Goal: Communication & Community: Share content

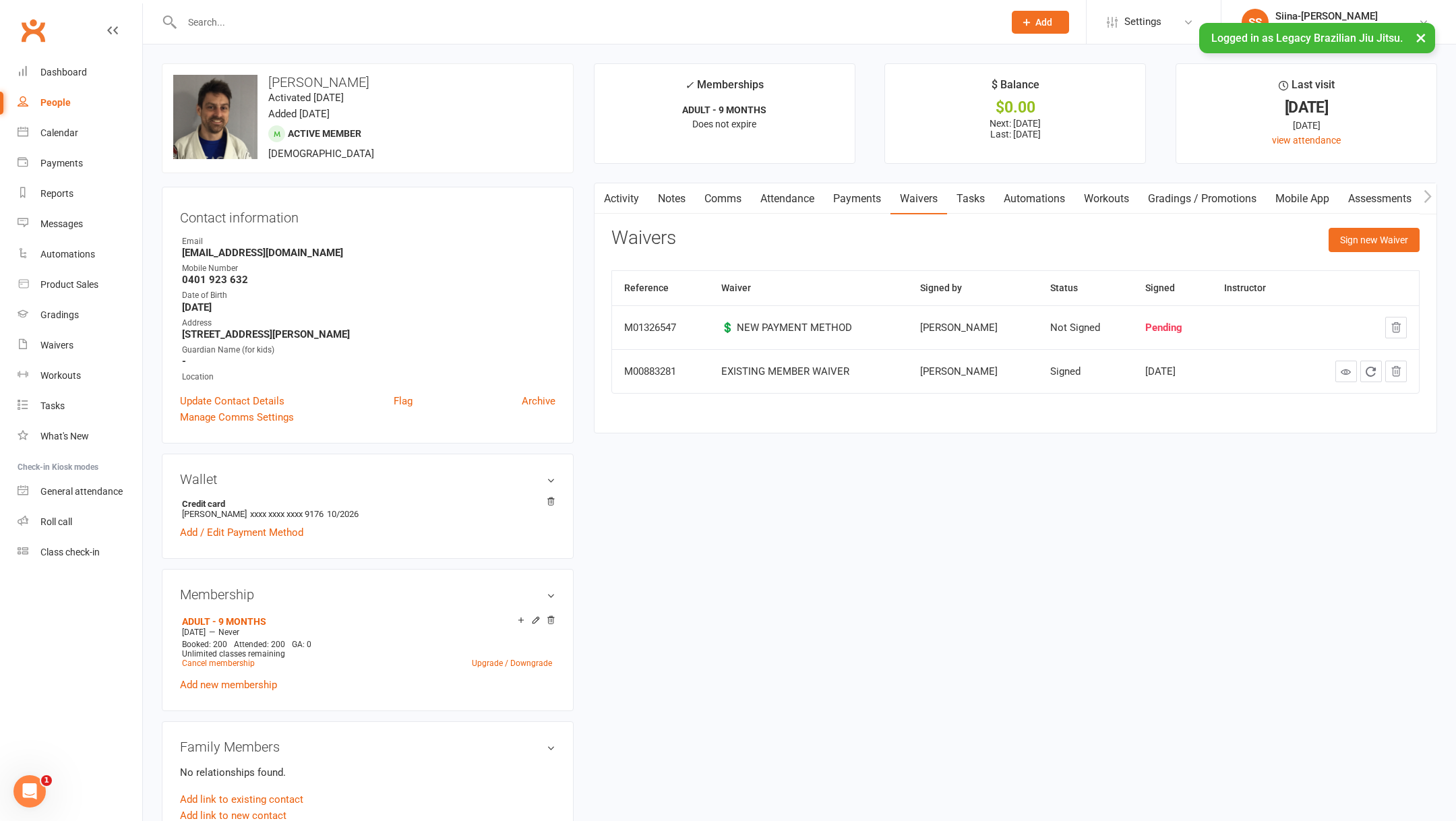
click at [919, 602] on div "upload photo change photo Chris Jessup Activated 29 June, 2023 Added 26 June, 2…" at bounding box center [800, 757] width 1296 height 1386
click at [59, 202] on link "Reports" at bounding box center [79, 193] width 125 height 31
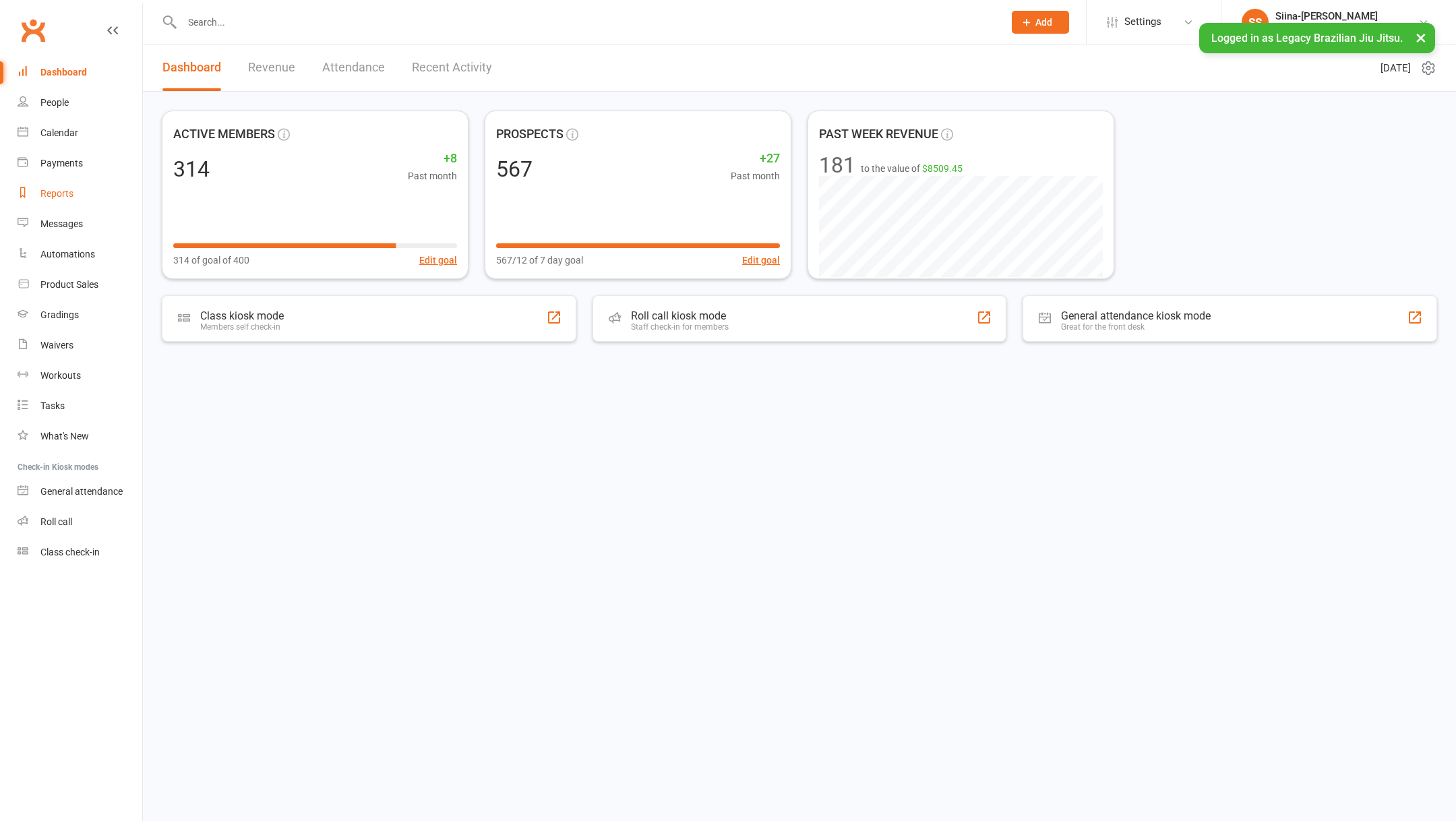
click at [49, 196] on div "Reports" at bounding box center [57, 193] width 33 height 11
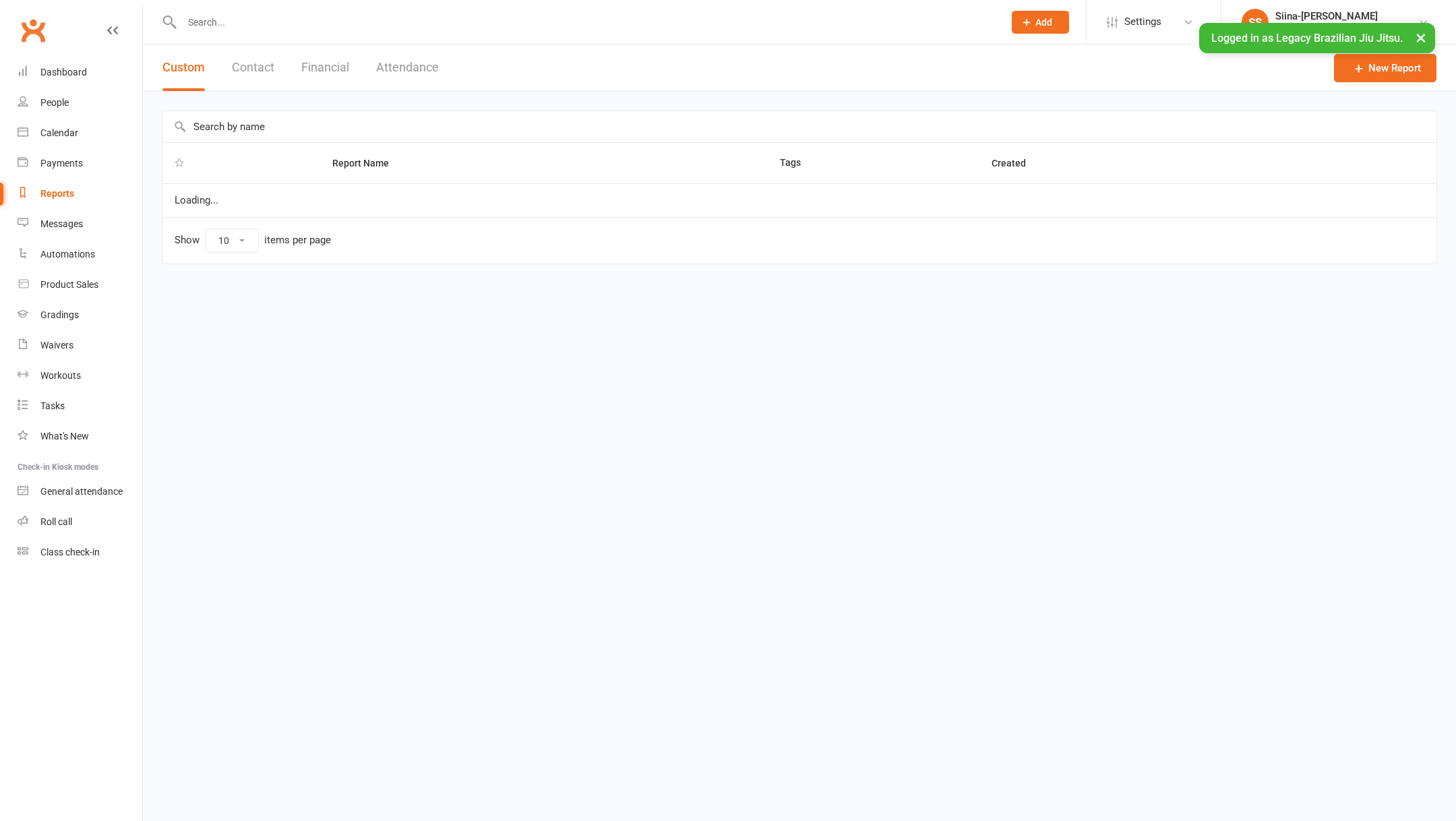
select select "100"
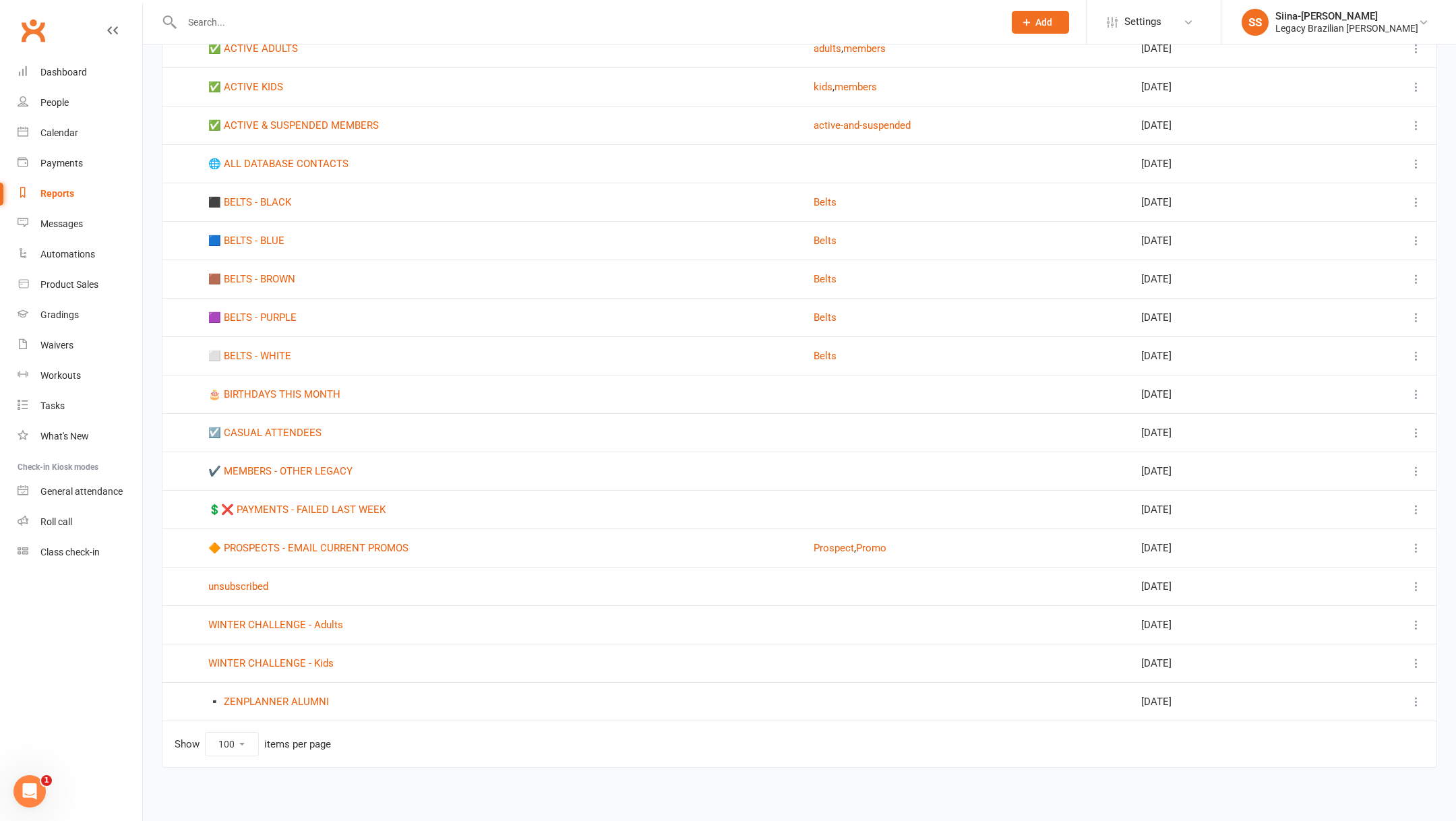
click at [266, 613] on td "WINTER CHALLENGE - Adults" at bounding box center [498, 624] width 605 height 39
click at [275, 619] on link "WINTER CHALLENGE - Adults" at bounding box center [275, 624] width 134 height 12
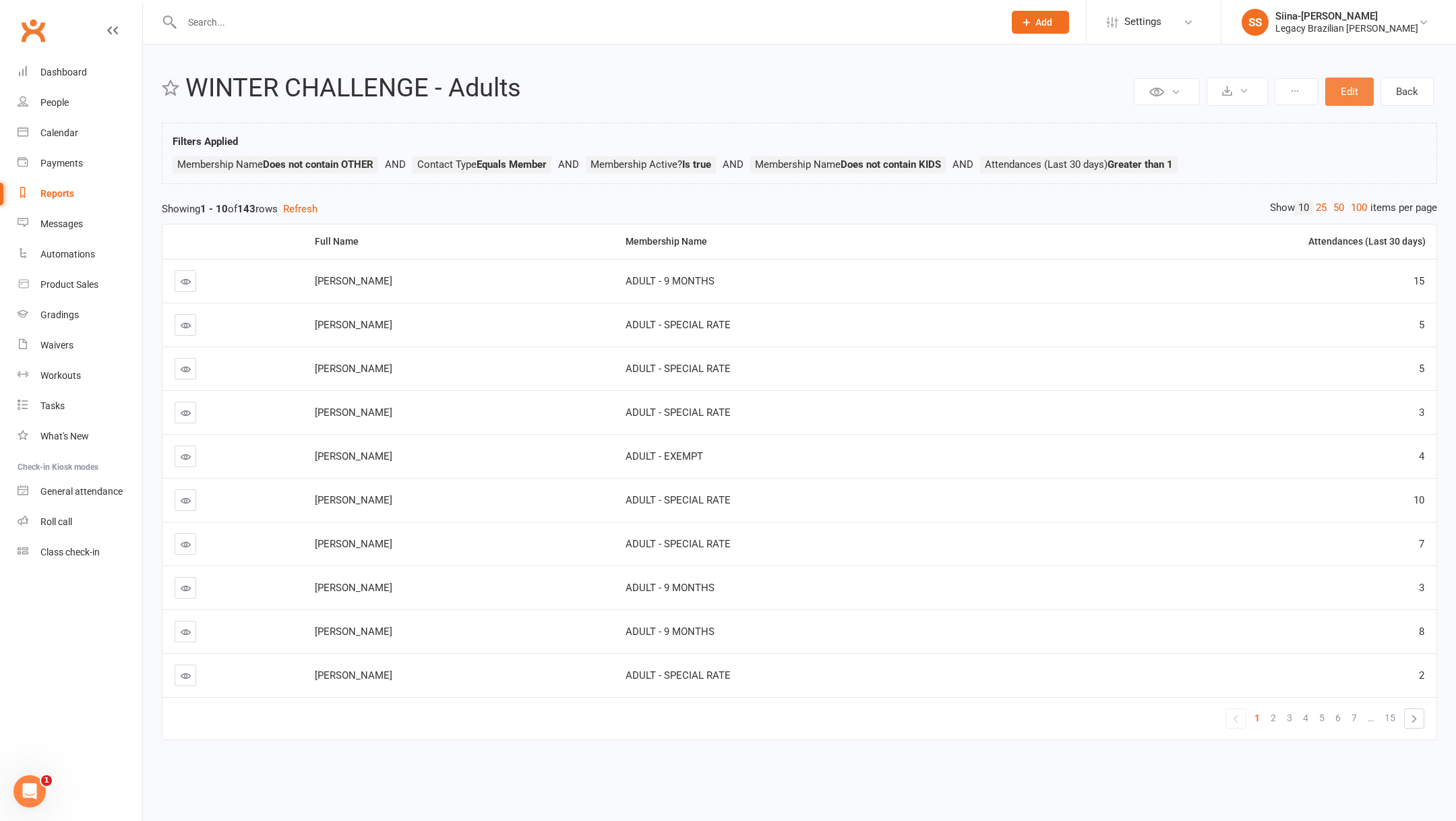
click at [1354, 98] on button "Edit" at bounding box center [1349, 92] width 49 height 28
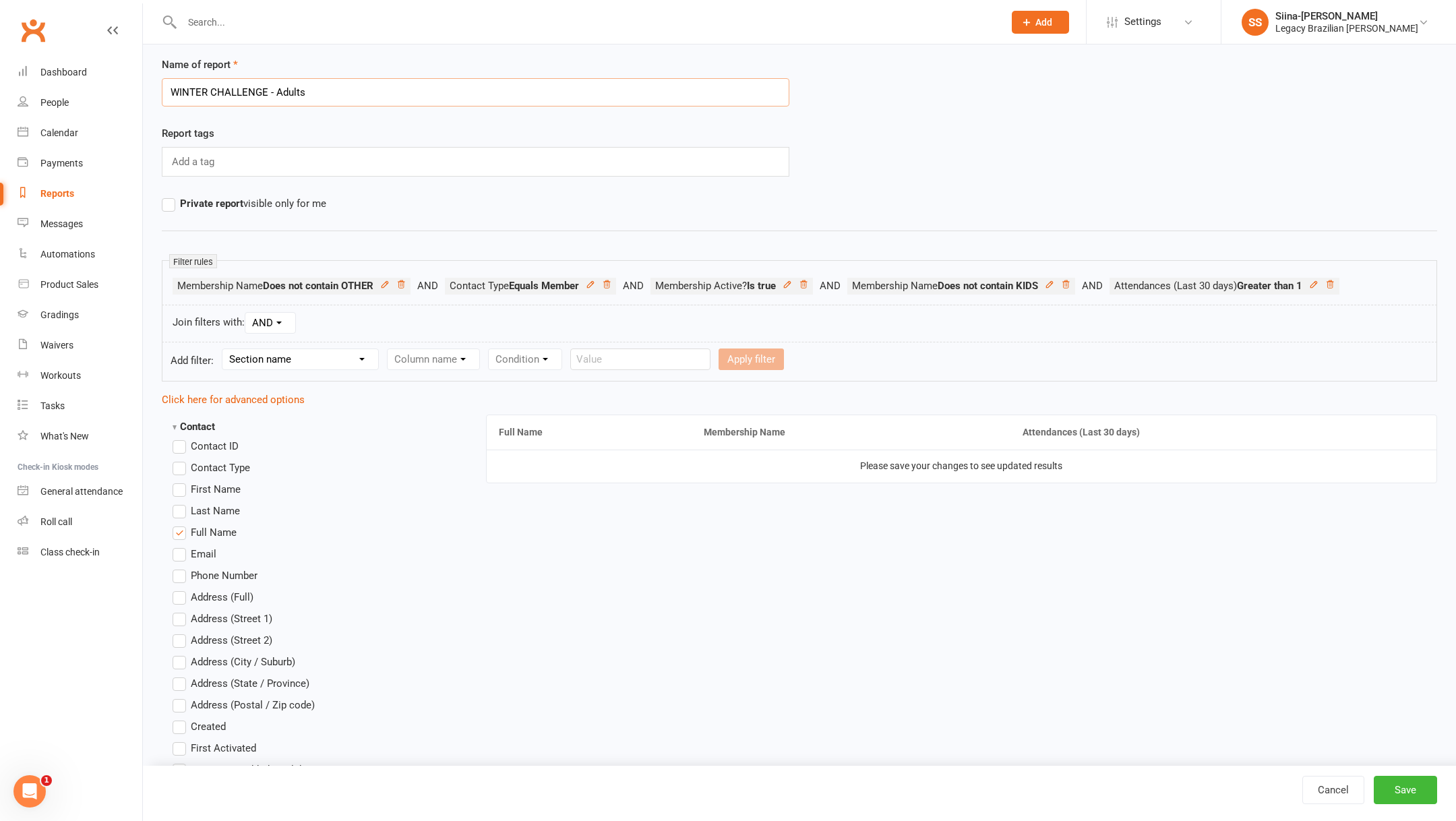
scroll to position [29, 0]
click at [1334, 284] on icon at bounding box center [1329, 284] width 9 height 9
click at [282, 376] on form "Add filter: Section name Contact Attendance Aggregate Payment Booking Waitlist …" at bounding box center [800, 361] width 1275 height 40
click at [282, 348] on select "Section name Contact Attendance Aggregate Payment Booking Waitlist Attendees Ca…" at bounding box center [300, 359] width 156 height 20
select select "1"
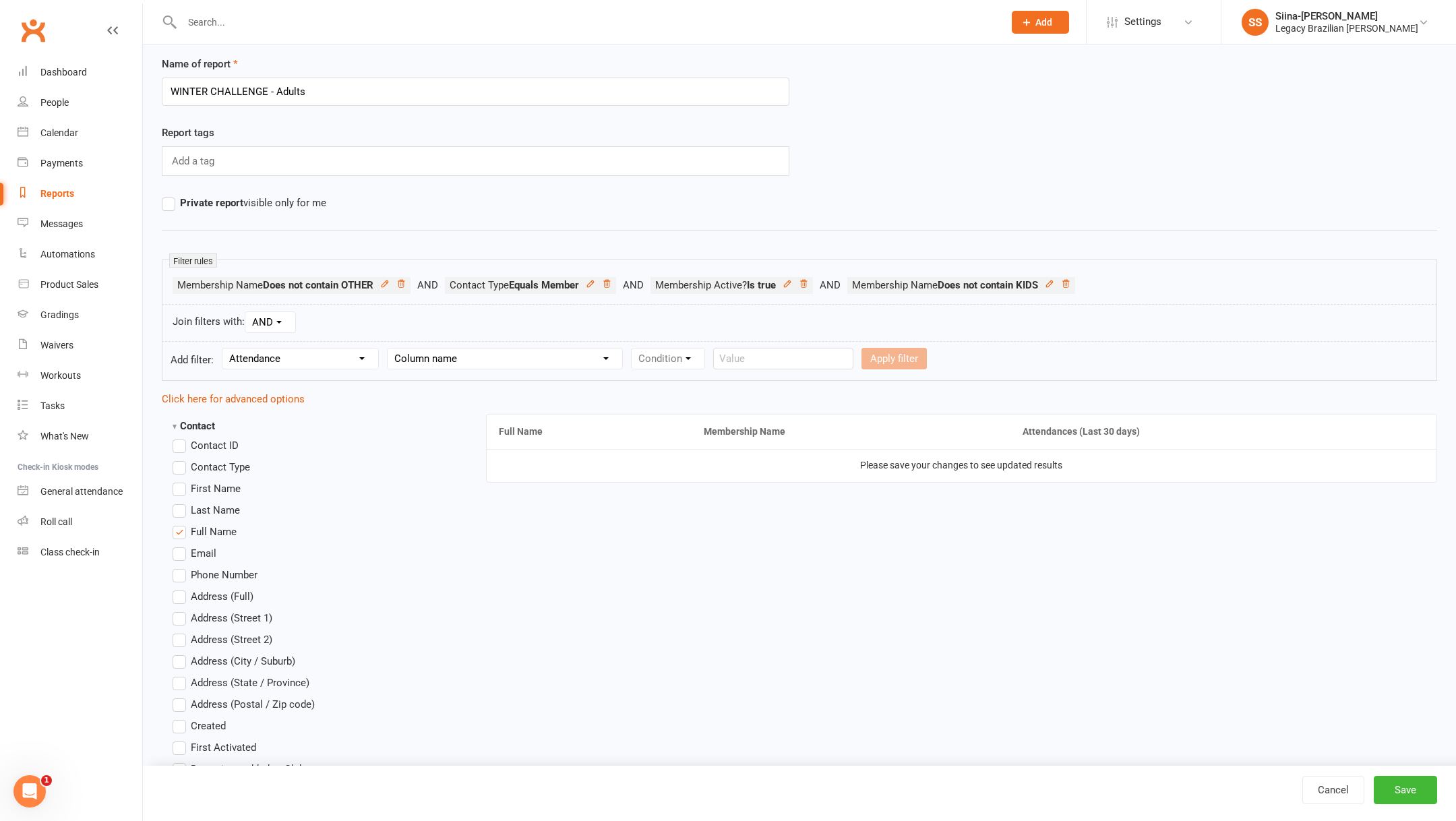
click at [427, 363] on select "Column name Attendance Last Marked Attendance First Marked Last Attended First …" at bounding box center [505, 359] width 234 height 20
select select "4"
click at [677, 355] on select "Condition Is Is not Less than Greater than Less than or equal to Greater than o…" at bounding box center [699, 359] width 136 height 20
select select "3"
click at [798, 356] on input "number" at bounding box center [808, 358] width 64 height 21
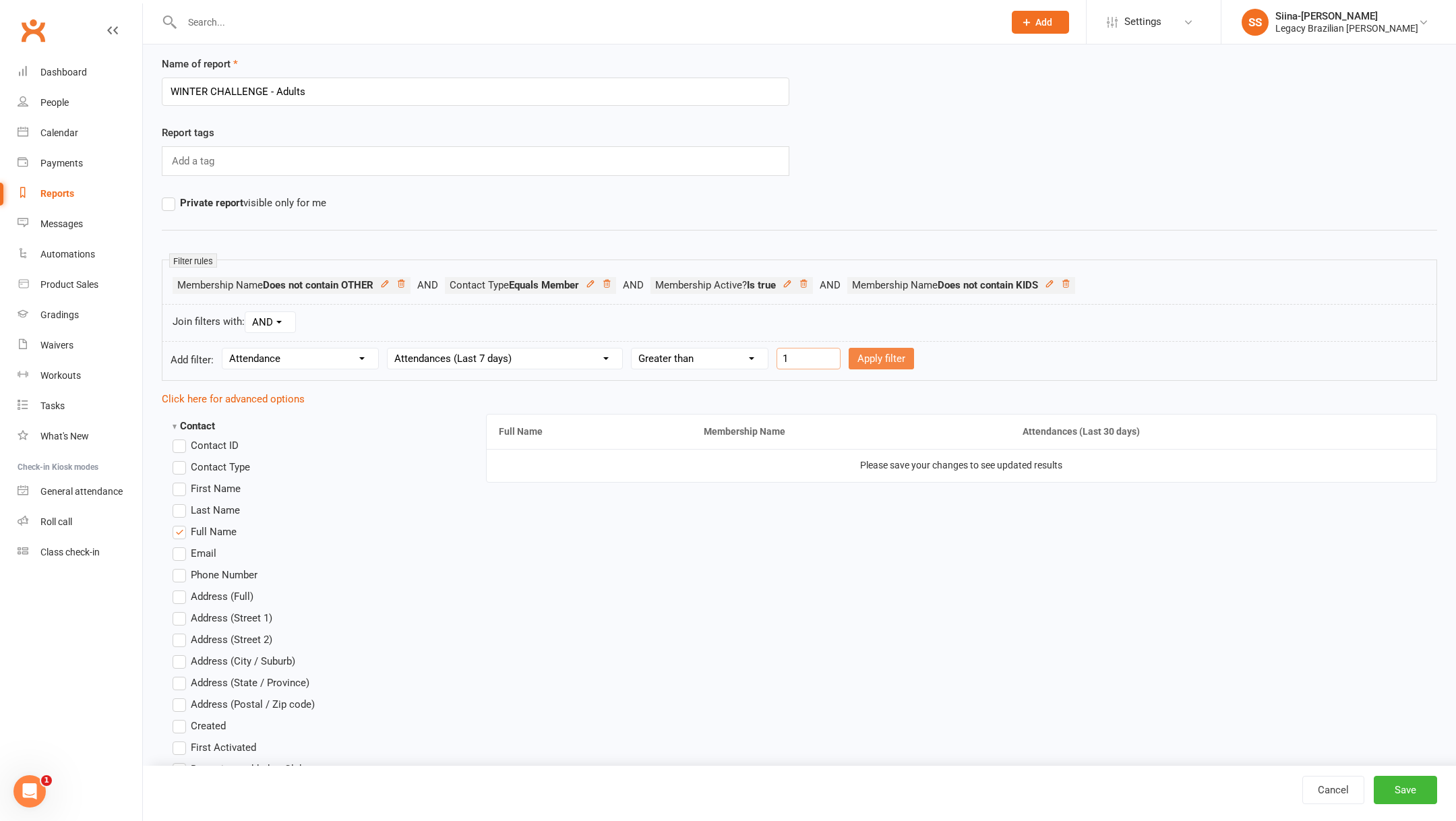
type input "1"
click at [899, 352] on button "Apply filter" at bounding box center [881, 358] width 65 height 21
select select
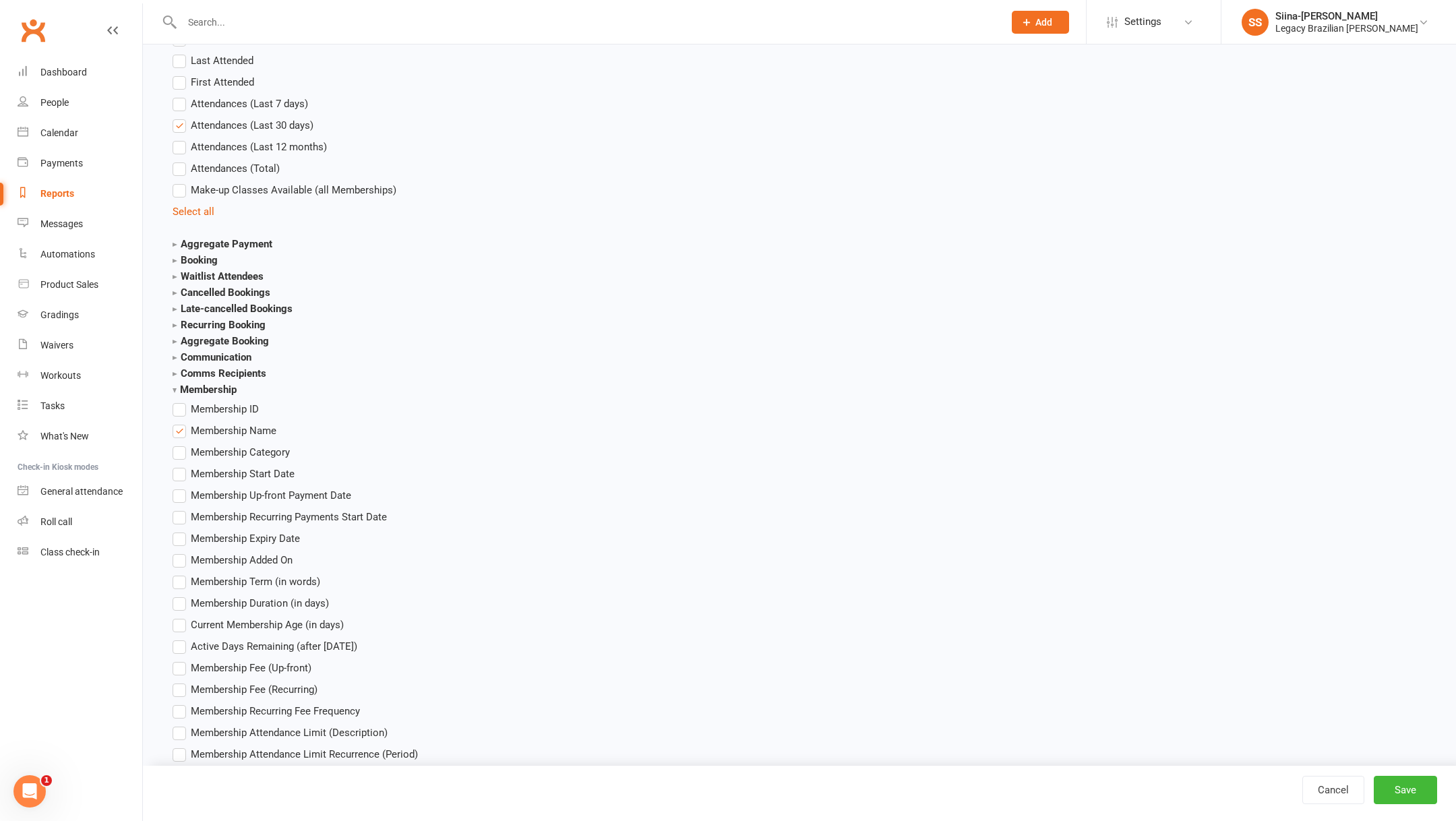
scroll to position [1610, 0]
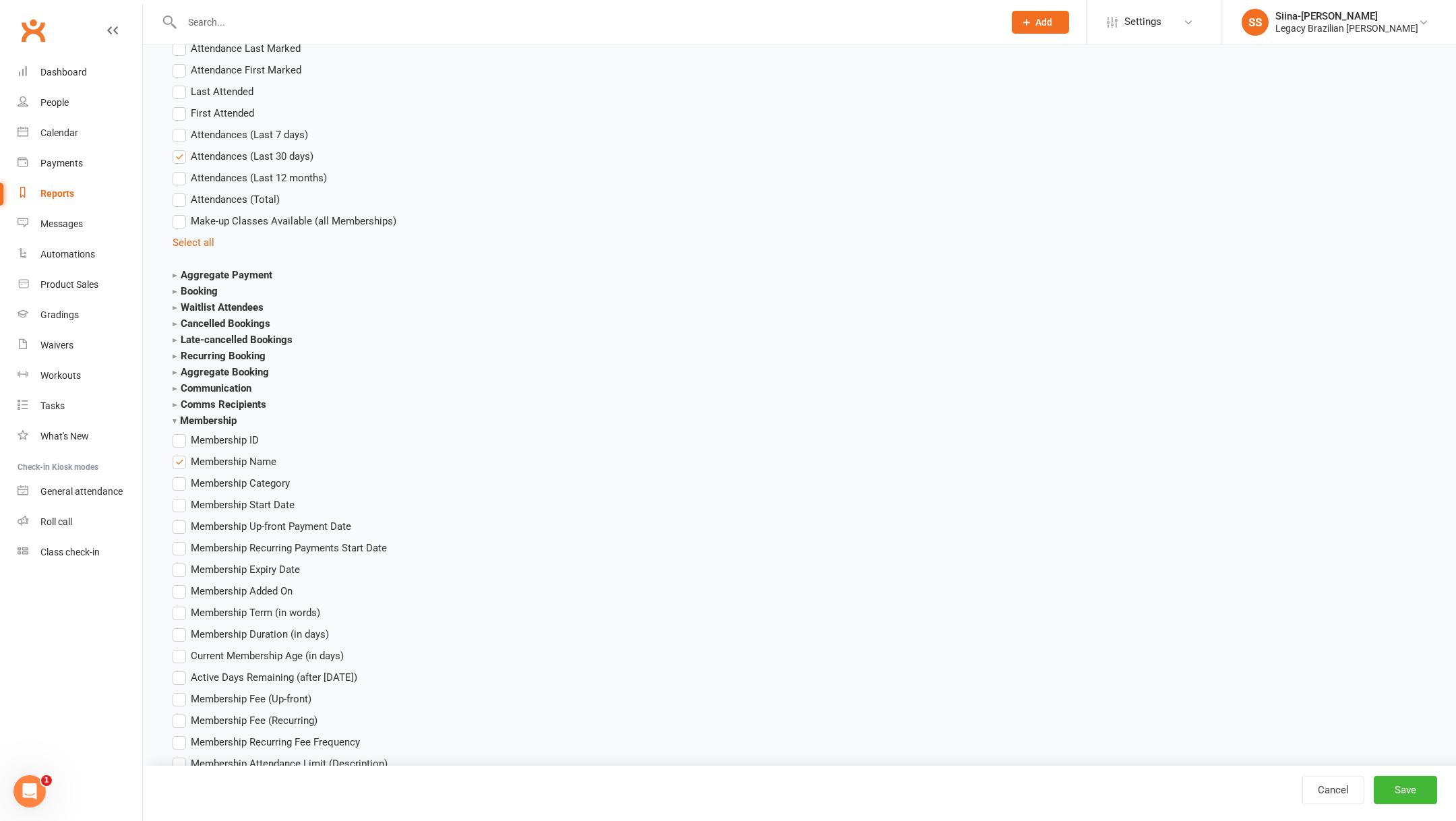
click at [278, 134] on span "Attendances (Last 7 days)" at bounding box center [249, 134] width 117 height 14
click at [182, 127] on input "Attendances (Last 7 days)" at bounding box center [176, 127] width 9 height 0
click at [278, 144] on ul "Attendance Last Marked Attendance First Marked Last Attended First Attended Att…" at bounding box center [313, 145] width 282 height 210
click at [278, 149] on span "Attendances (Last 30 days)" at bounding box center [252, 156] width 123 height 14
click at [182, 149] on input "Attendances (Last 30 days)" at bounding box center [176, 149] width 9 height 0
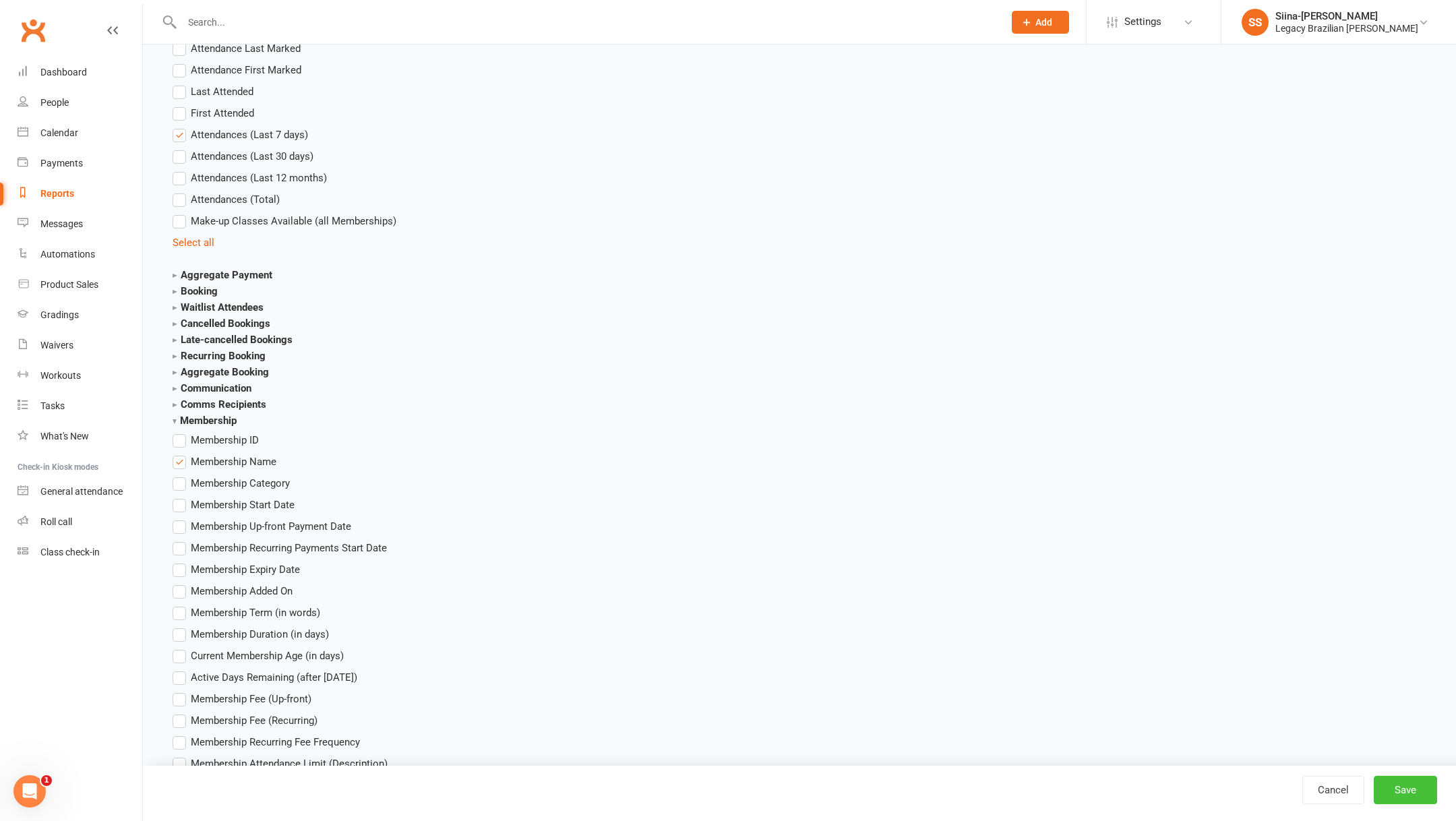
click at [1412, 793] on button "Save" at bounding box center [1405, 790] width 64 height 28
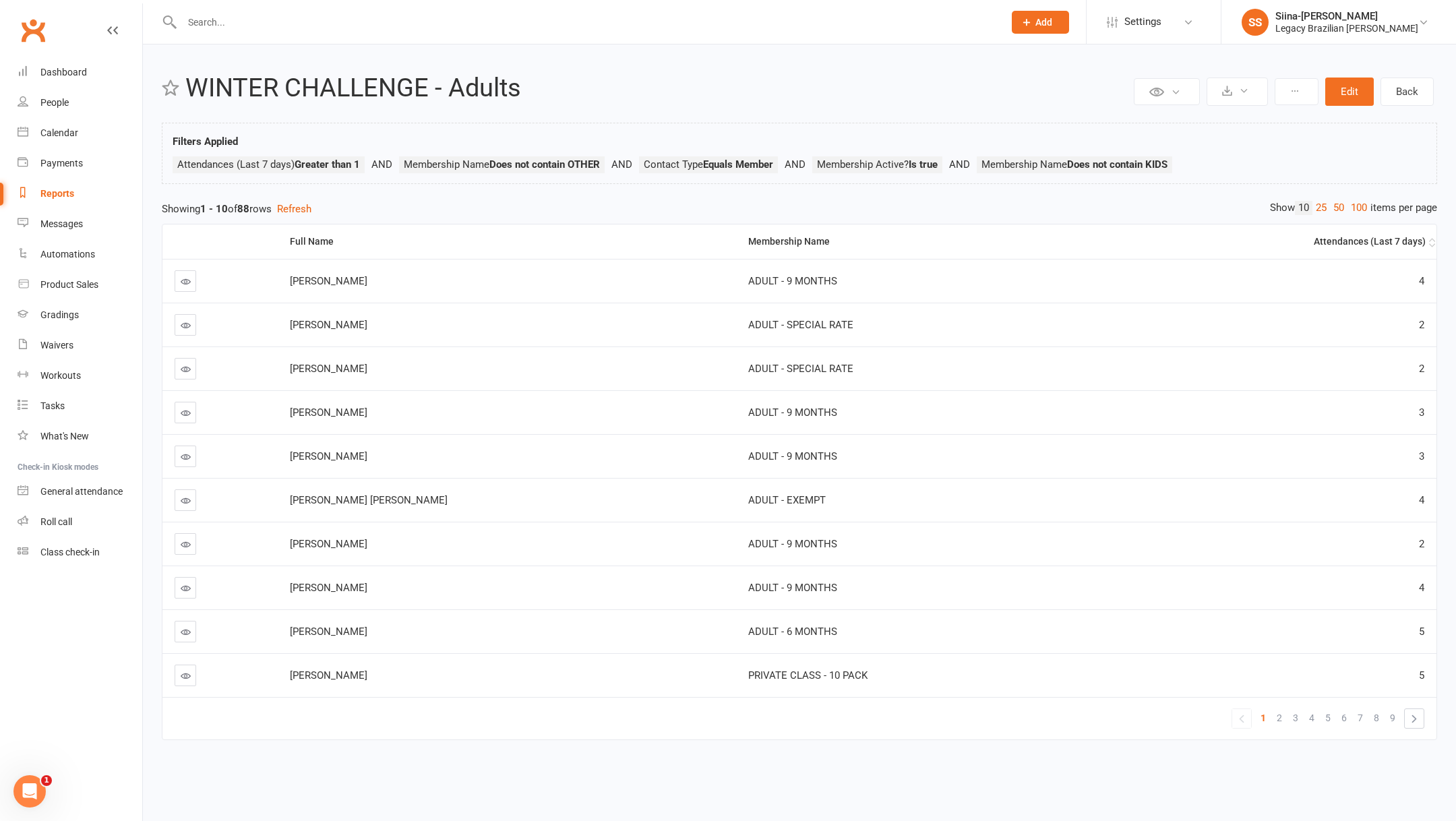
click at [1394, 234] on th "Attendances (Last 7 days)" at bounding box center [1267, 241] width 339 height 35
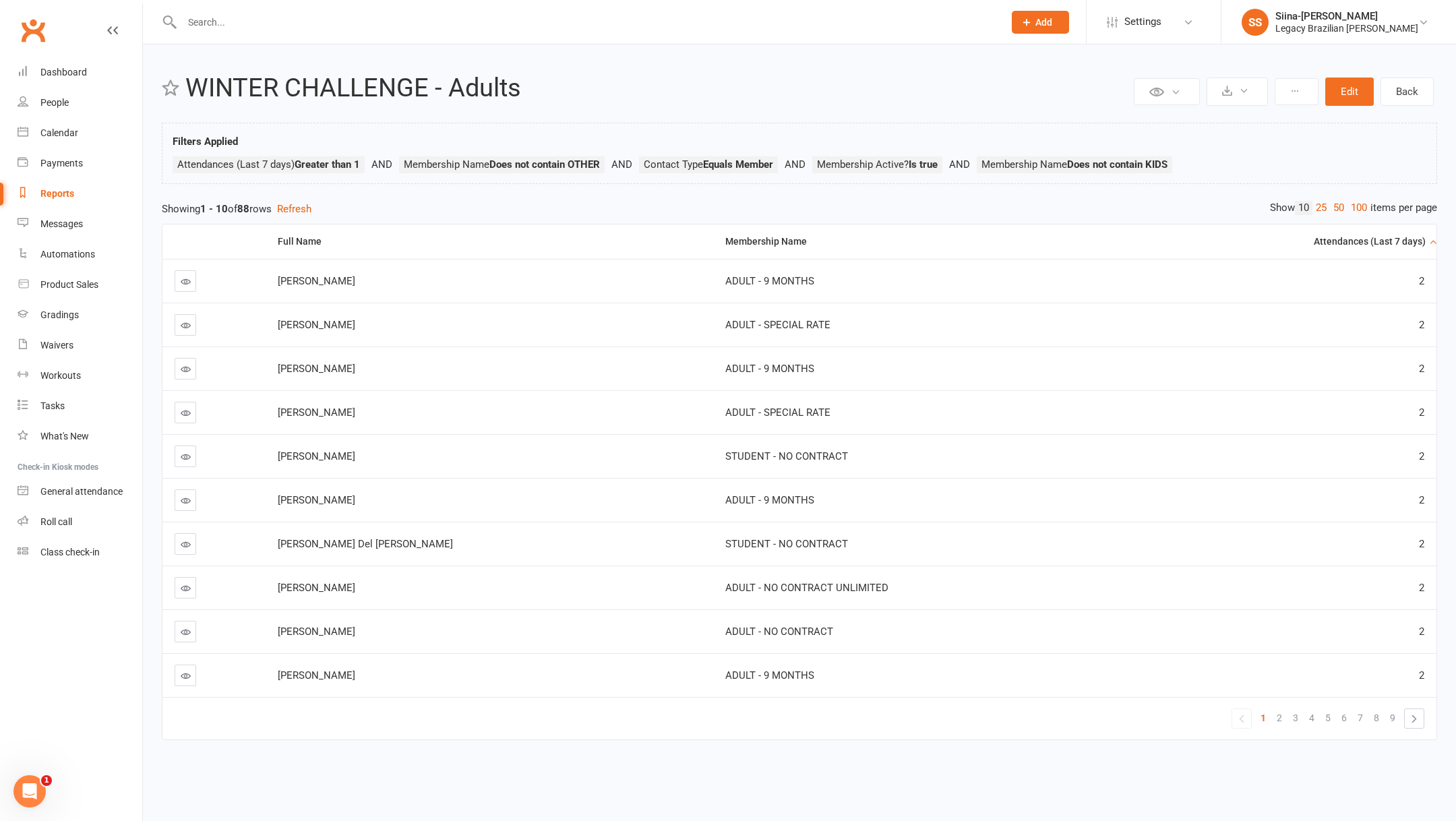
click at [1388, 238] on div "Attendances (Last 7 days)" at bounding box center [1285, 241] width 280 height 10
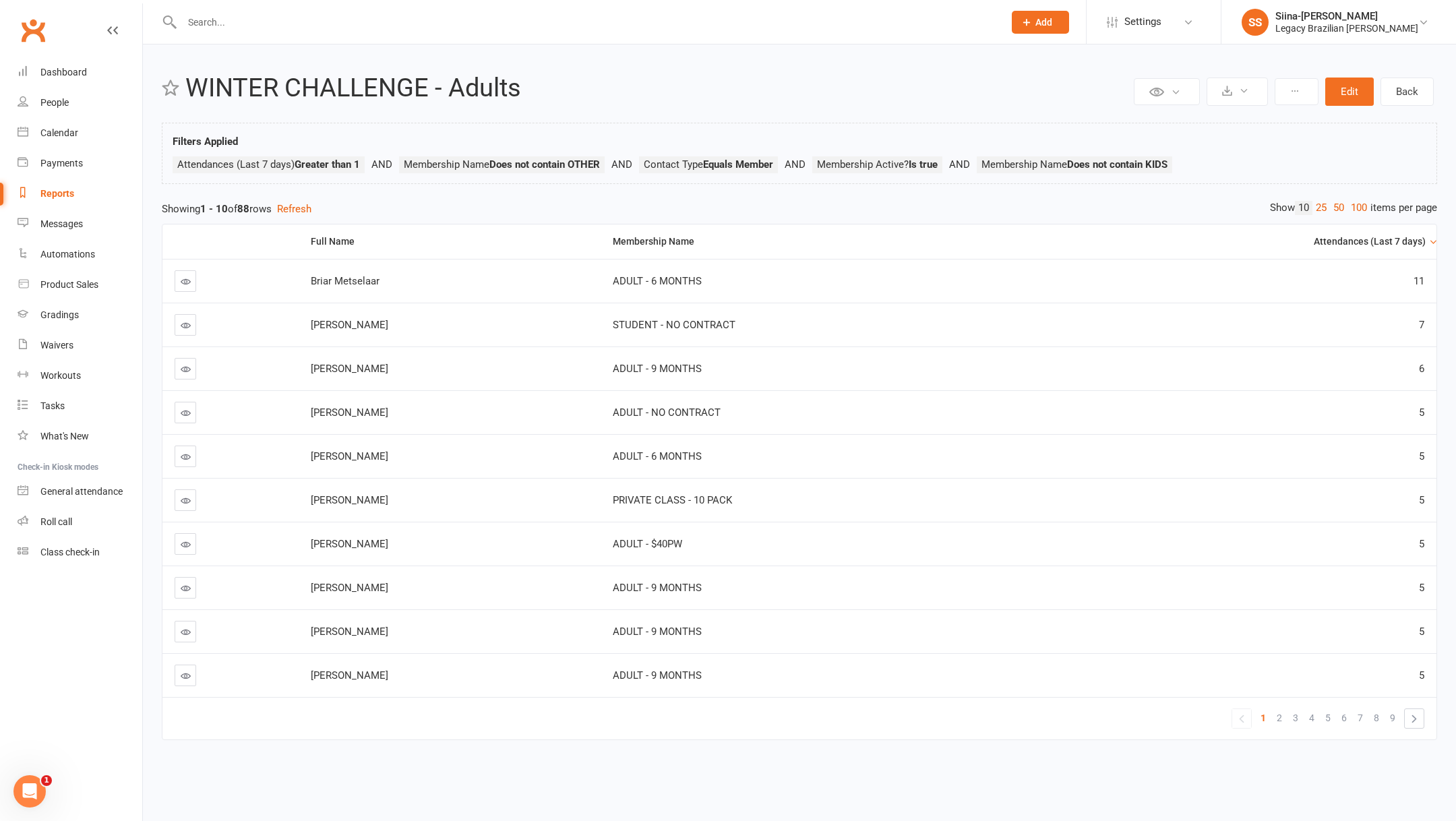
click at [83, 193] on link "Reports" at bounding box center [79, 193] width 125 height 31
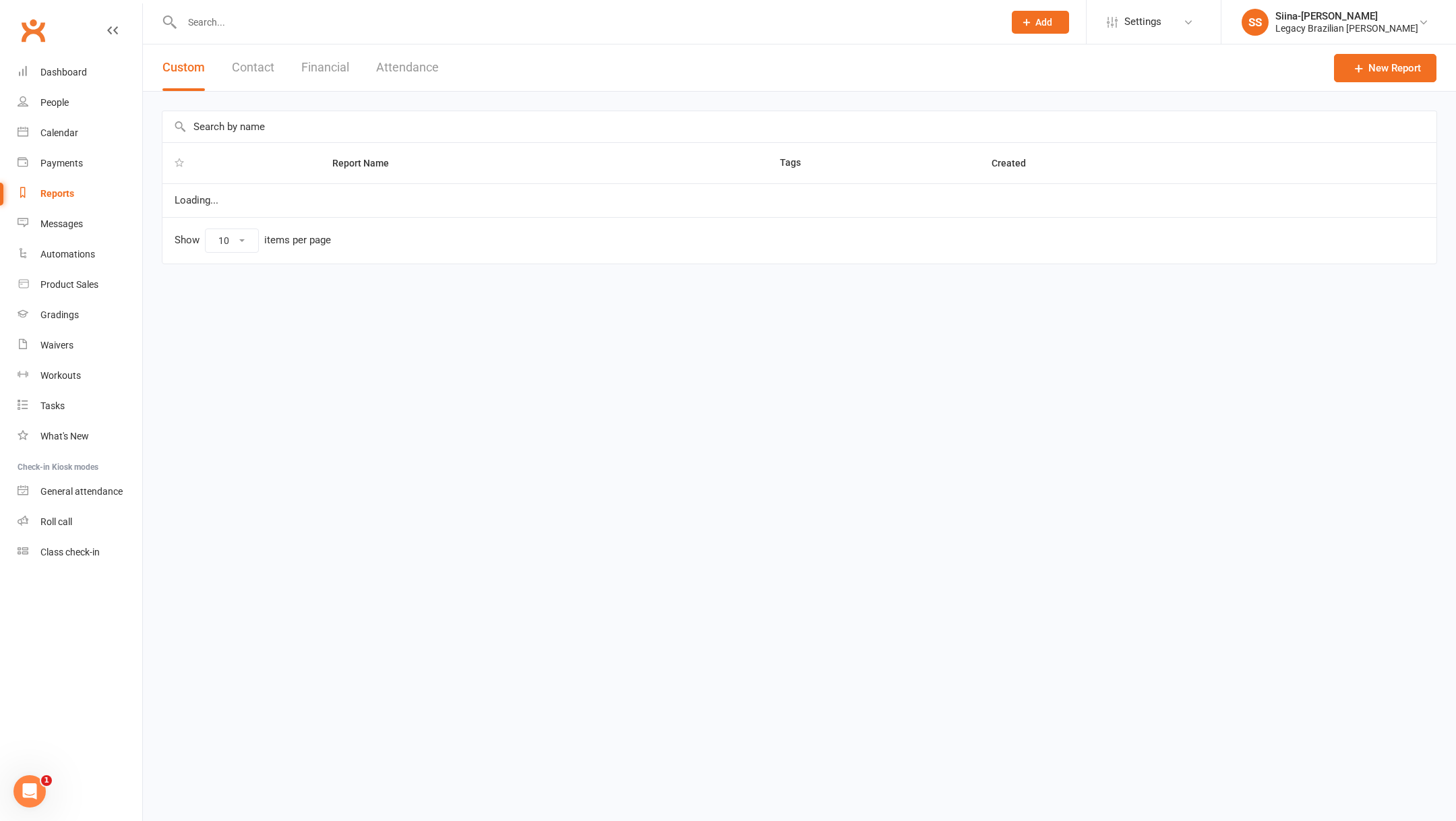
select select "100"
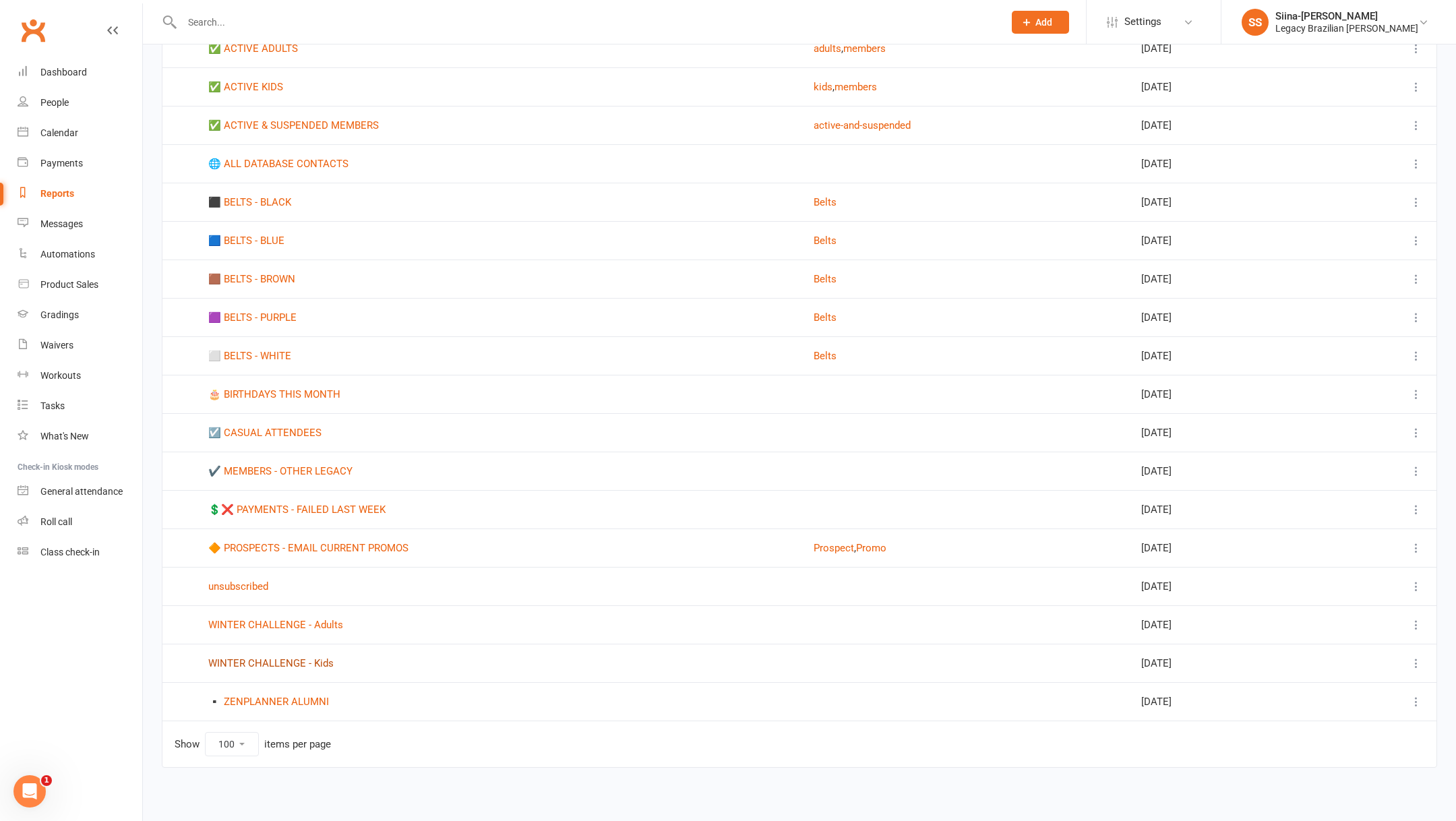
click at [314, 657] on link "WINTER CHALLENGE - Kids" at bounding box center [270, 663] width 125 height 12
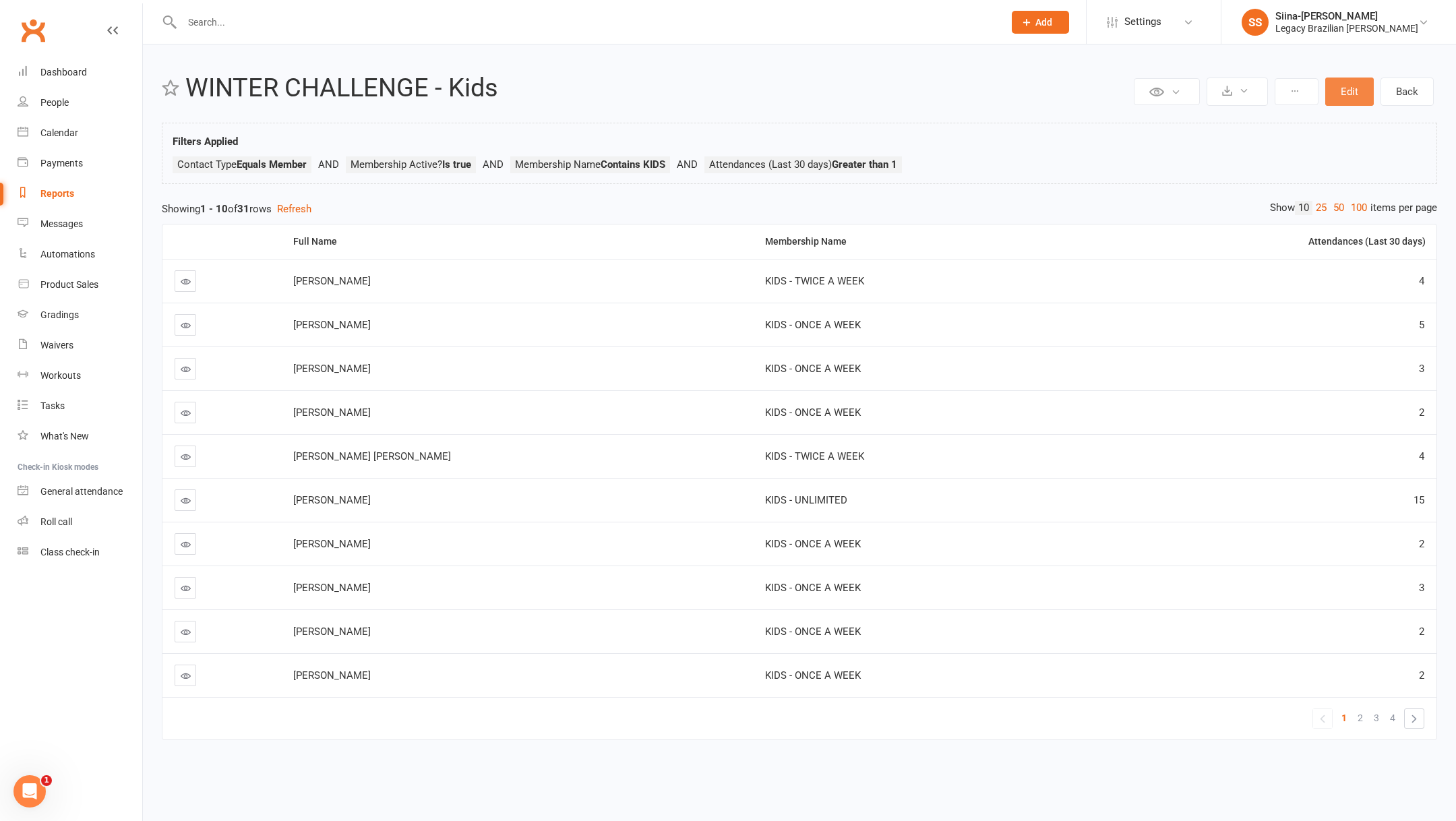
click at [1344, 91] on button "Edit" at bounding box center [1349, 92] width 49 height 28
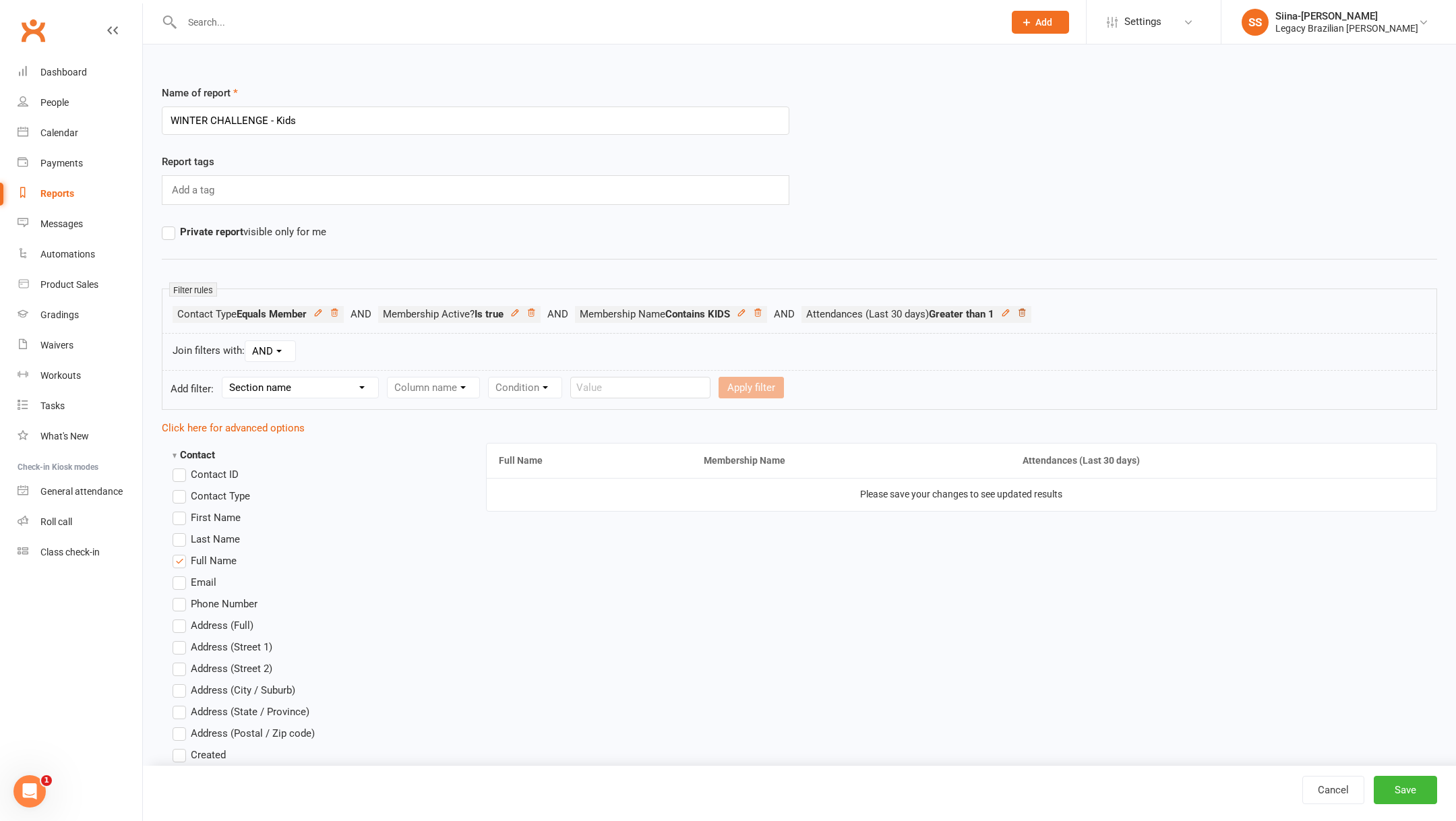
click at [1027, 313] on icon at bounding box center [1022, 313] width 9 height 9
click at [281, 382] on select "Section name Contact Attendance Aggregate Payment Booking Waitlist Attendees Ca…" at bounding box center [300, 388] width 156 height 20
select select "1"
click at [450, 380] on select "Column name Attendance Last Marked Attendance First Marked Last Attended First …" at bounding box center [505, 388] width 234 height 20
select select "4"
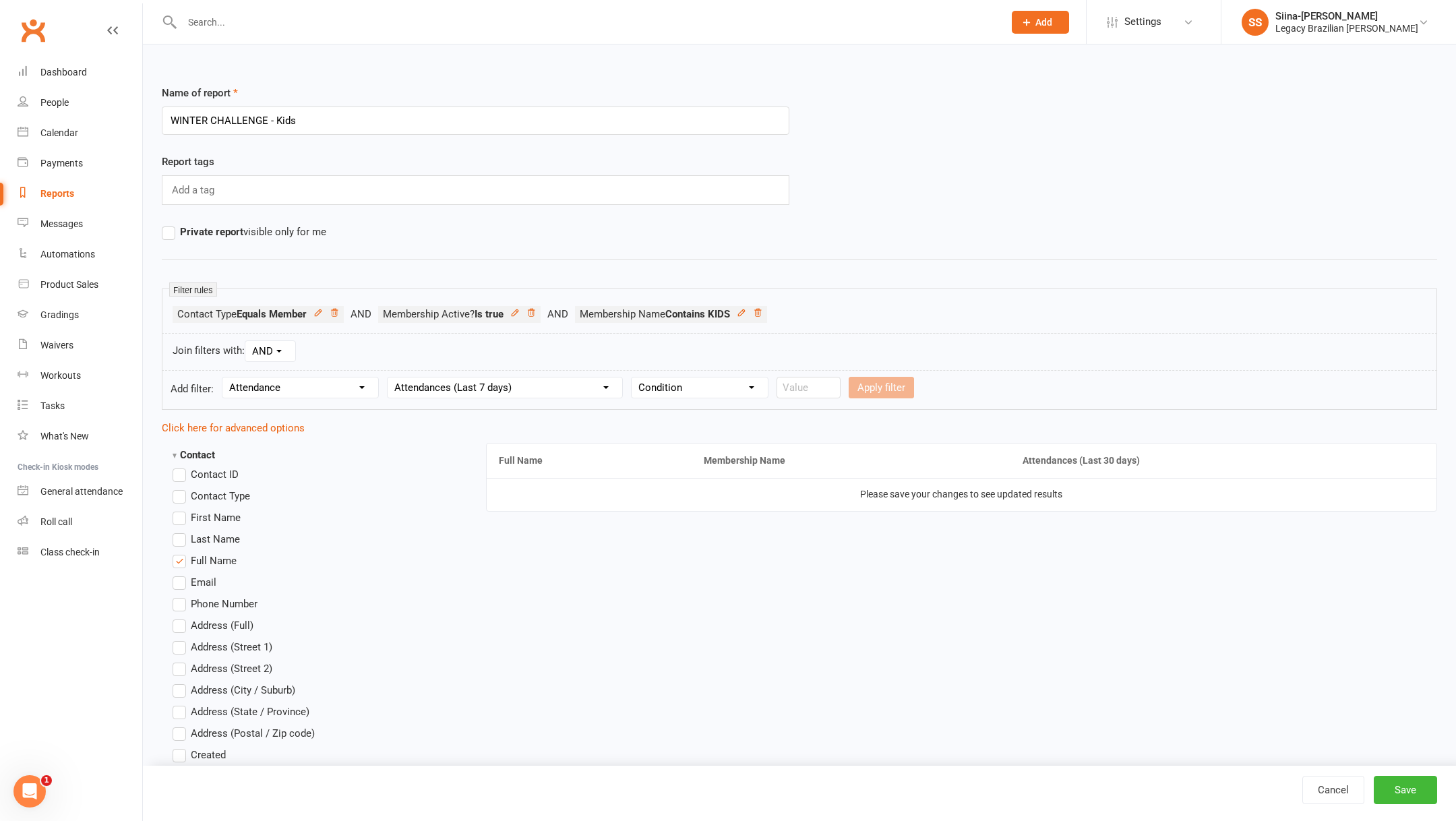
click at [684, 381] on select "Condition Is Is not Less than Greater than Less than or equal to Greater than o…" at bounding box center [699, 388] width 136 height 20
select select "3"
click at [814, 385] on input "number" at bounding box center [808, 387] width 64 height 21
type input "1"
click at [910, 378] on button "Apply filter" at bounding box center [881, 387] width 65 height 21
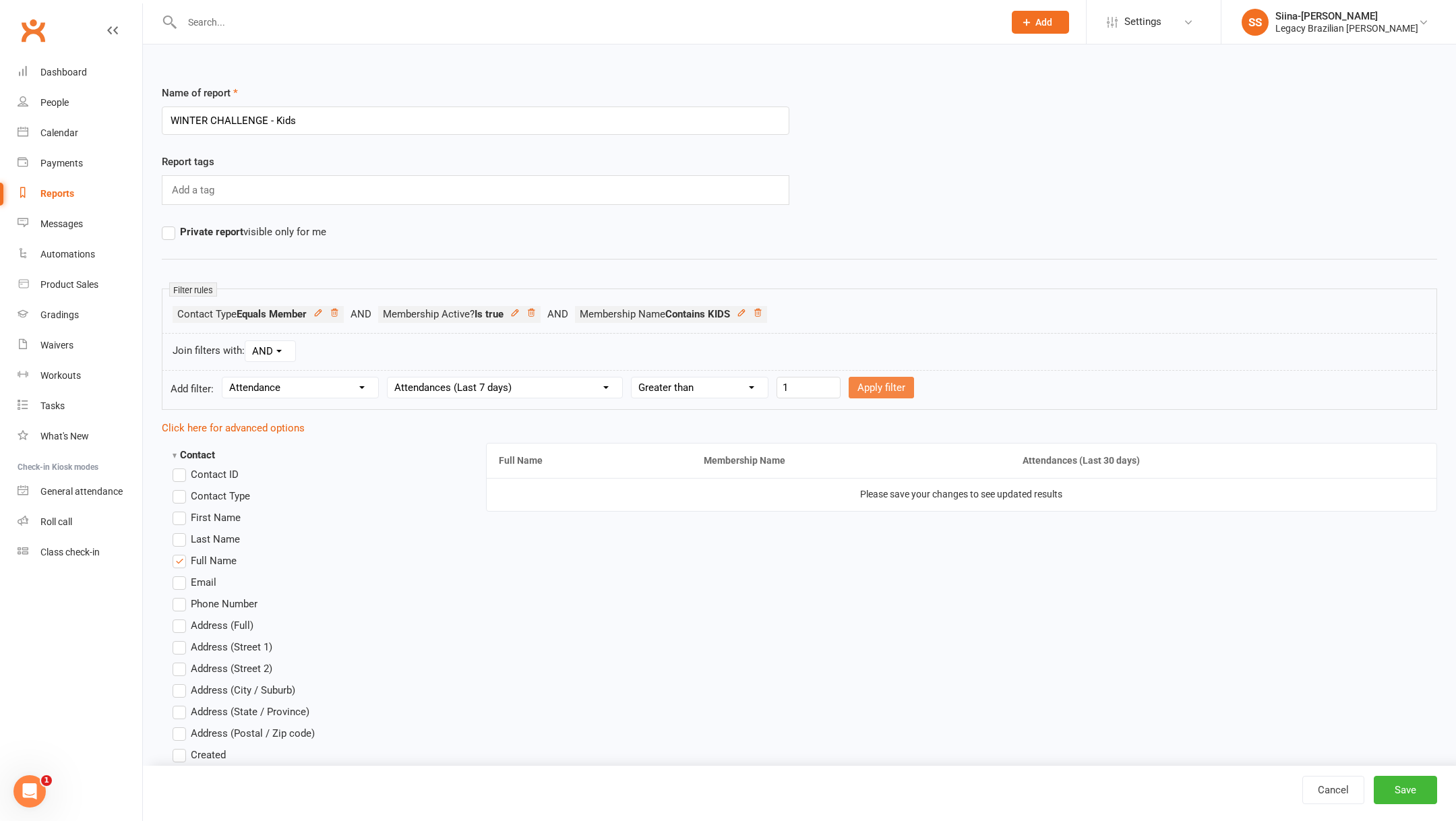
select select
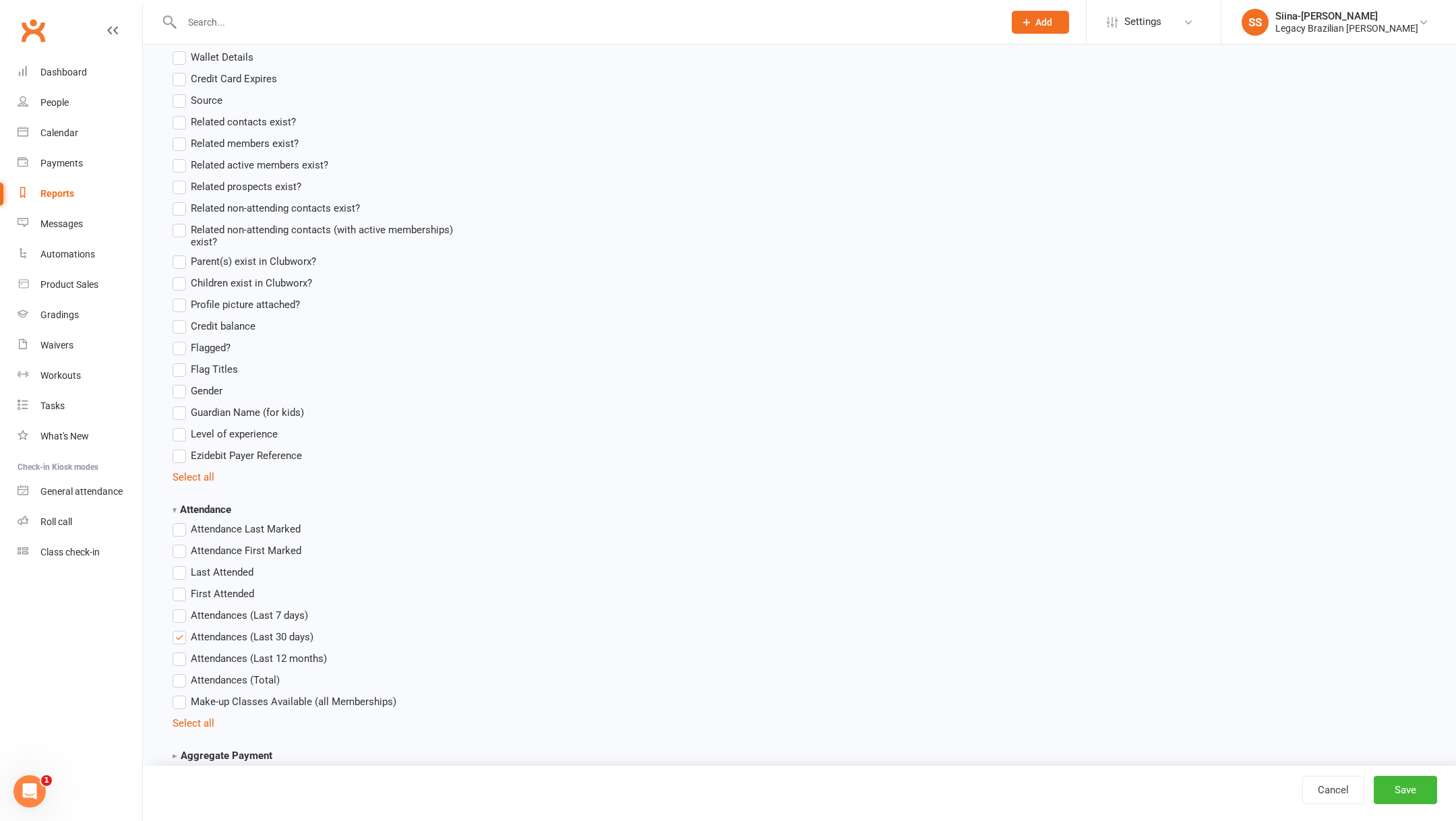
scroll to position [1230, 0]
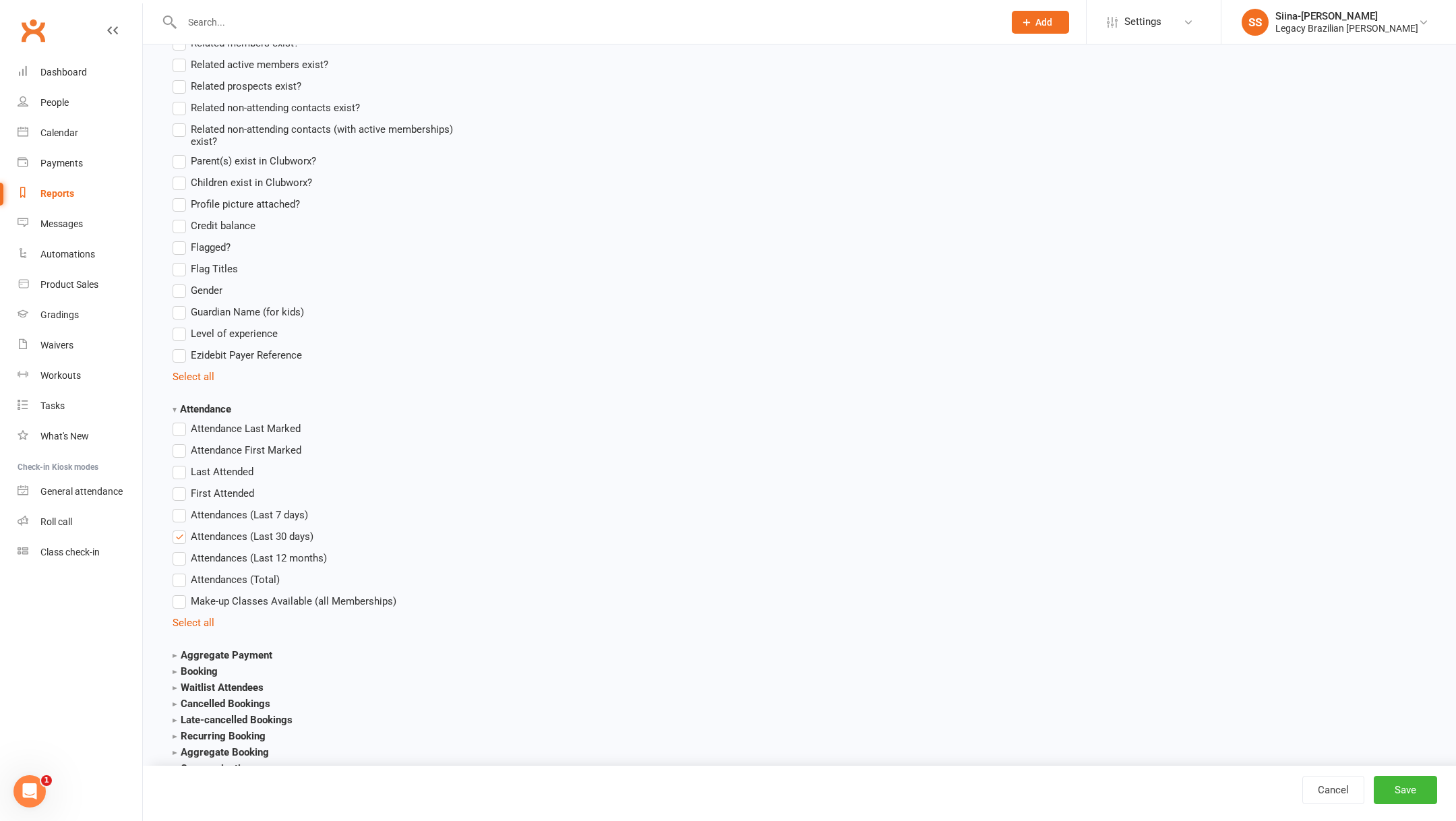
click at [233, 516] on span "Attendances (Last 7 days)" at bounding box center [249, 514] width 117 height 14
click at [182, 507] on input "Attendances (Last 7 days)" at bounding box center [176, 507] width 9 height 0
click at [232, 541] on label "Attendances (Last 30 days)" at bounding box center [242, 536] width 141 height 17
click at [182, 528] on input "Attendances (Last 30 days)" at bounding box center [176, 528] width 9 height 0
click at [1404, 790] on button "Save" at bounding box center [1405, 790] width 64 height 28
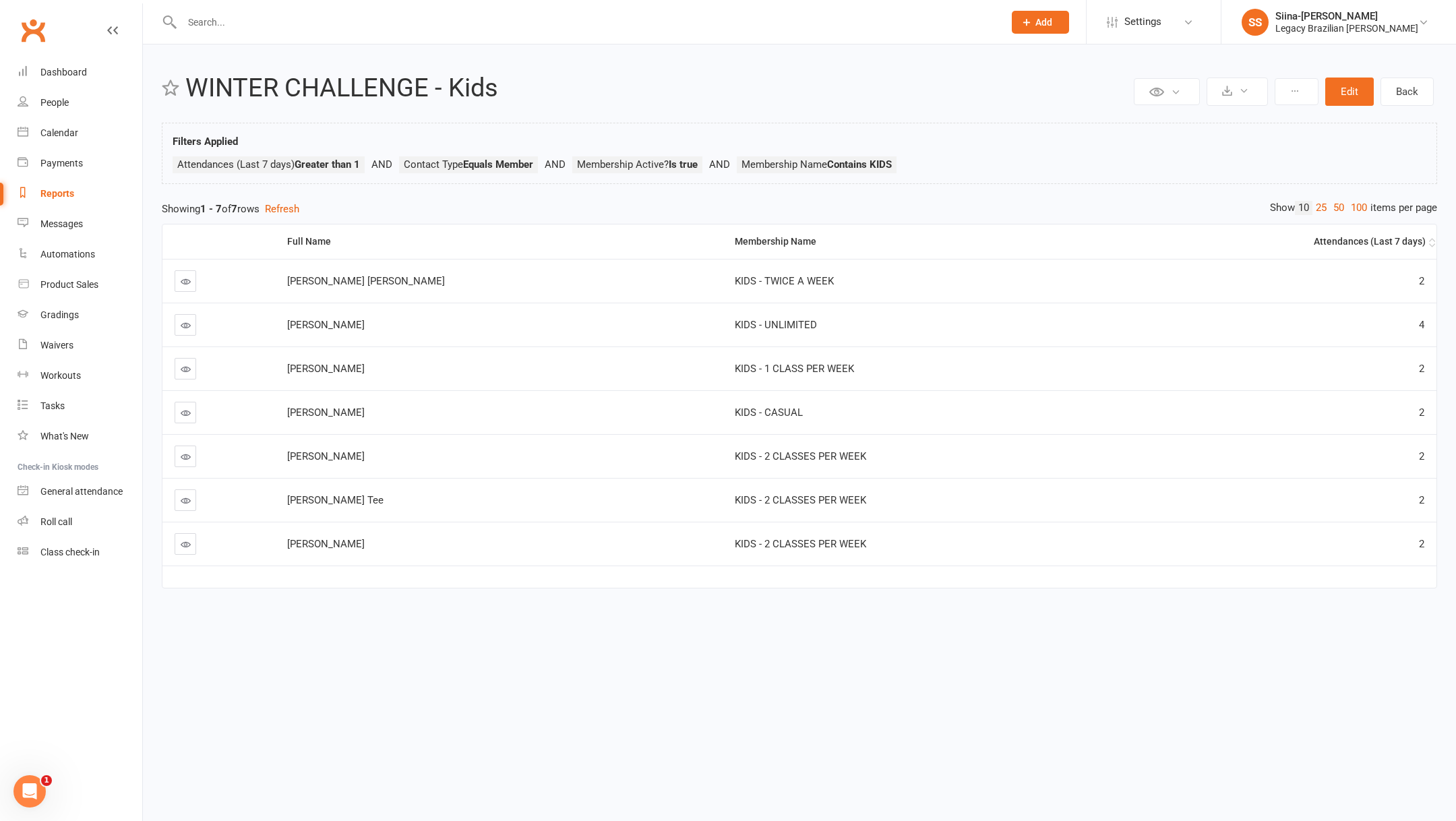
click at [1406, 224] on th "Attendances (Last 7 days)" at bounding box center [1270, 241] width 332 height 35
click at [1409, 248] on th "Attendances (Last 7 days)" at bounding box center [1270, 241] width 332 height 35
click at [1318, 208] on link "25" at bounding box center [1321, 208] width 17 height 14
click at [1334, 208] on link "50" at bounding box center [1338, 208] width 17 height 14
click at [110, 521] on link "Roll call" at bounding box center [79, 522] width 125 height 31
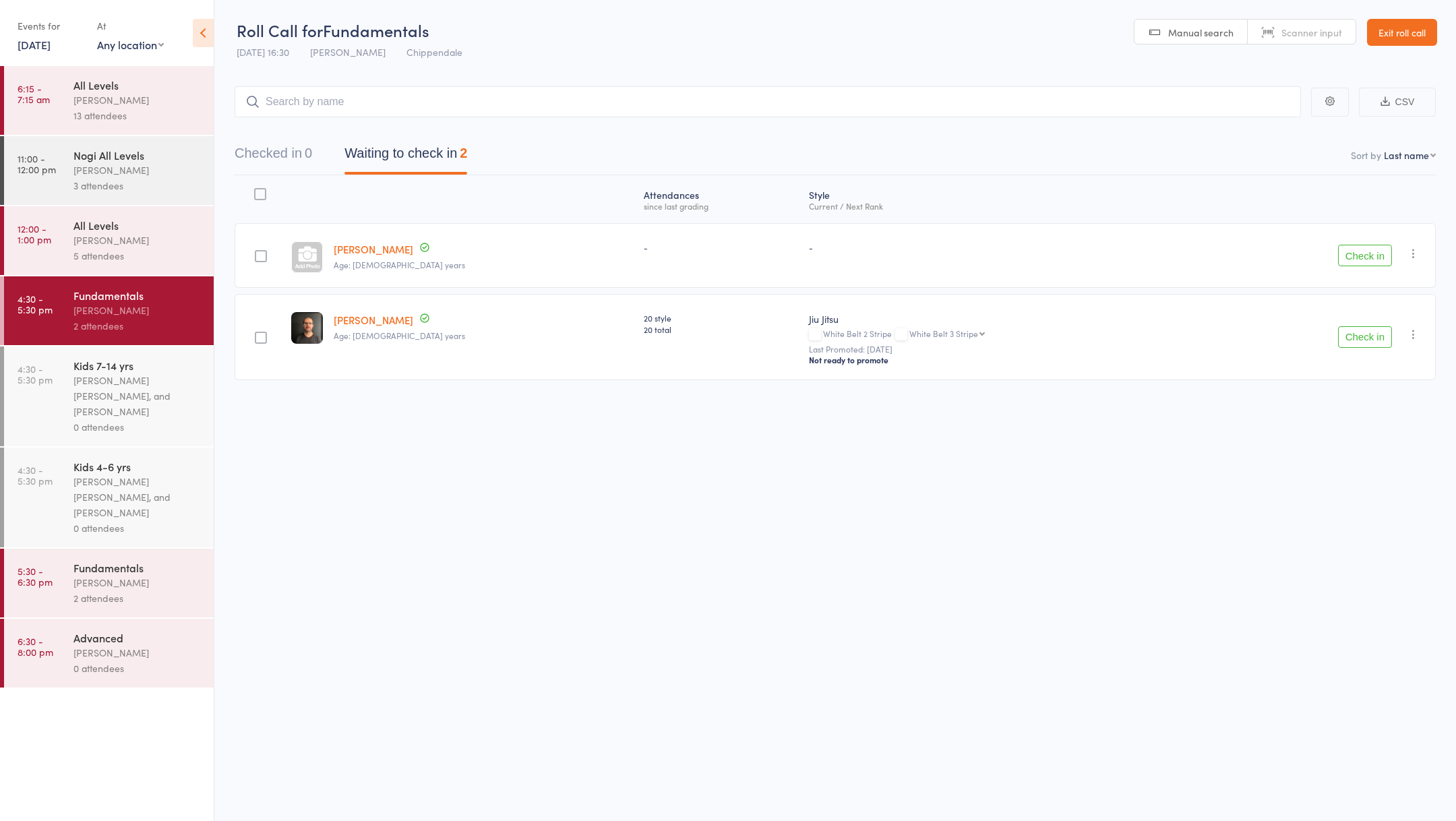
click at [42, 50] on link "[DATE]" at bounding box center [34, 44] width 33 height 15
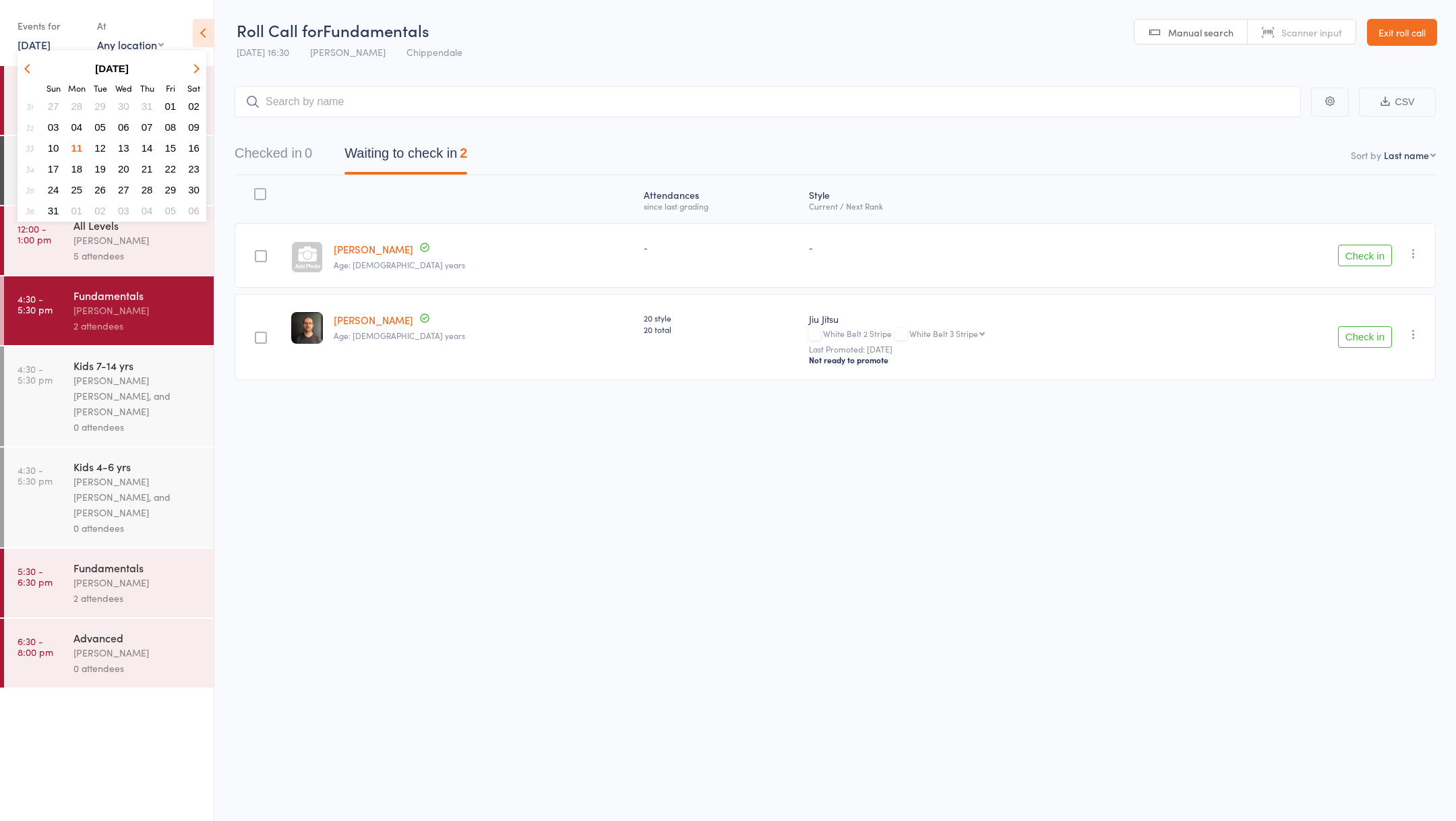
click at [75, 125] on span "04" at bounding box center [77, 127] width 12 height 12
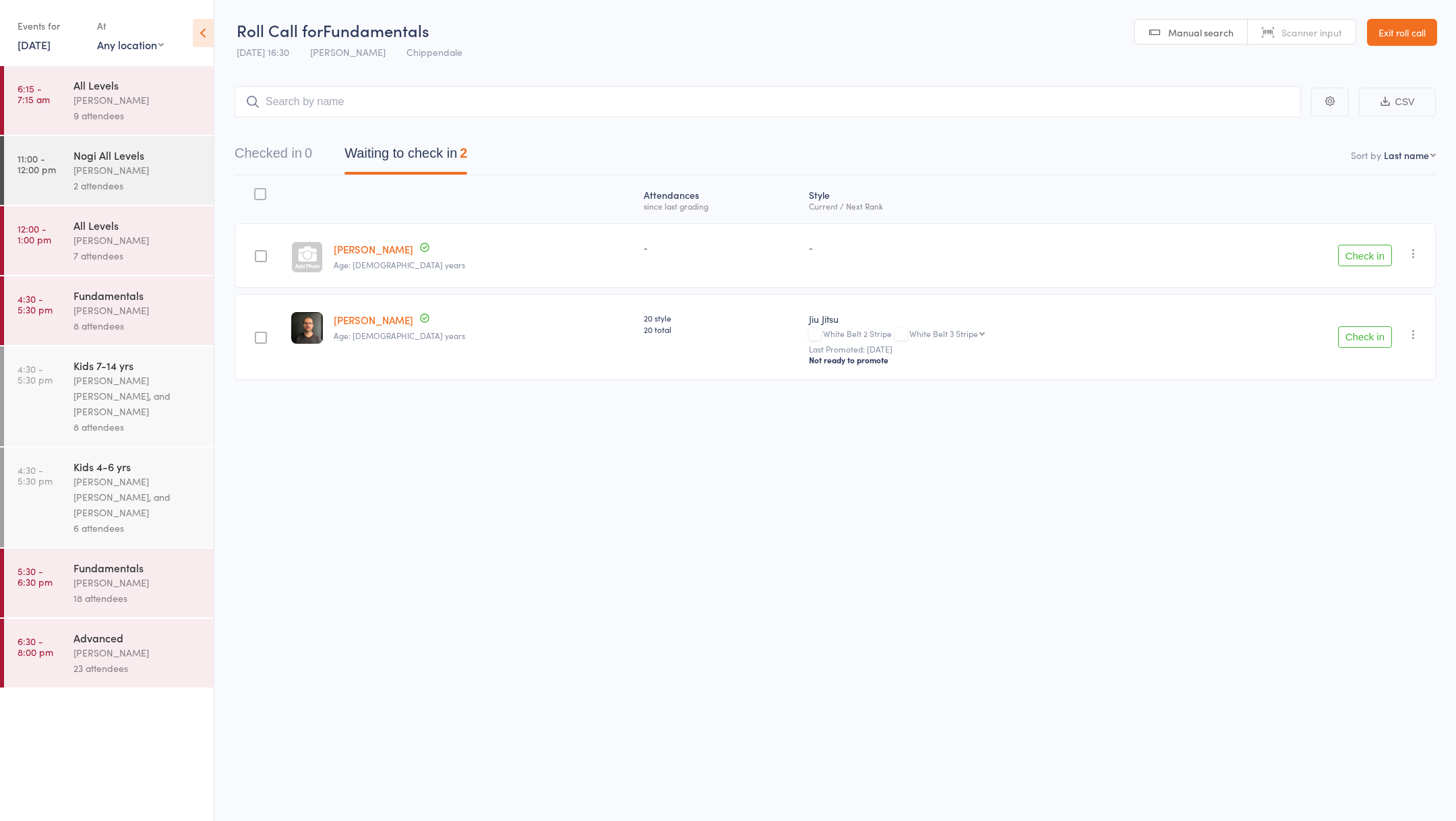
click at [125, 393] on div "[PERSON_NAME] [PERSON_NAME], and [PERSON_NAME]" at bounding box center [138, 396] width 129 height 46
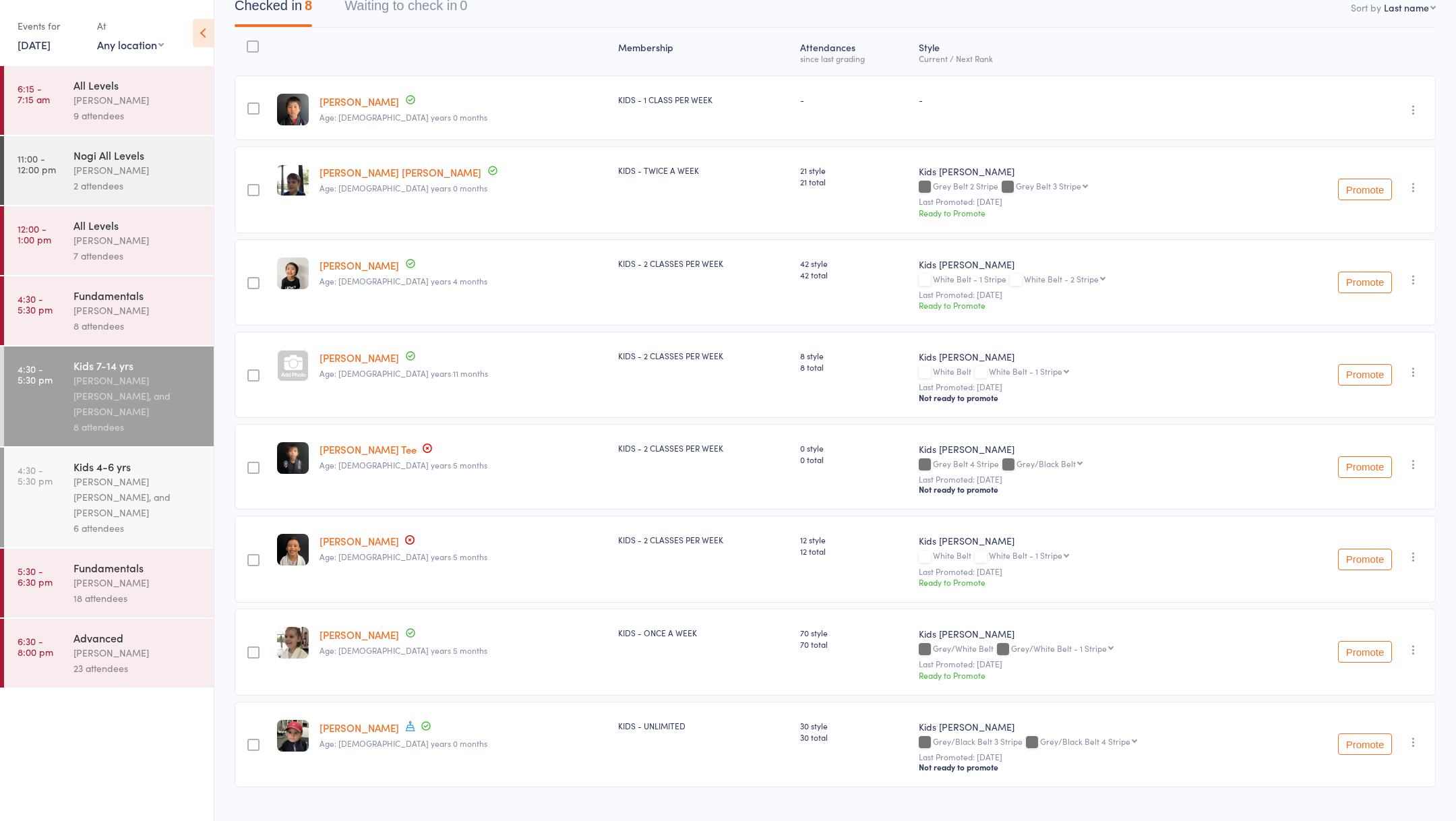
scroll to position [164, 0]
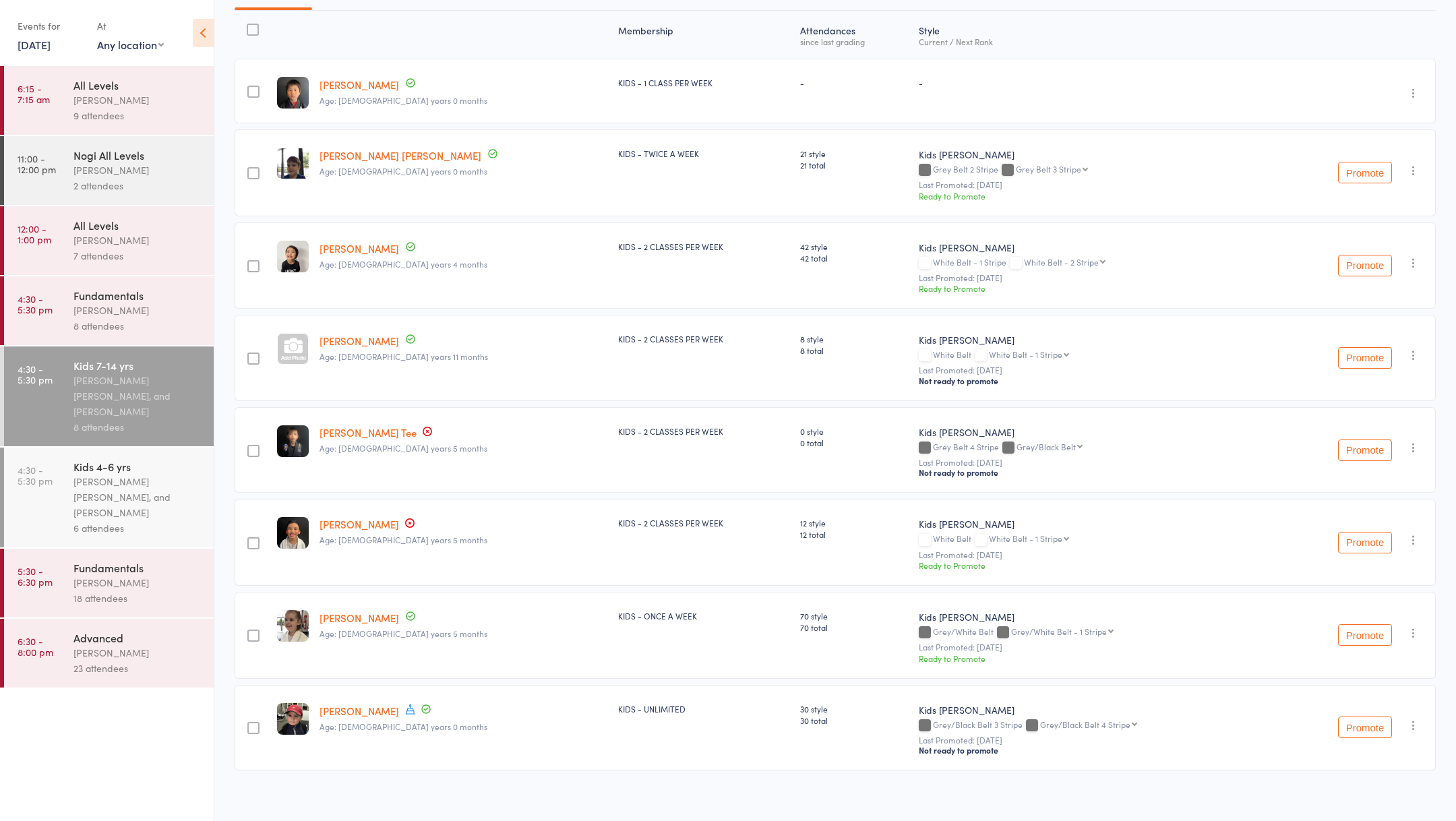
click at [182, 472] on div "Kids 4-6 yrs" at bounding box center [138, 466] width 129 height 15
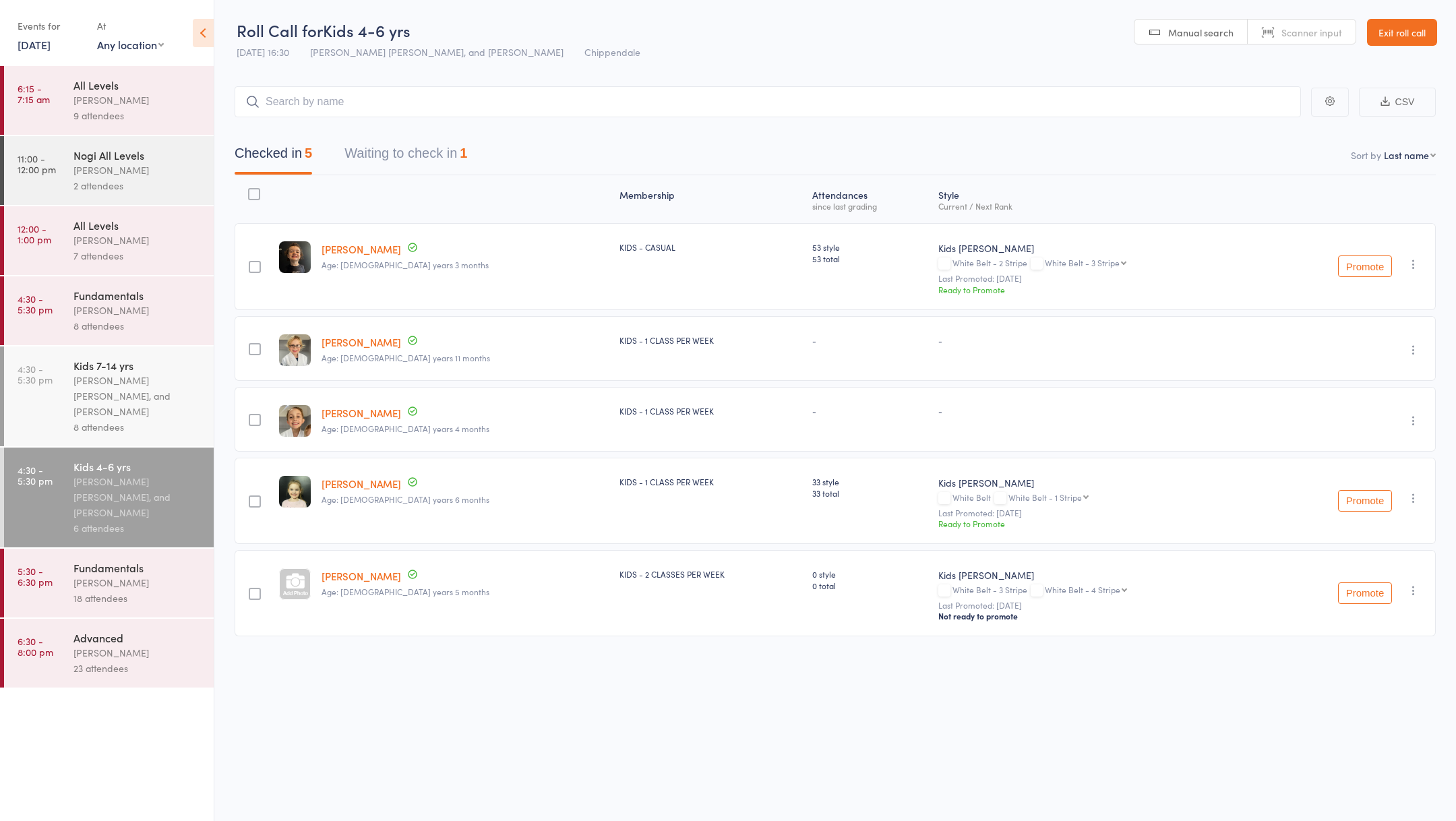
click at [44, 50] on link "[DATE]" at bounding box center [34, 44] width 33 height 15
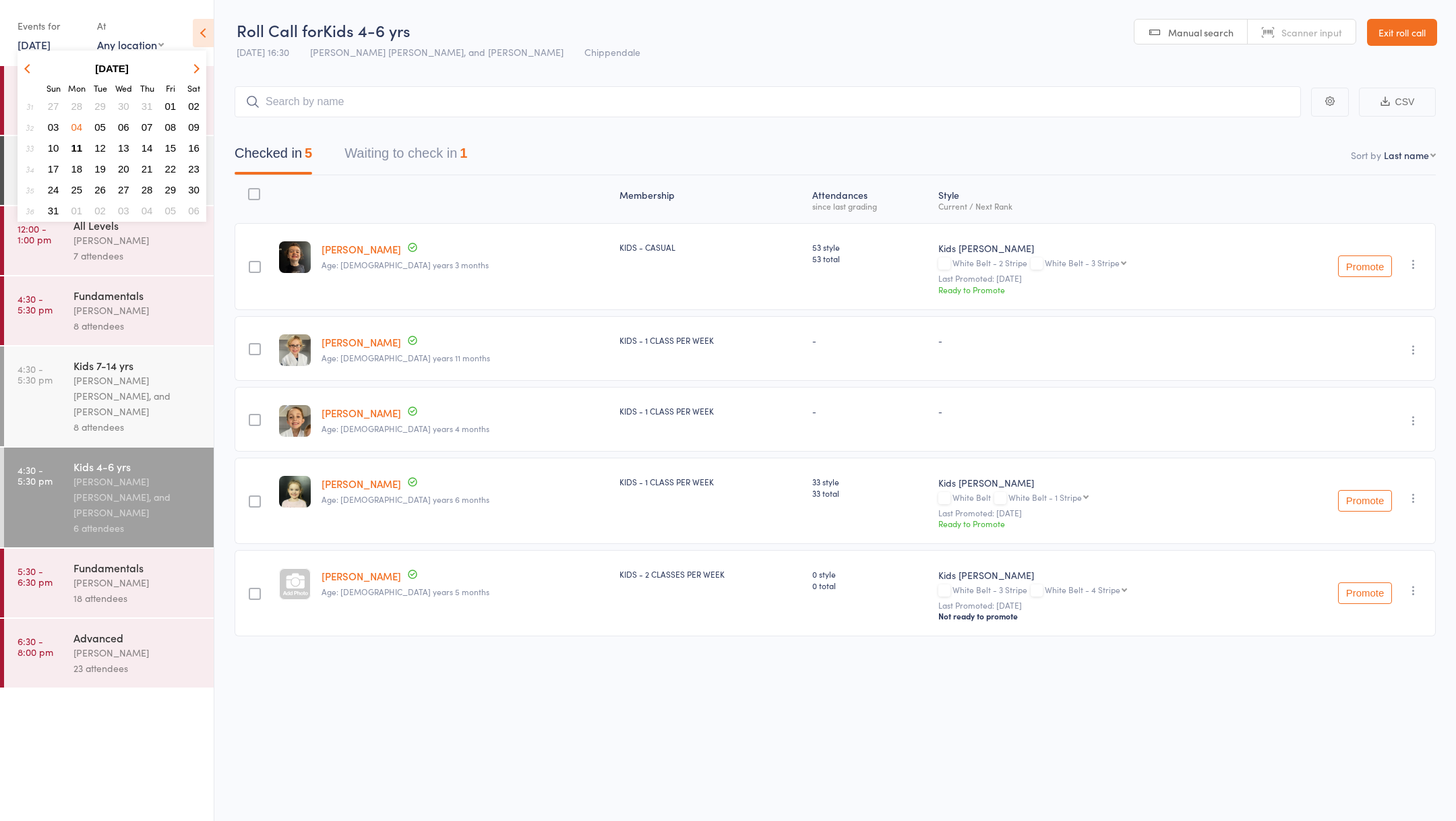
click at [125, 128] on span "06" at bounding box center [123, 127] width 12 height 12
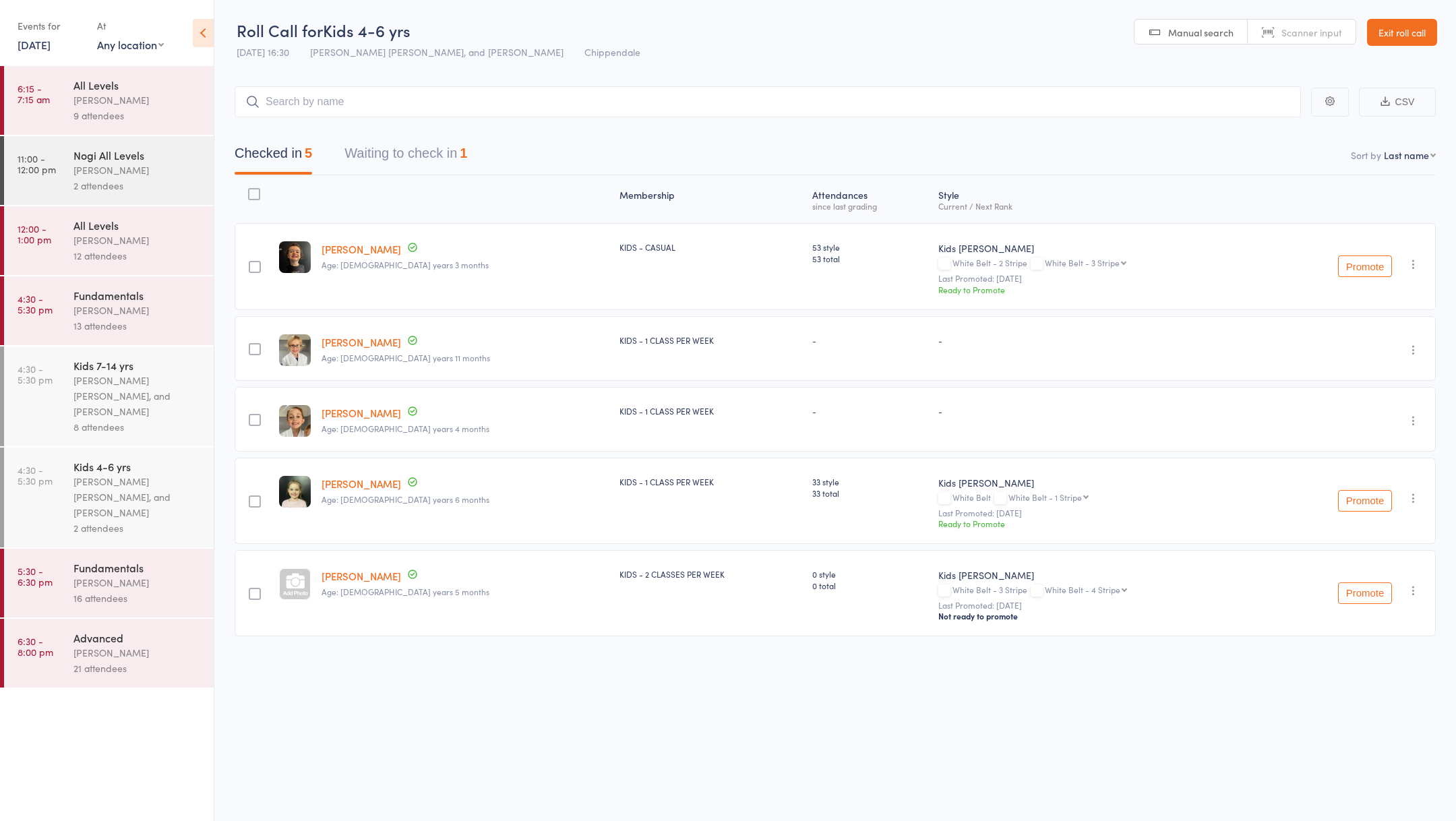
click at [107, 398] on div "[PERSON_NAME] [PERSON_NAME], and [PERSON_NAME]" at bounding box center [138, 396] width 129 height 46
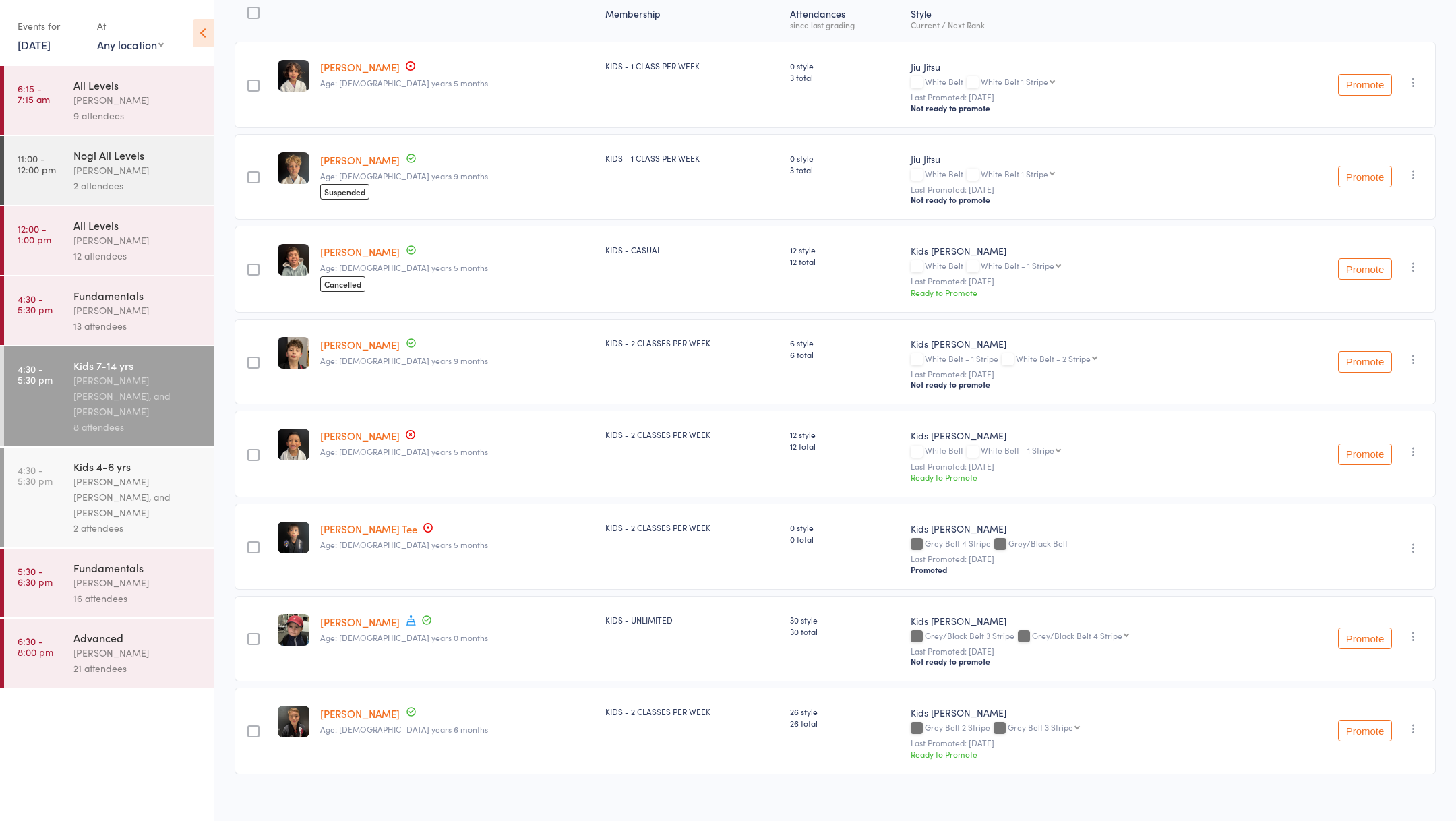
scroll to position [186, 0]
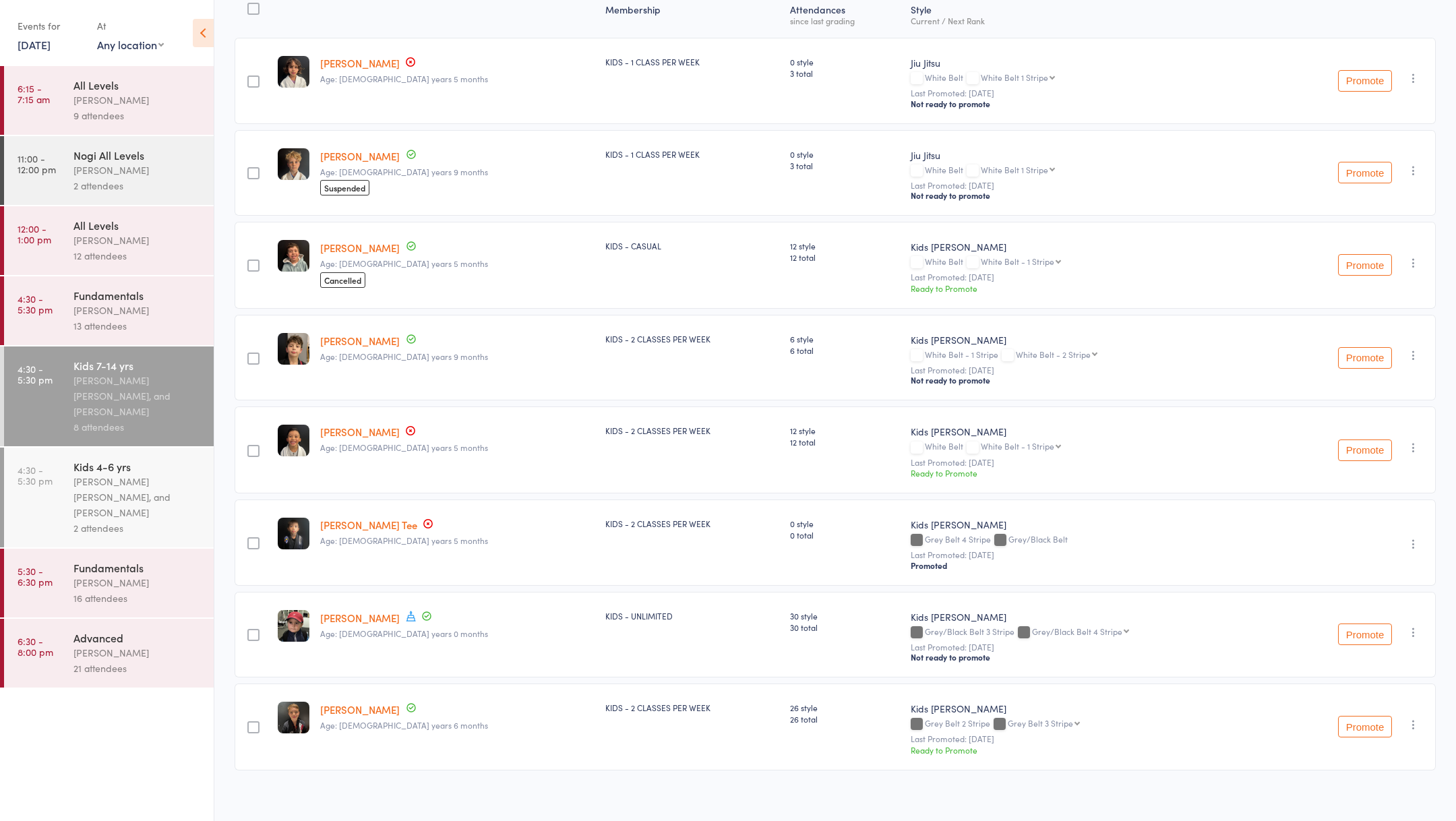
click at [42, 47] on link "[DATE]" at bounding box center [34, 44] width 33 height 15
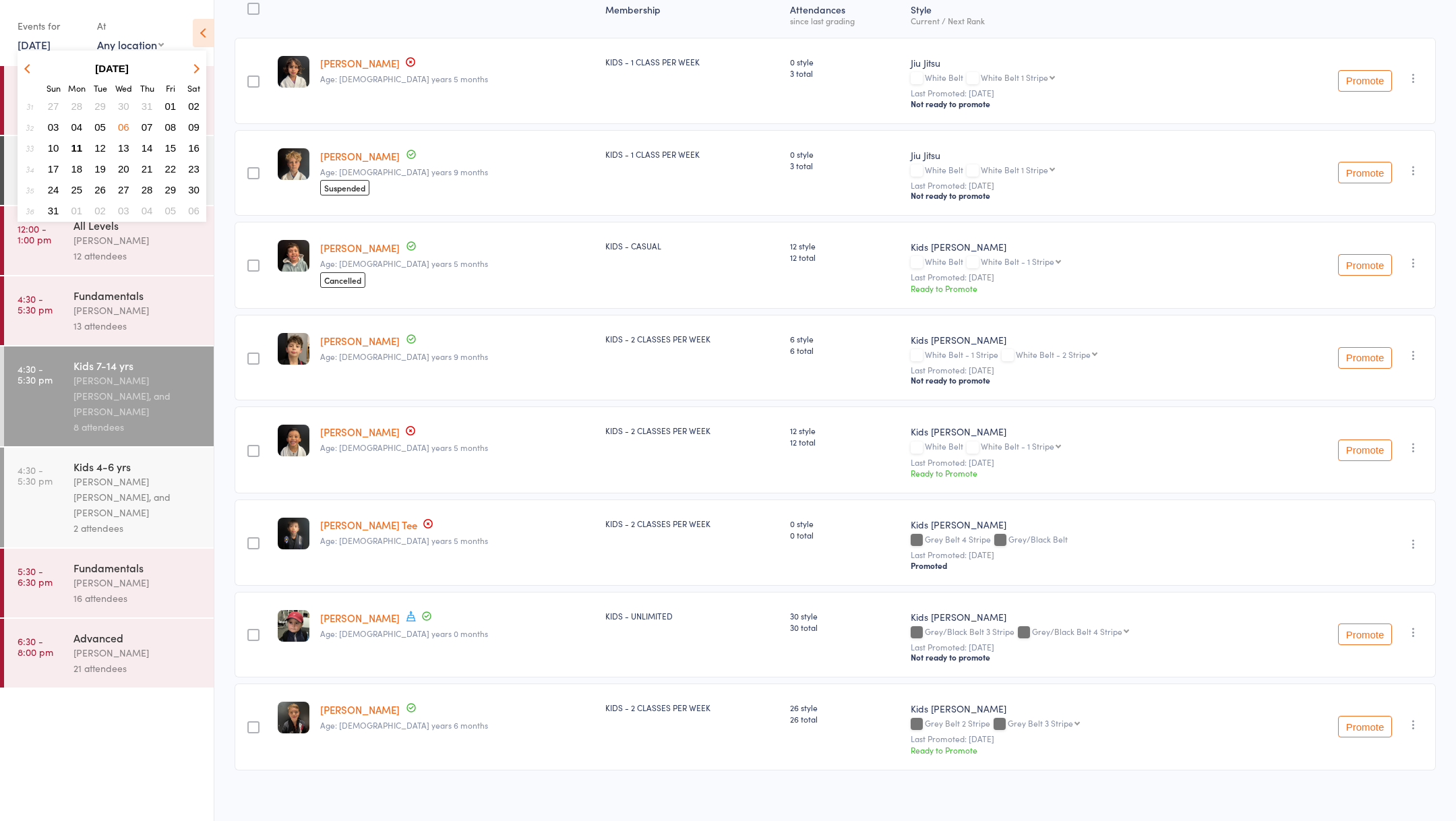
click at [75, 128] on span "04" at bounding box center [77, 127] width 12 height 12
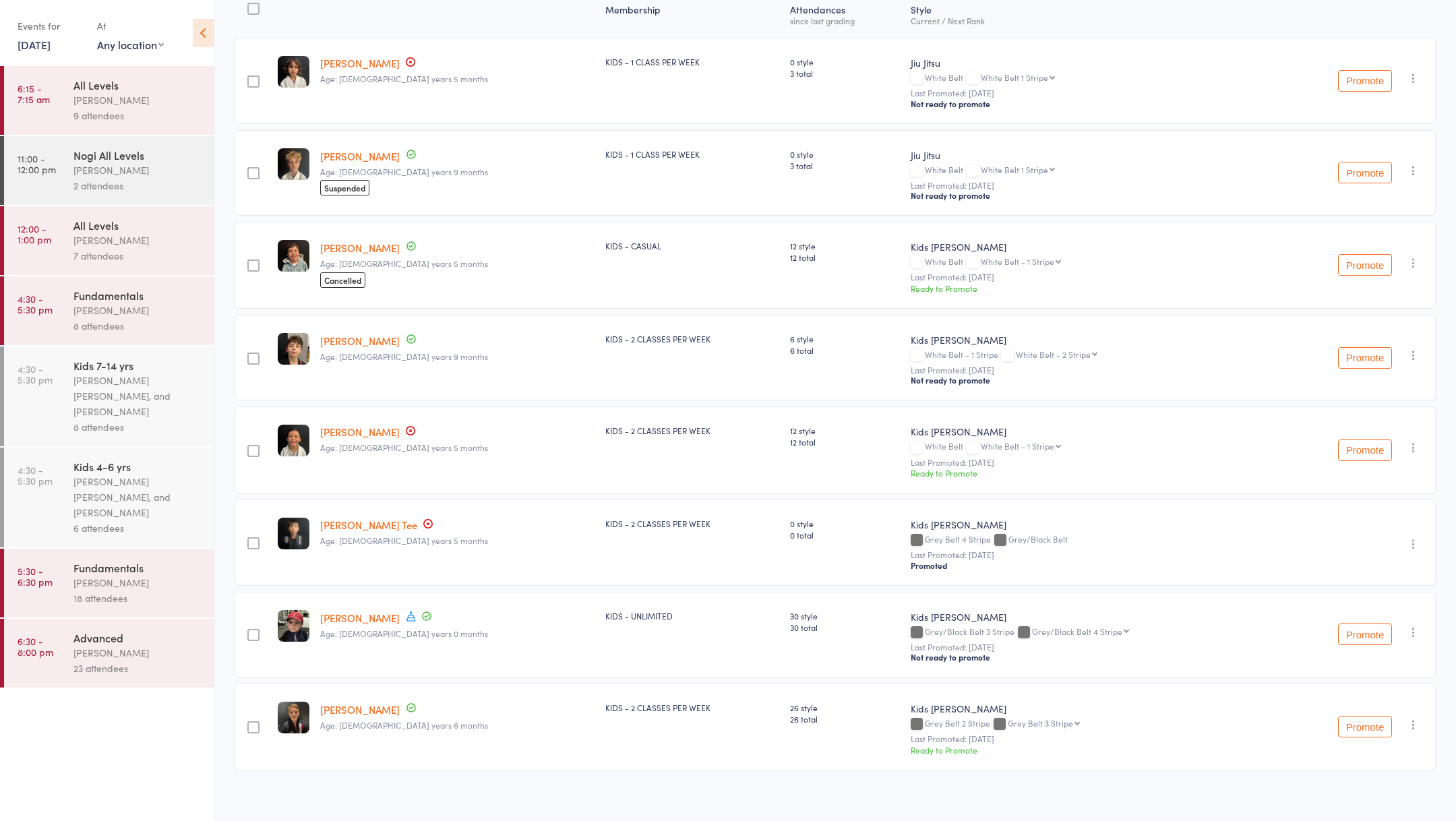
click at [143, 396] on div "[PERSON_NAME] [PERSON_NAME], and [PERSON_NAME]" at bounding box center [138, 396] width 129 height 46
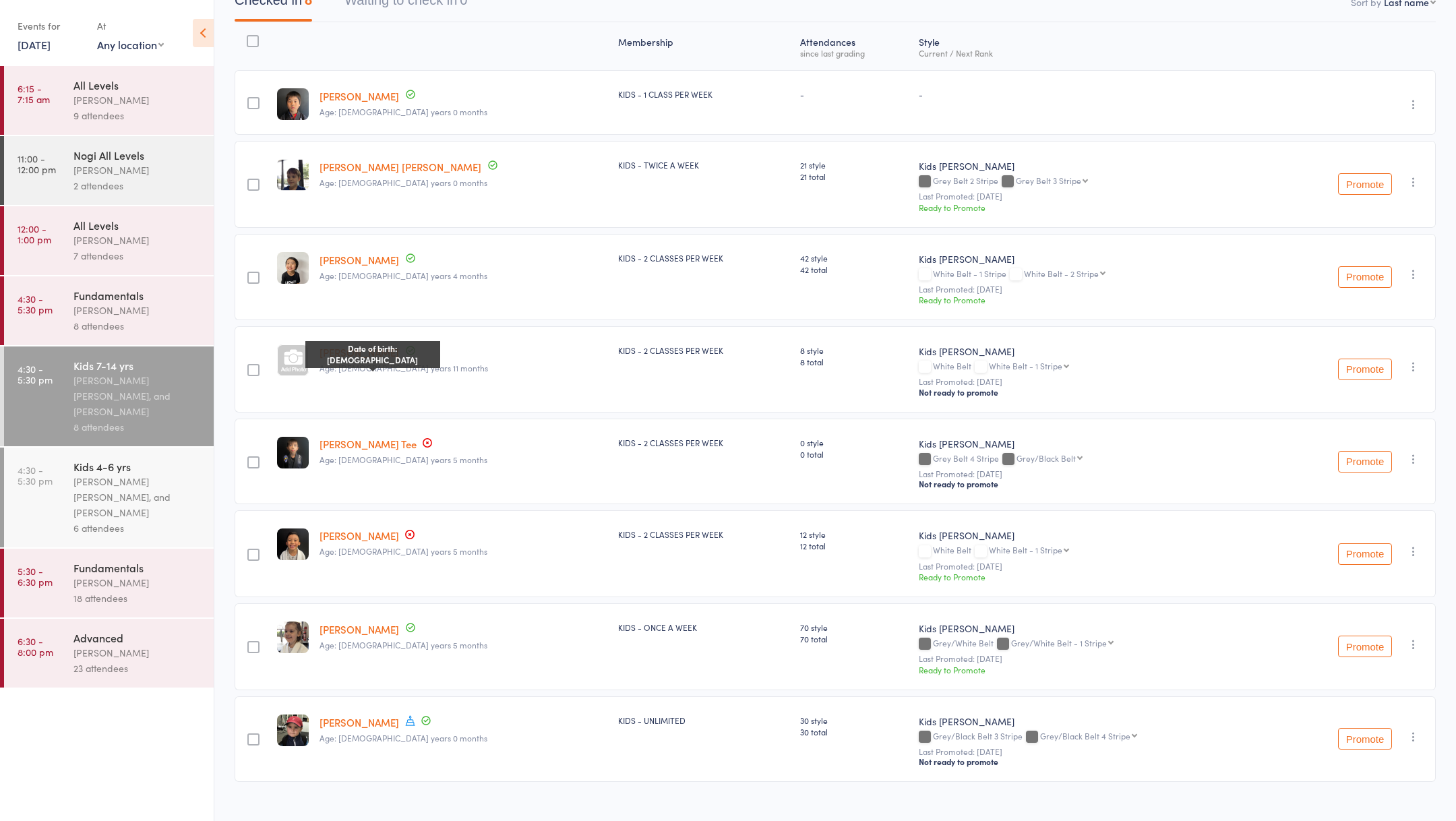
scroll to position [164, 0]
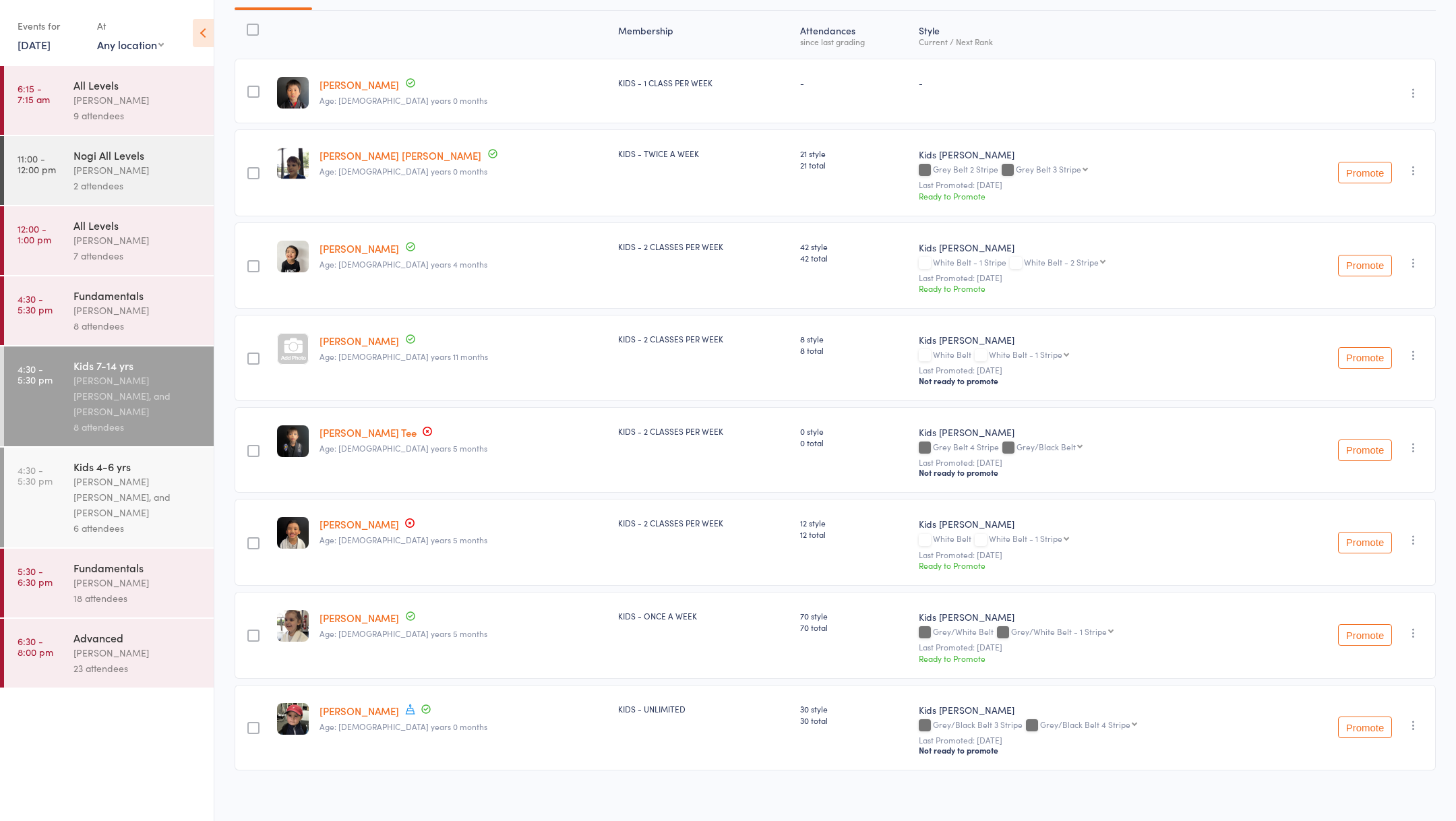
click at [128, 490] on div "[PERSON_NAME] [PERSON_NAME], and [PERSON_NAME]" at bounding box center [138, 497] width 129 height 46
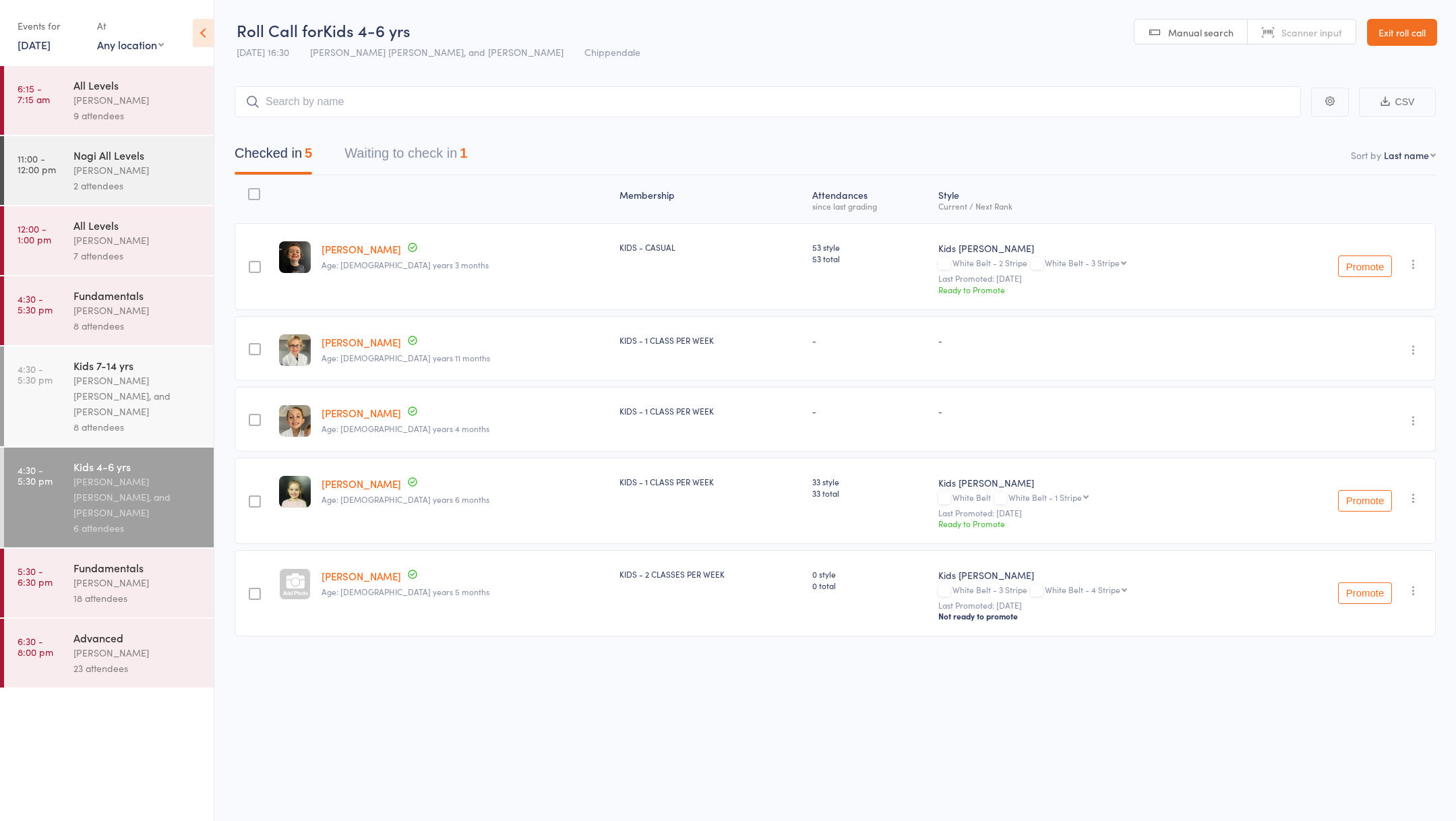
click at [30, 35] on div "Events for" at bounding box center [50, 26] width 66 height 22
click at [30, 43] on link "[DATE]" at bounding box center [34, 44] width 33 height 15
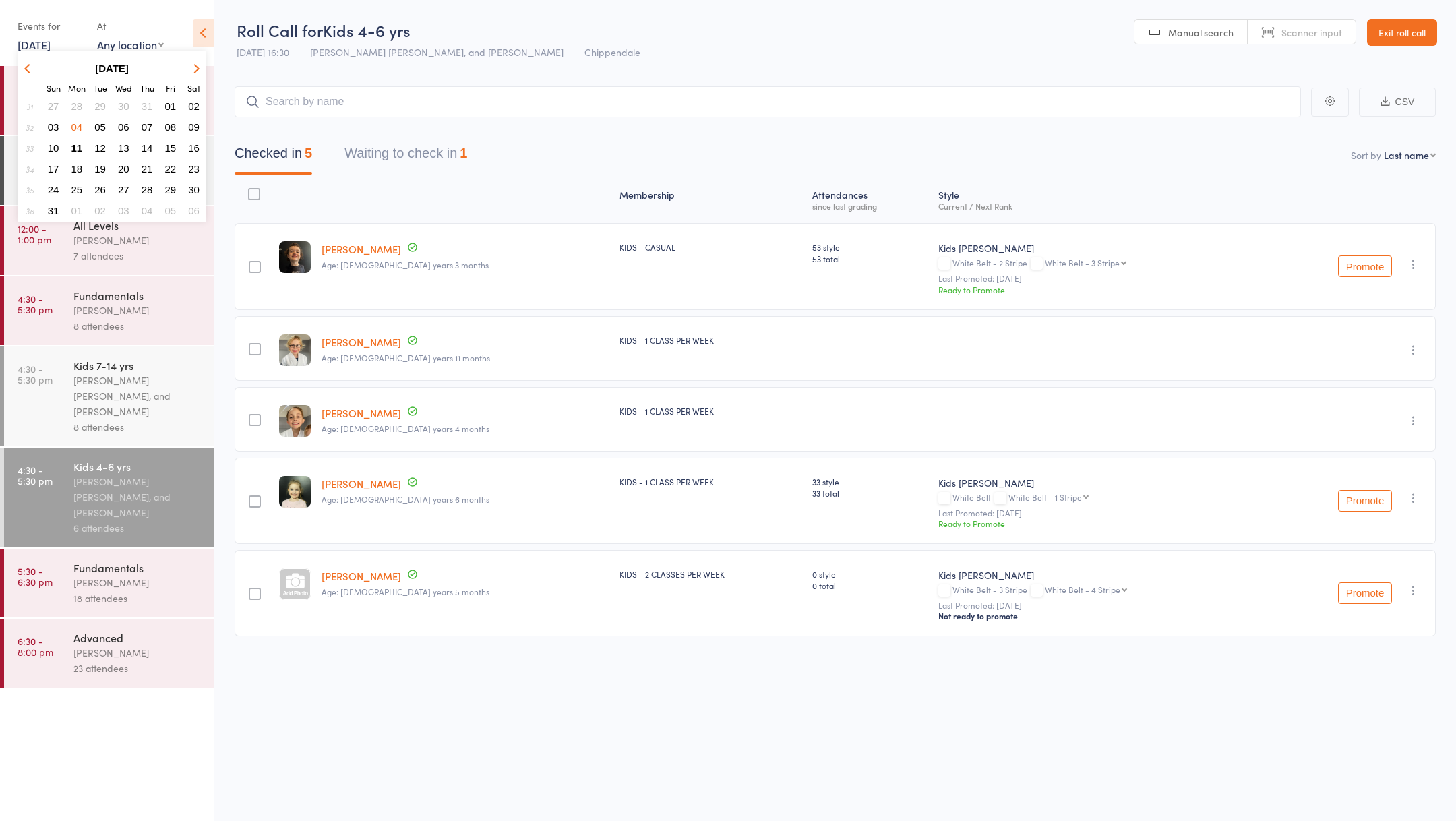
click at [121, 130] on span "06" at bounding box center [123, 127] width 12 height 12
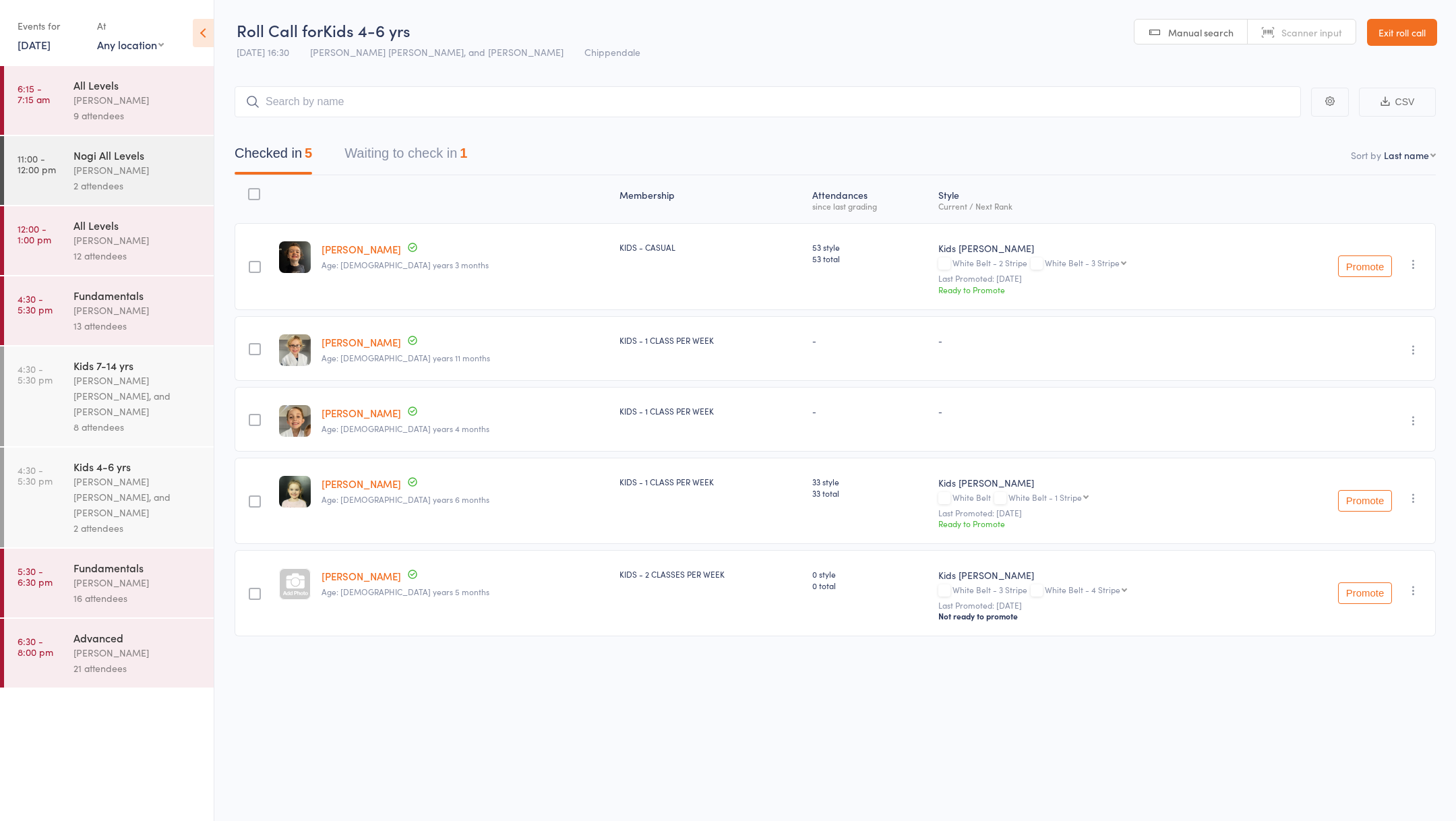
click at [171, 513] on div "[PERSON_NAME] [PERSON_NAME], and [PERSON_NAME]" at bounding box center [138, 497] width 129 height 46
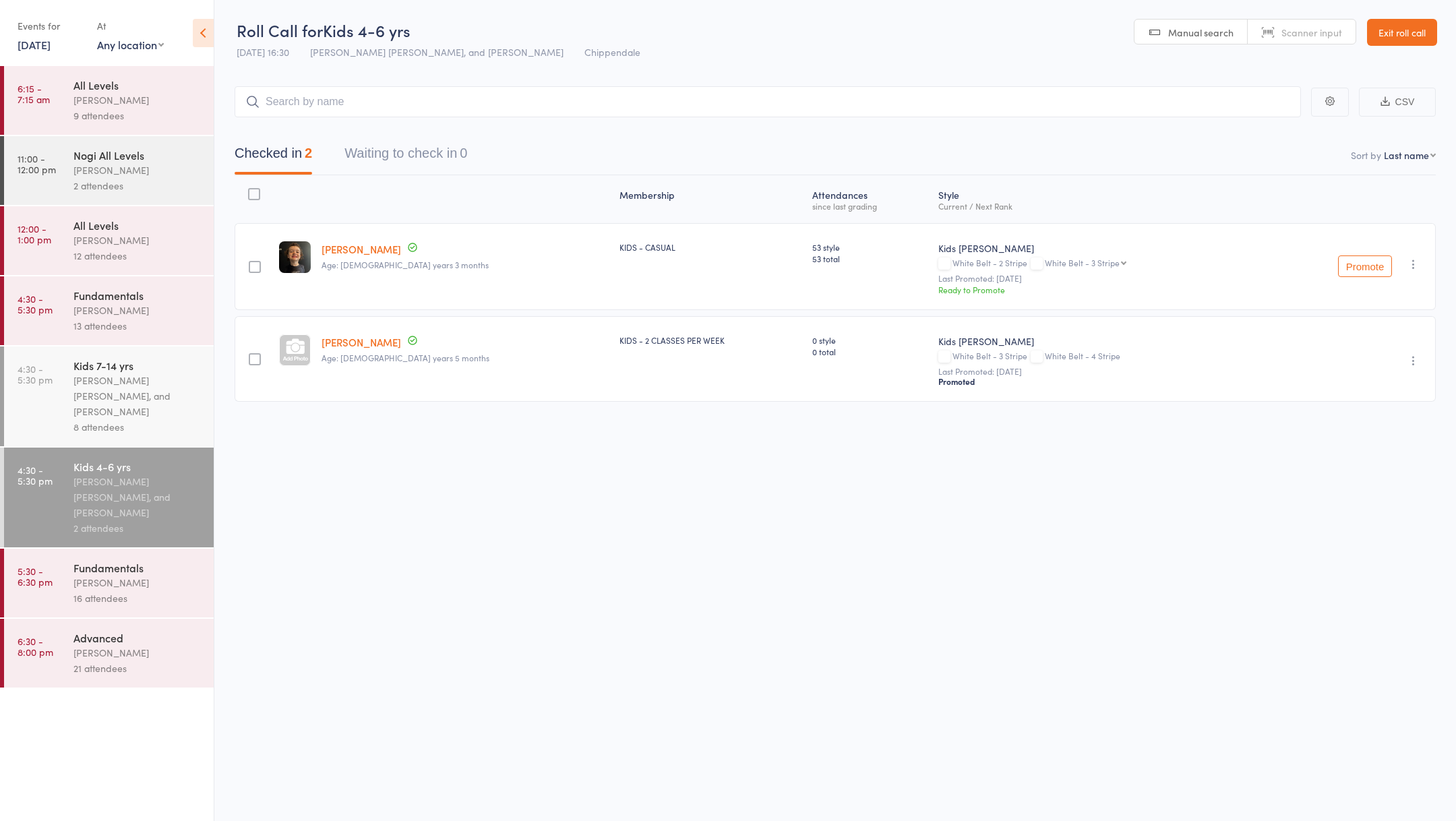
click at [45, 50] on link "[DATE]" at bounding box center [34, 44] width 33 height 15
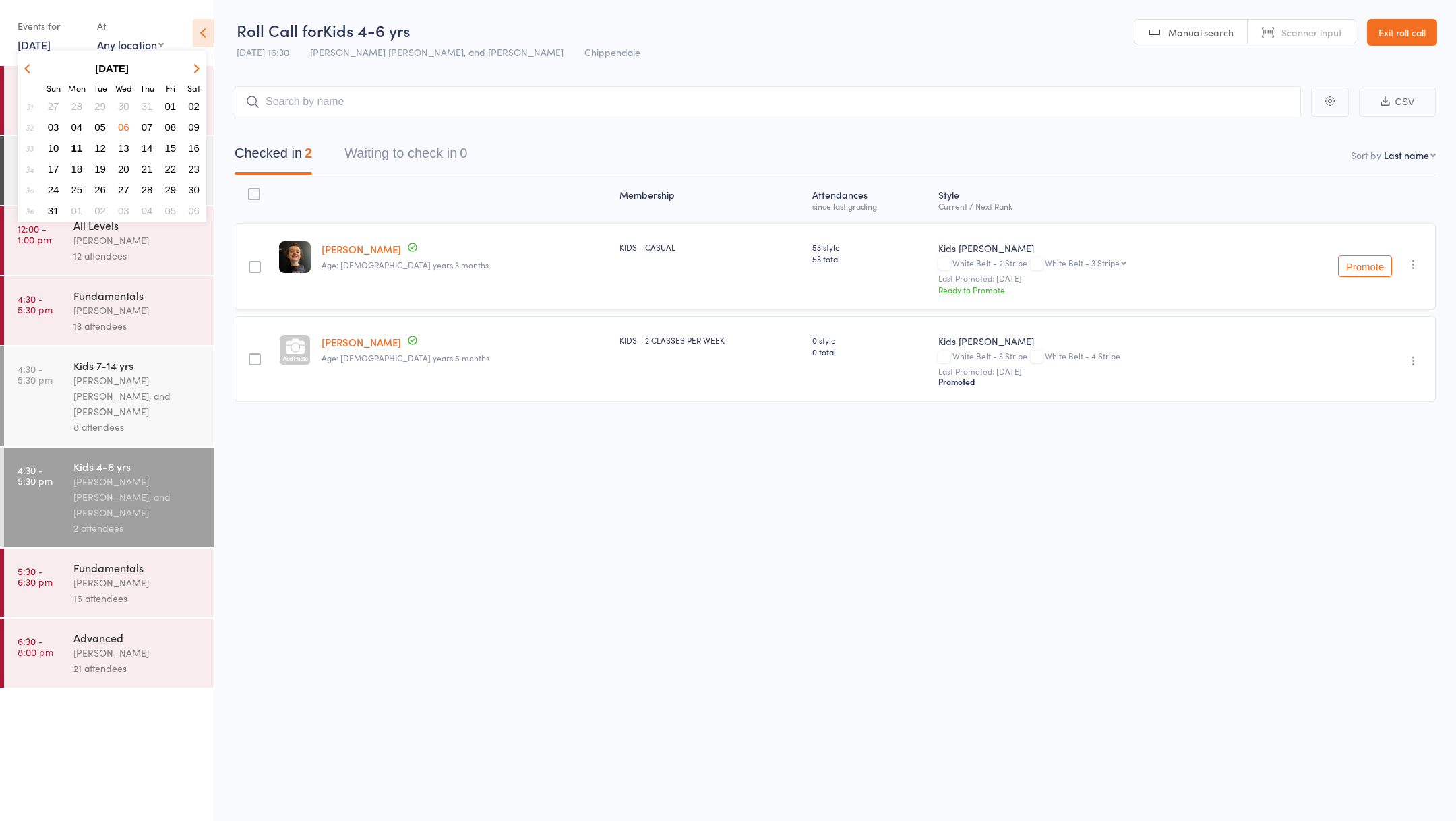
click at [171, 123] on span "08" at bounding box center [171, 127] width 12 height 12
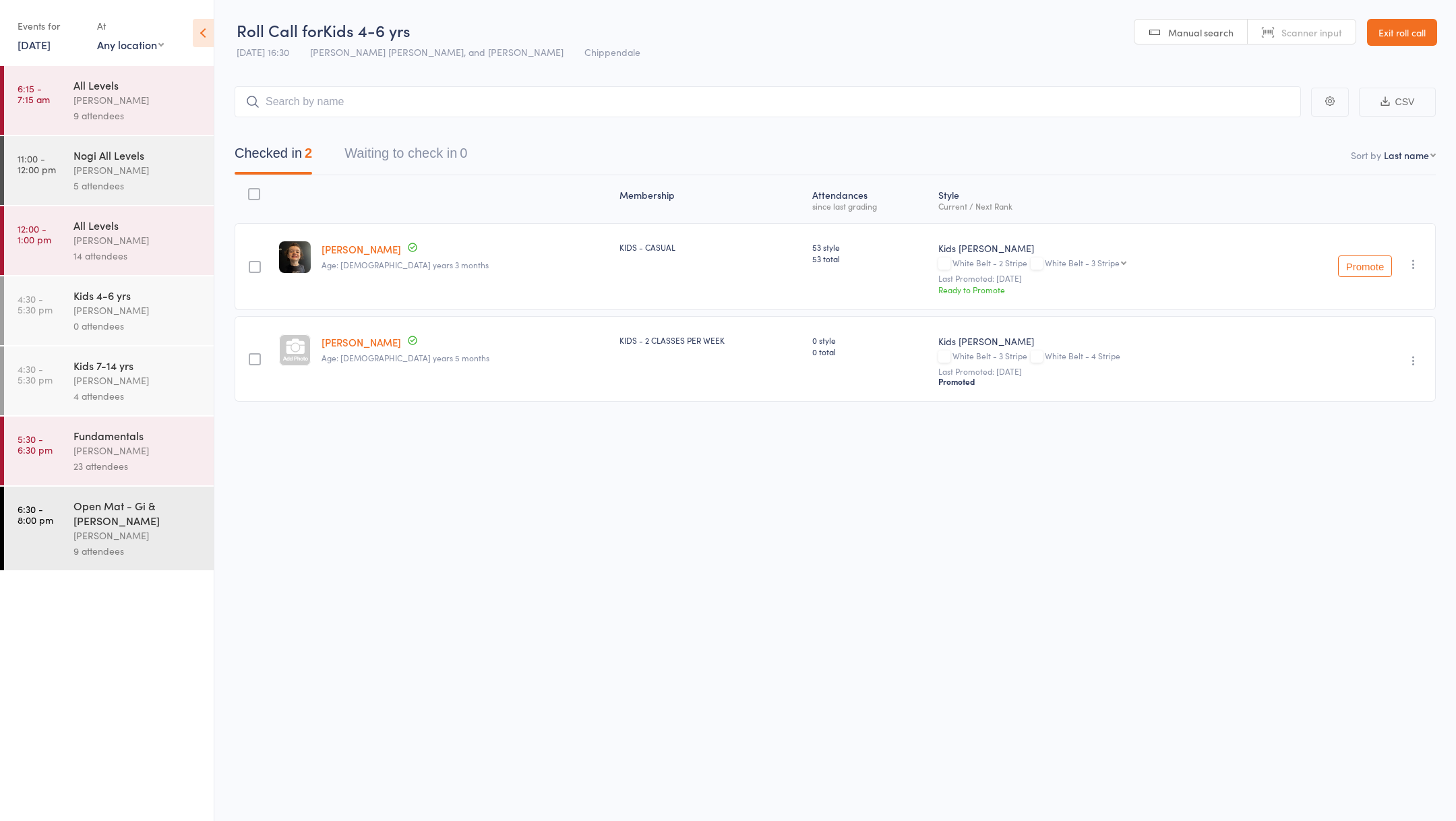
click at [121, 399] on div "4 attendees" at bounding box center [138, 396] width 129 height 16
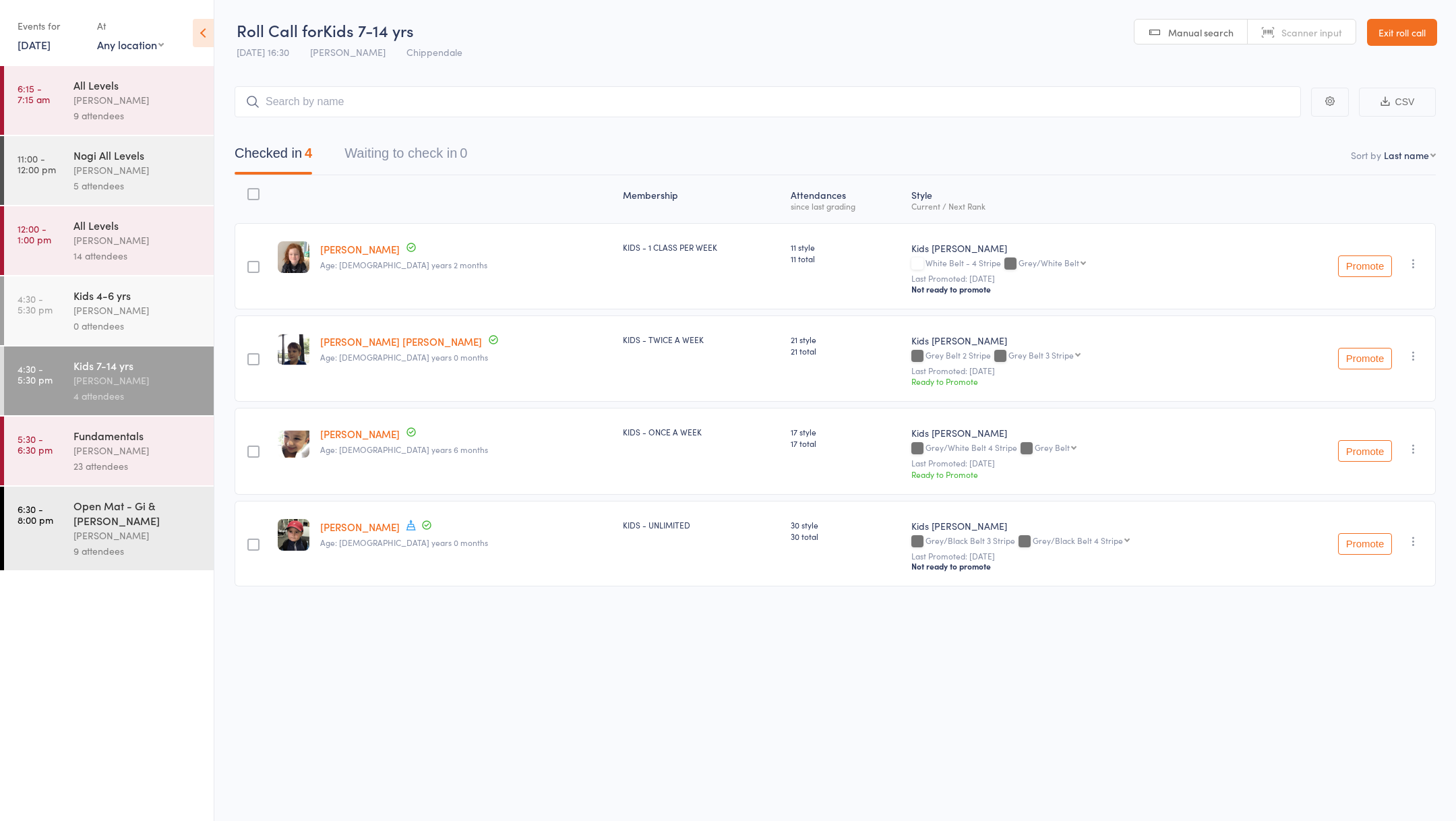
click at [28, 49] on link "[DATE]" at bounding box center [34, 44] width 33 height 15
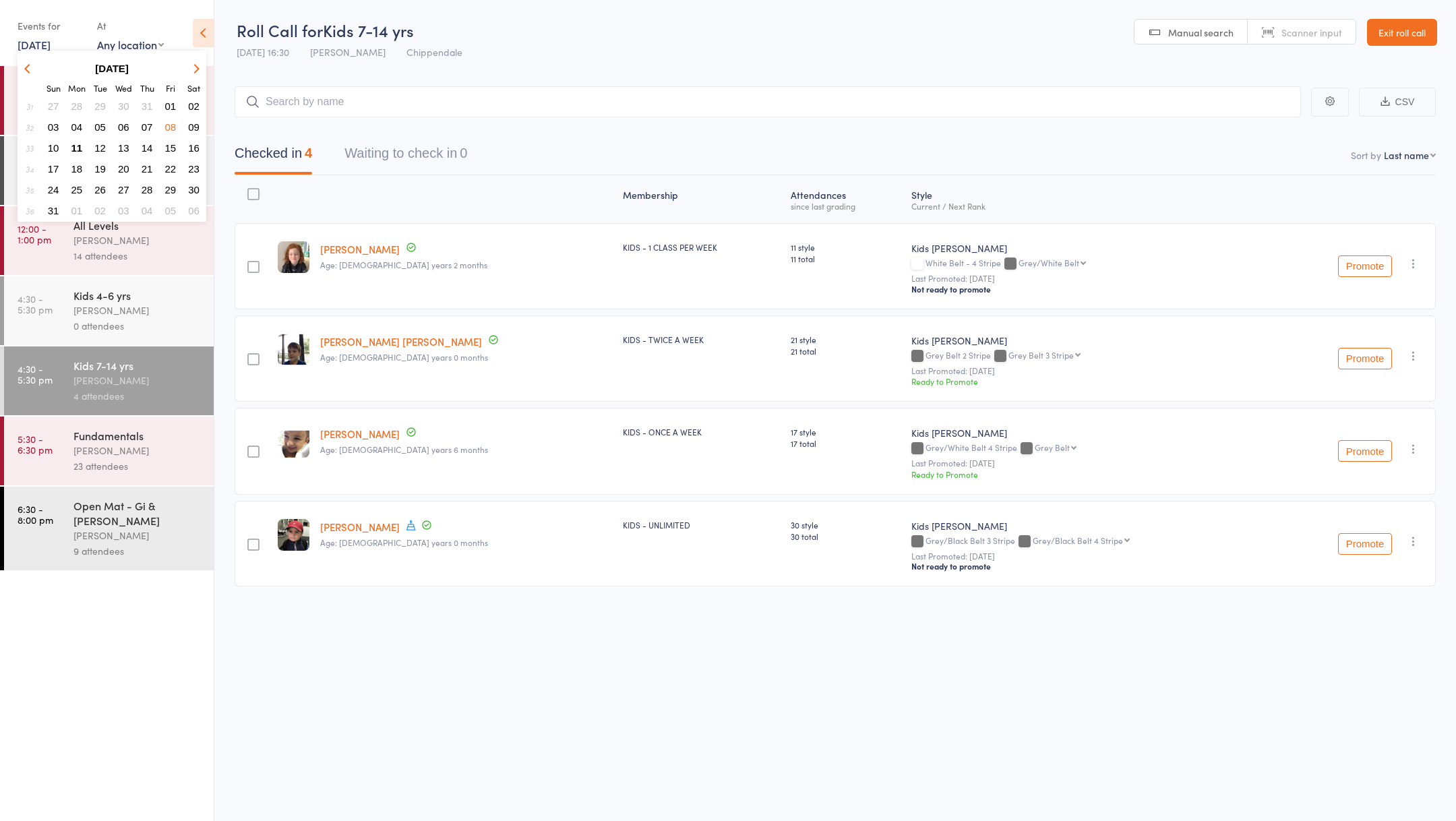
click at [125, 123] on span "06" at bounding box center [123, 127] width 12 height 12
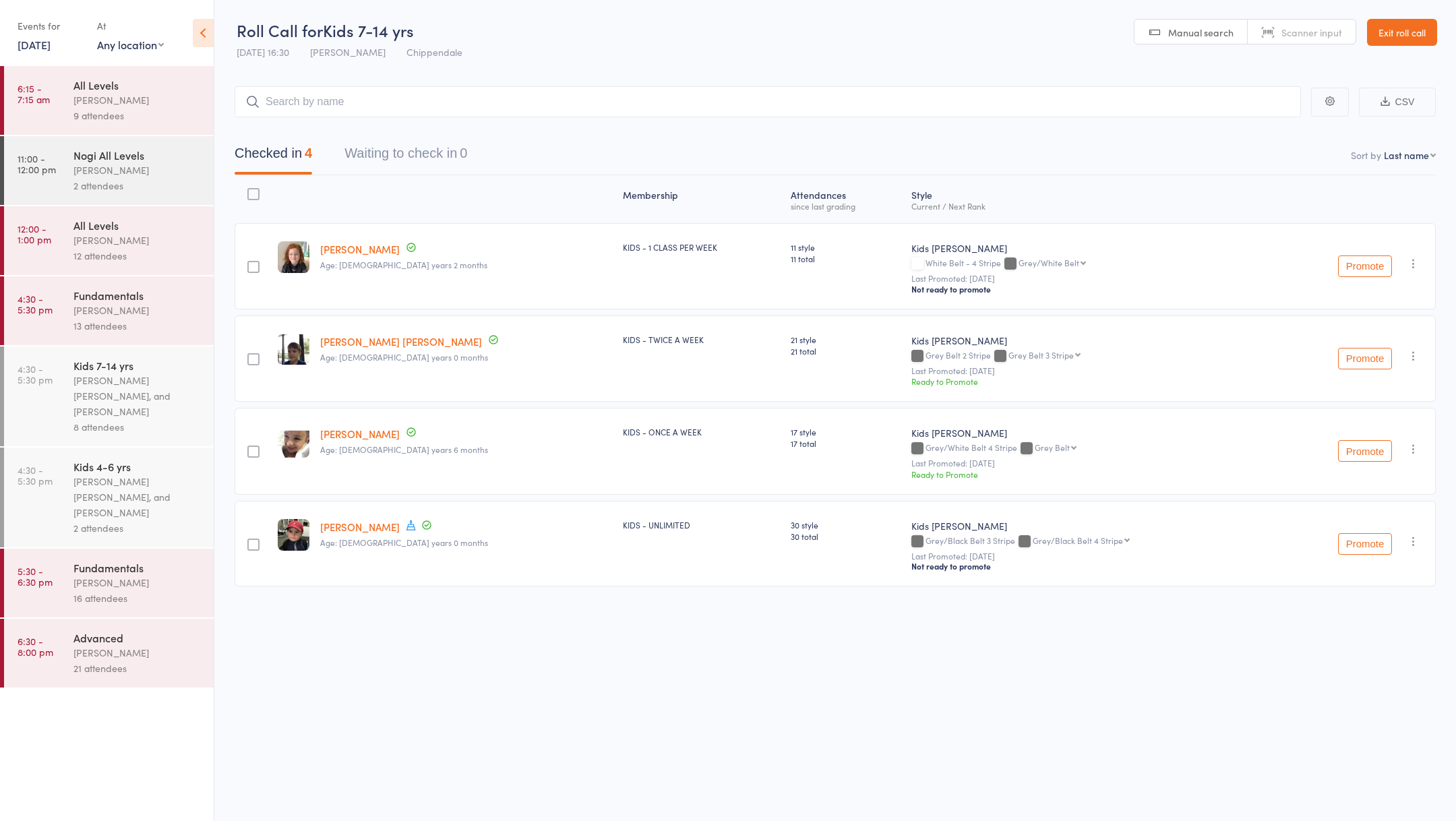
click at [144, 366] on div "Kids 7-14 yrs" at bounding box center [138, 365] width 129 height 15
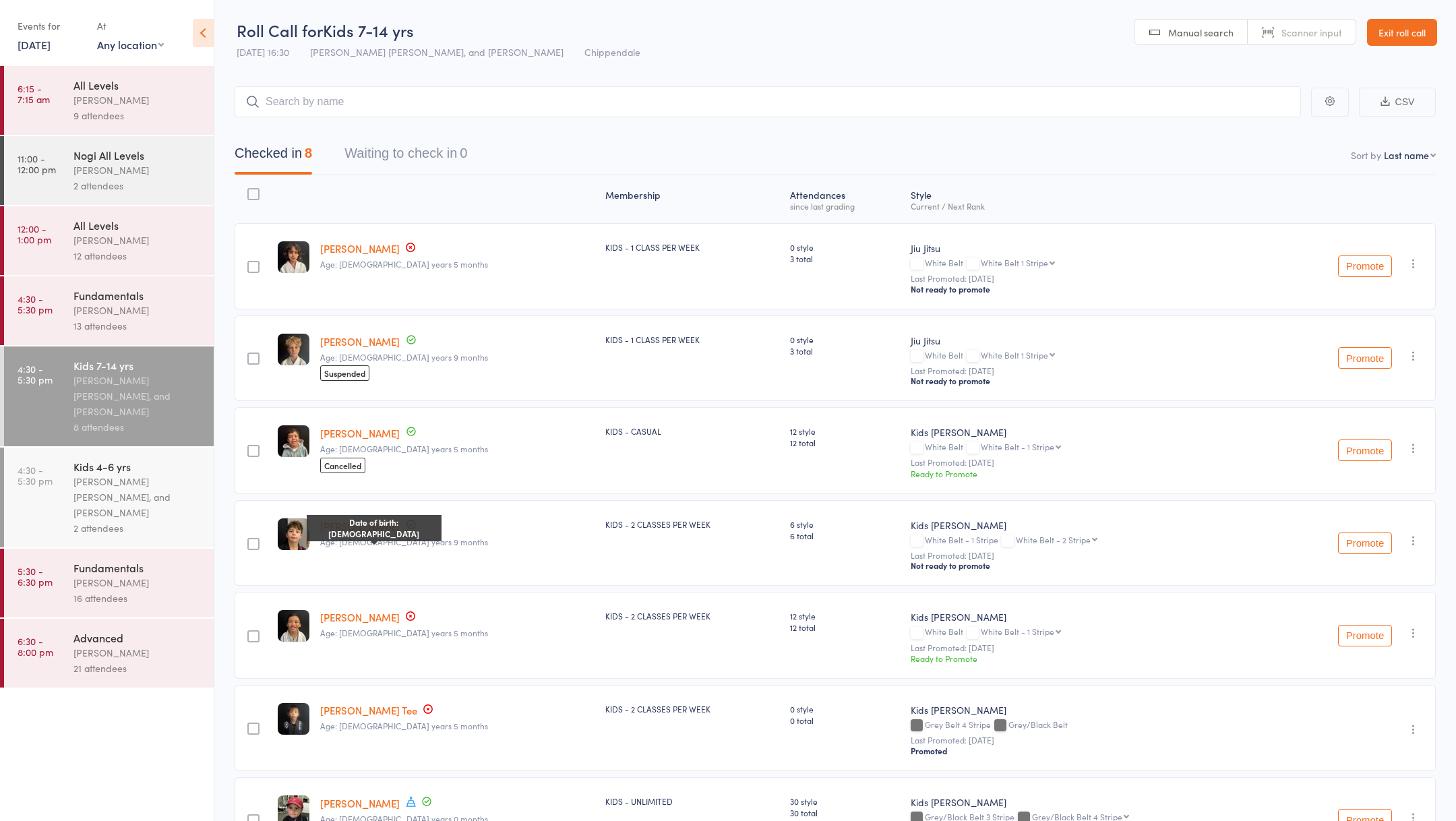
scroll to position [125, 0]
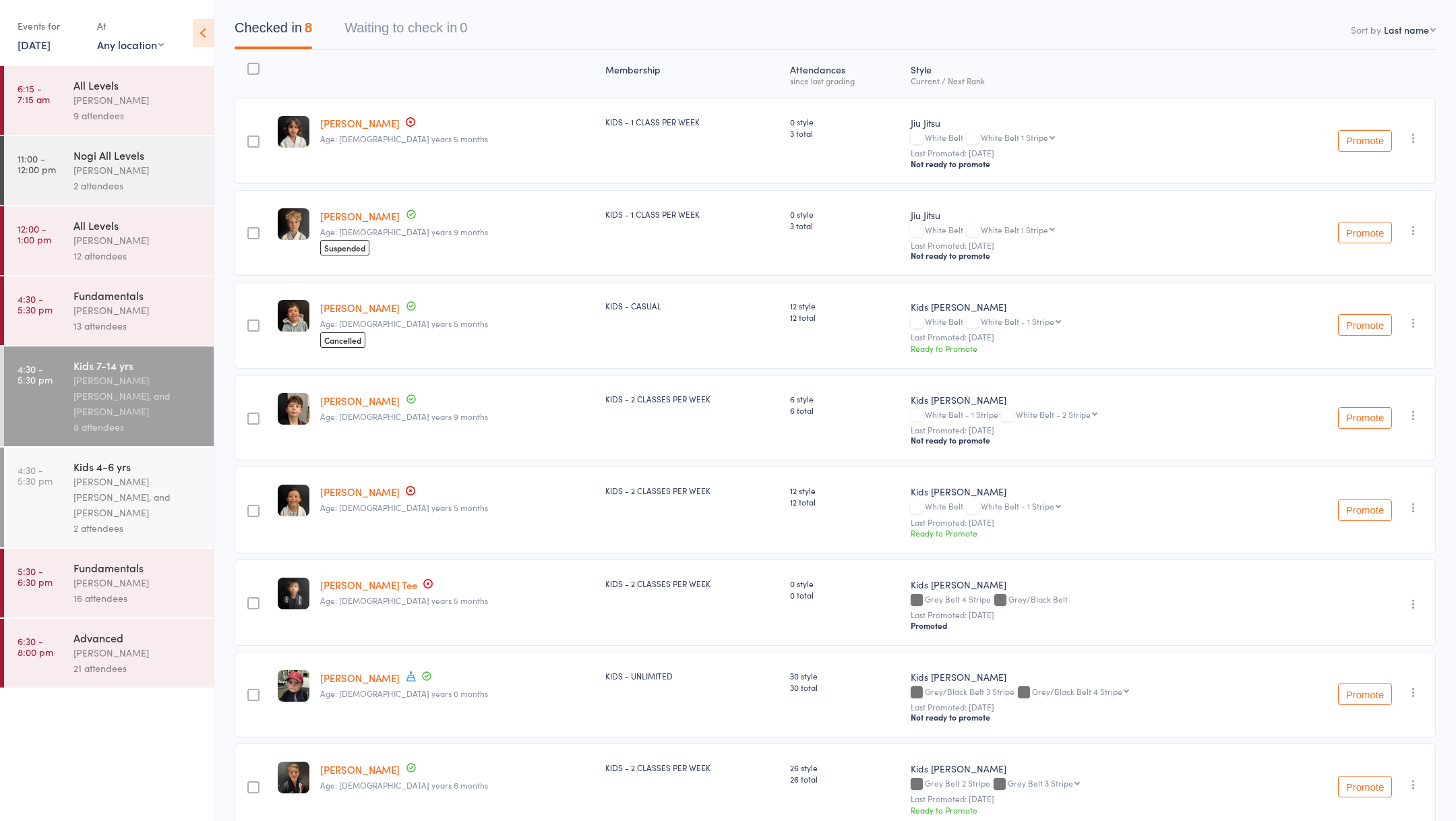
click at [126, 493] on div "[PERSON_NAME] [PERSON_NAME], and [PERSON_NAME]" at bounding box center [138, 497] width 129 height 46
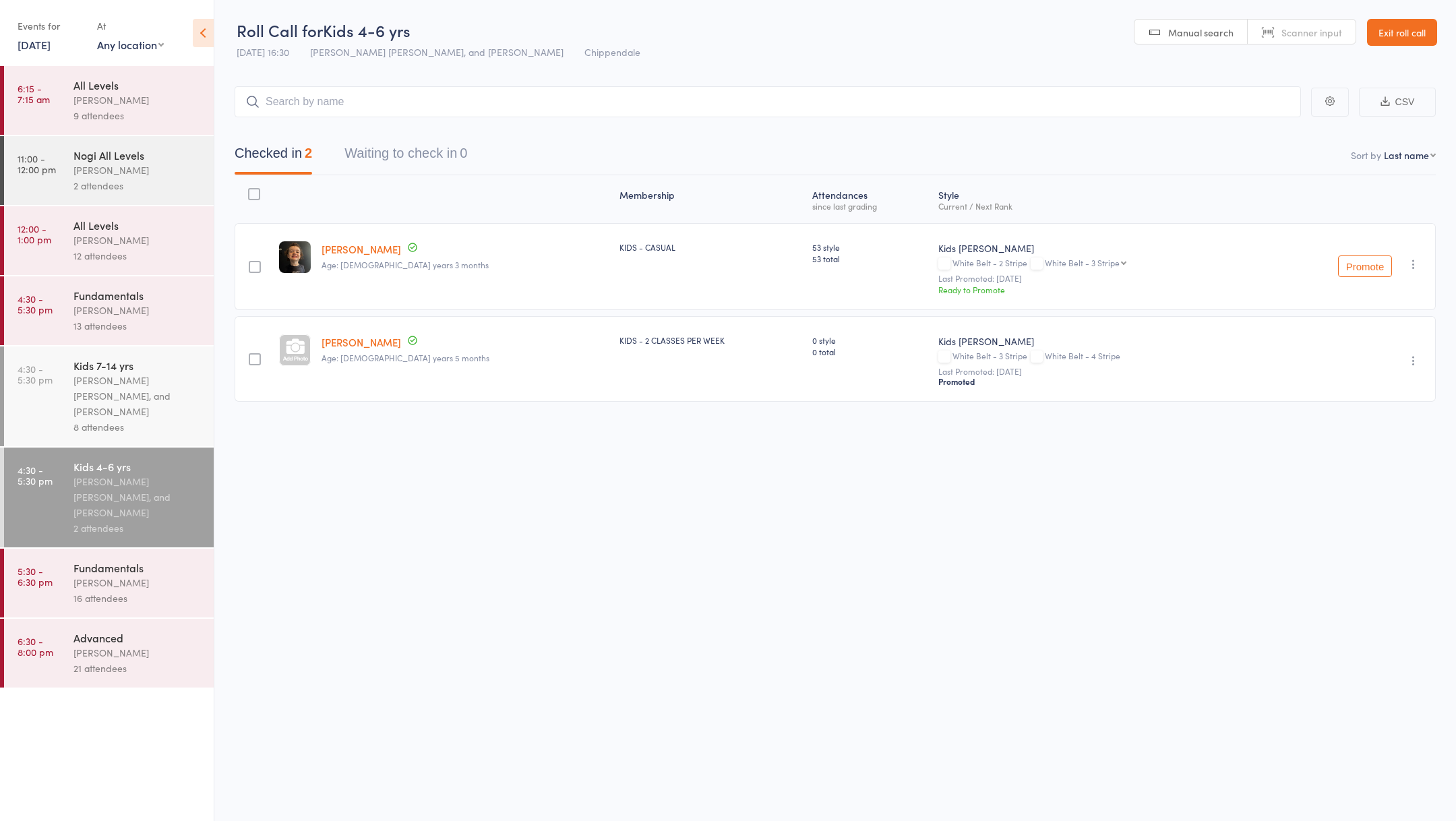
click at [36, 45] on link "[DATE]" at bounding box center [34, 44] width 33 height 15
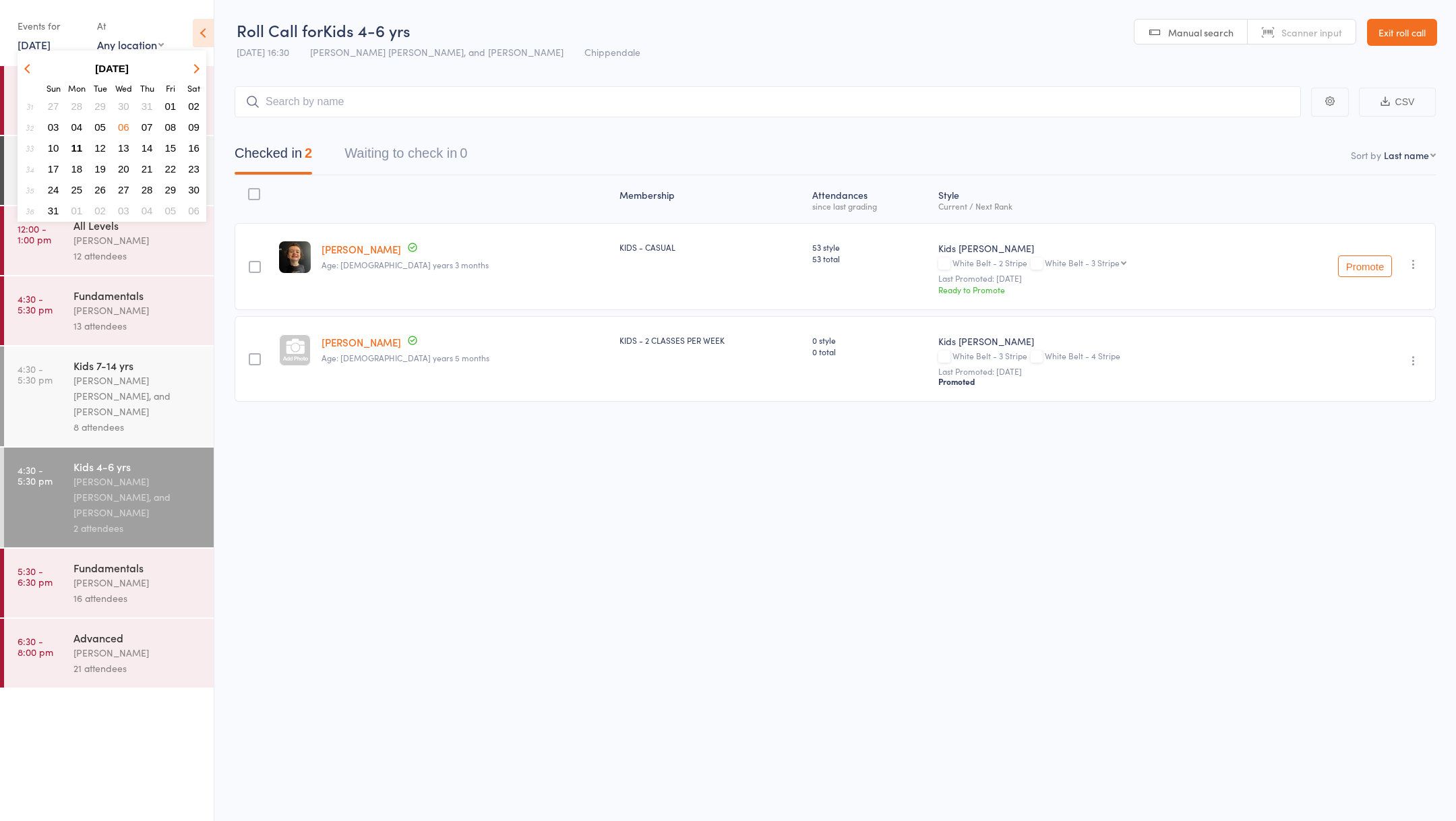
click at [195, 127] on span "09" at bounding box center [193, 127] width 12 height 12
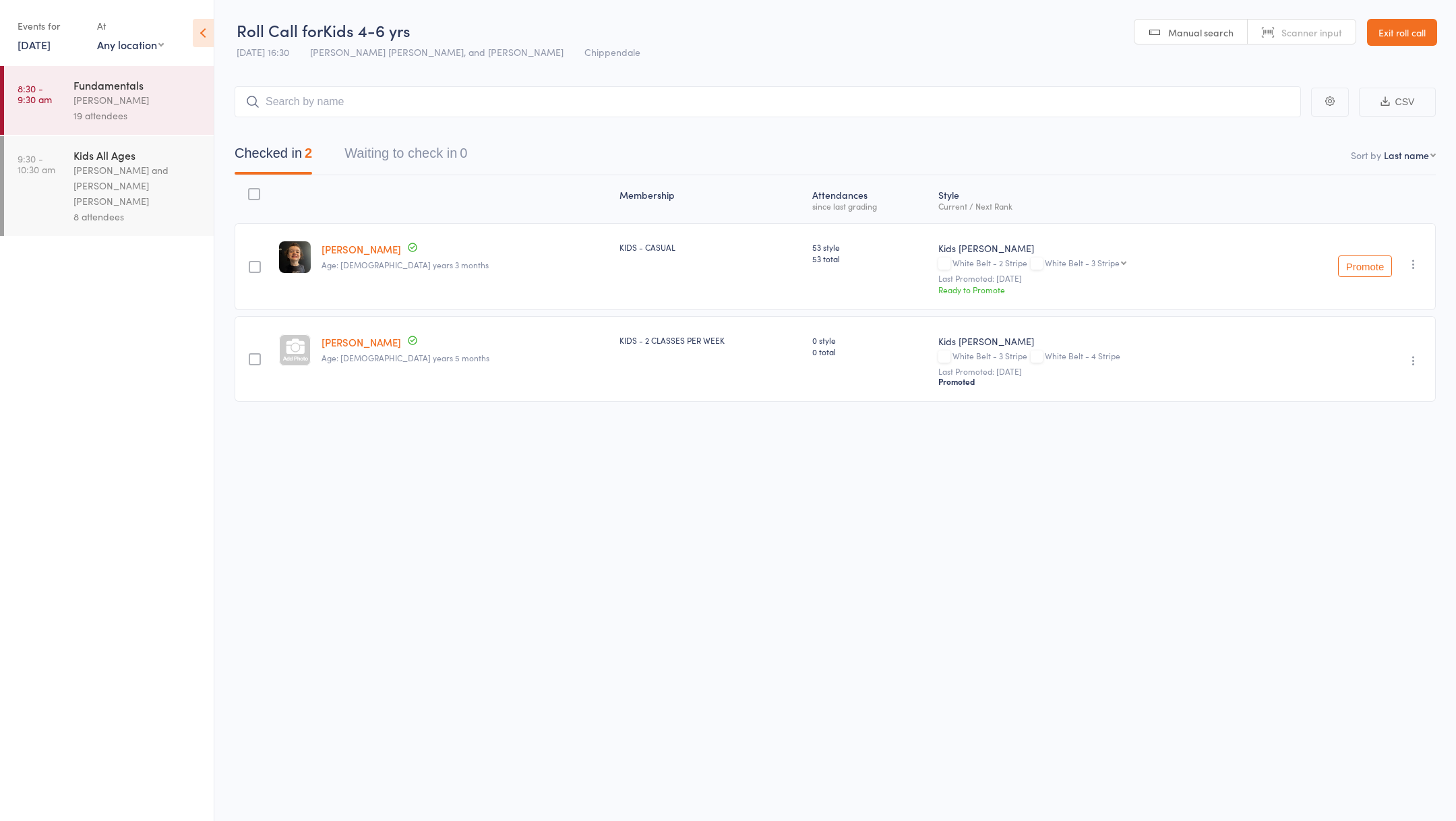
click at [135, 103] on div "[PERSON_NAME]" at bounding box center [138, 100] width 129 height 16
click at [134, 177] on div "[PERSON_NAME] and [PERSON_NAME] [PERSON_NAME]" at bounding box center [138, 186] width 129 height 46
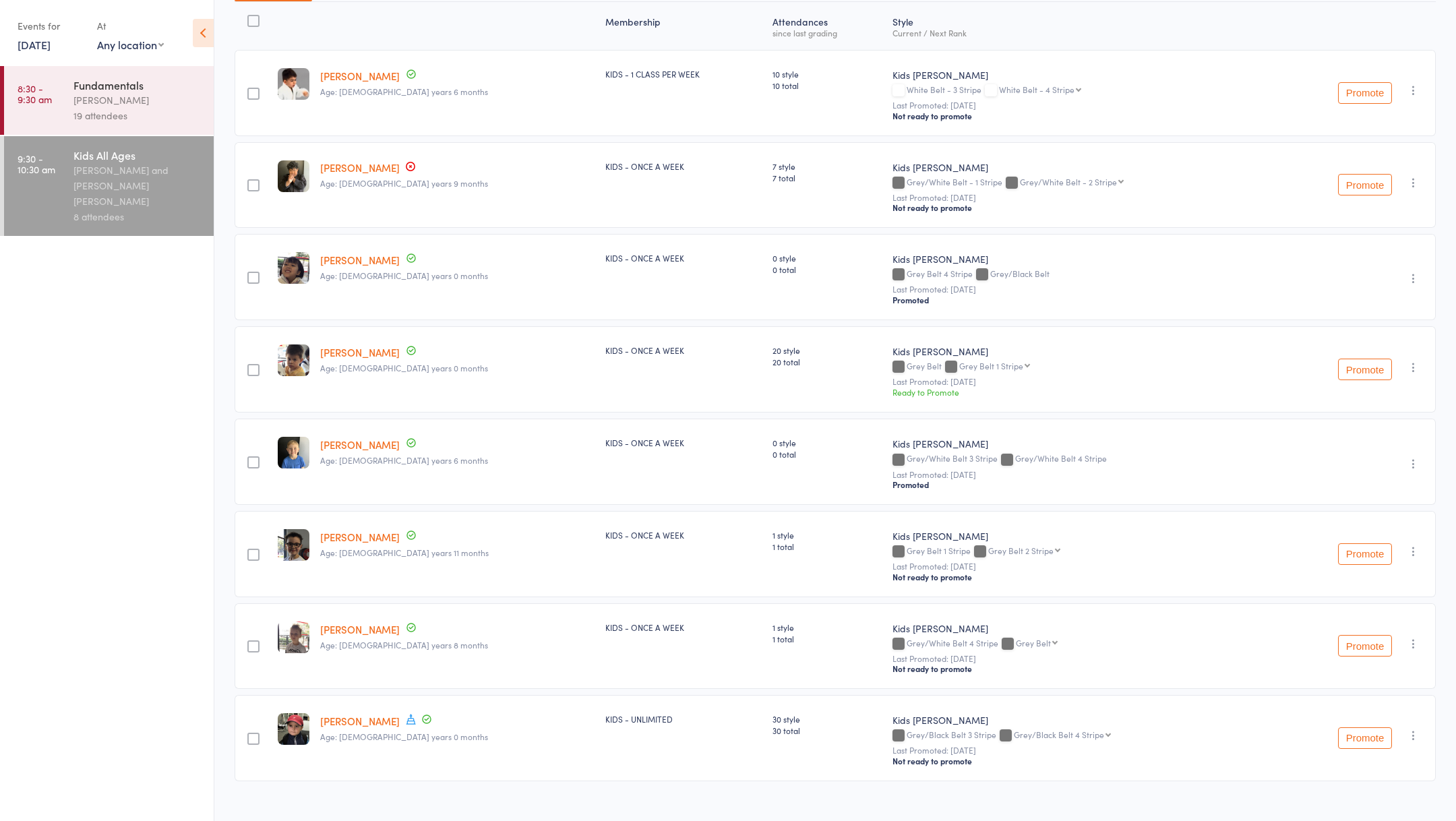
scroll to position [174, 0]
click at [37, 45] on link "[DATE]" at bounding box center [34, 44] width 33 height 15
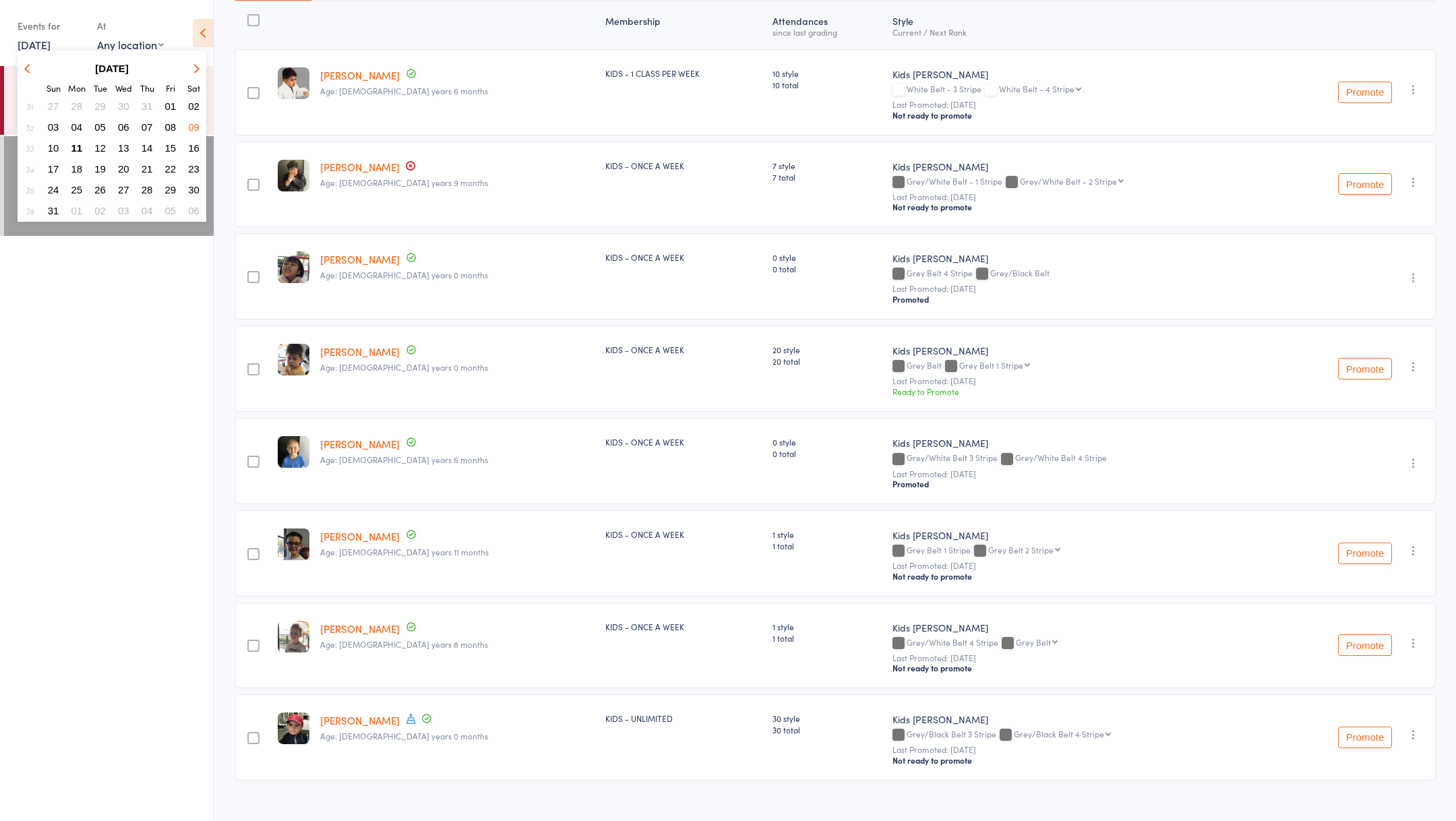
click at [172, 123] on span "08" at bounding box center [171, 127] width 12 height 12
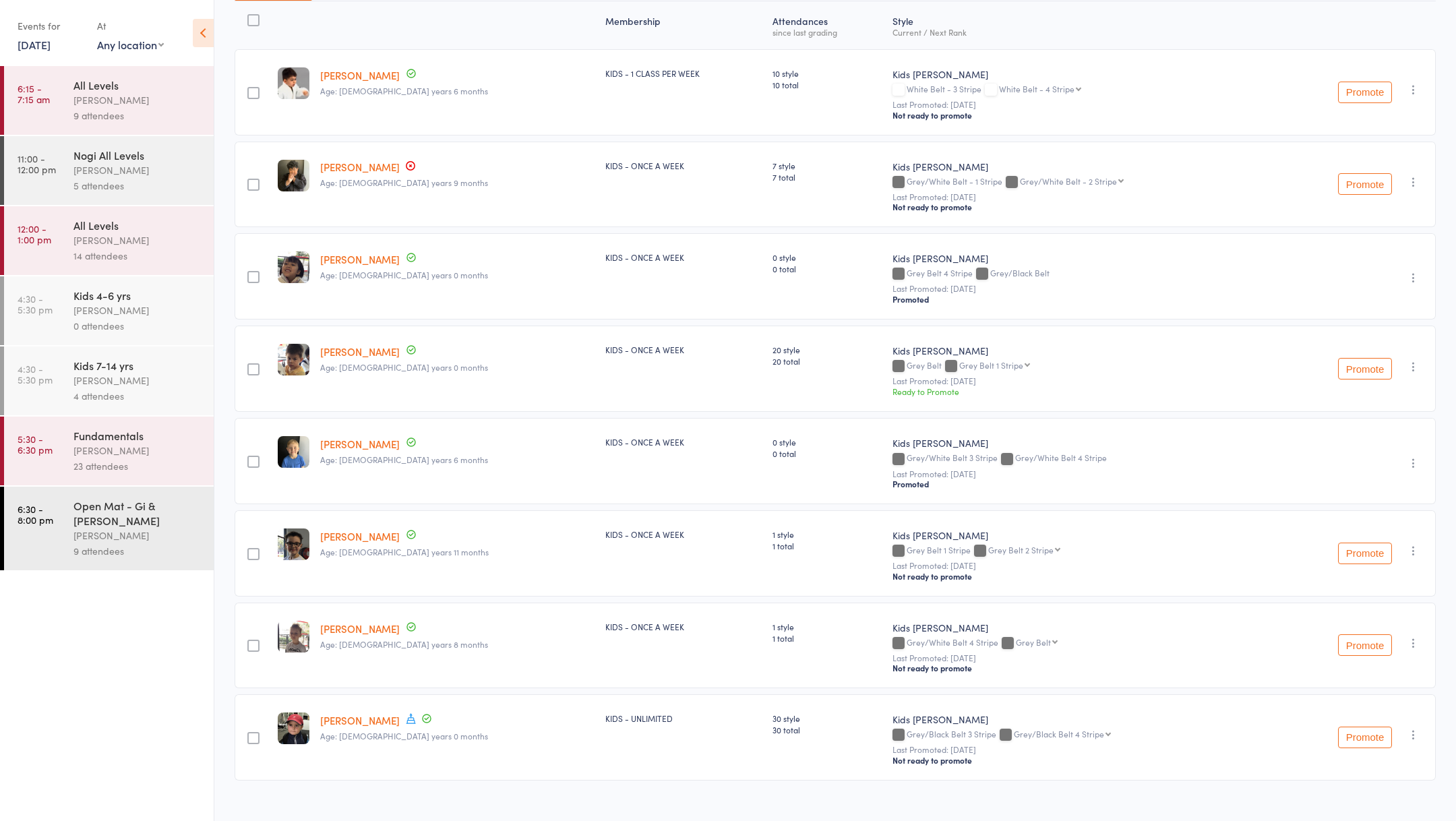
click at [113, 300] on div "Kids 4-6 yrs" at bounding box center [138, 295] width 129 height 15
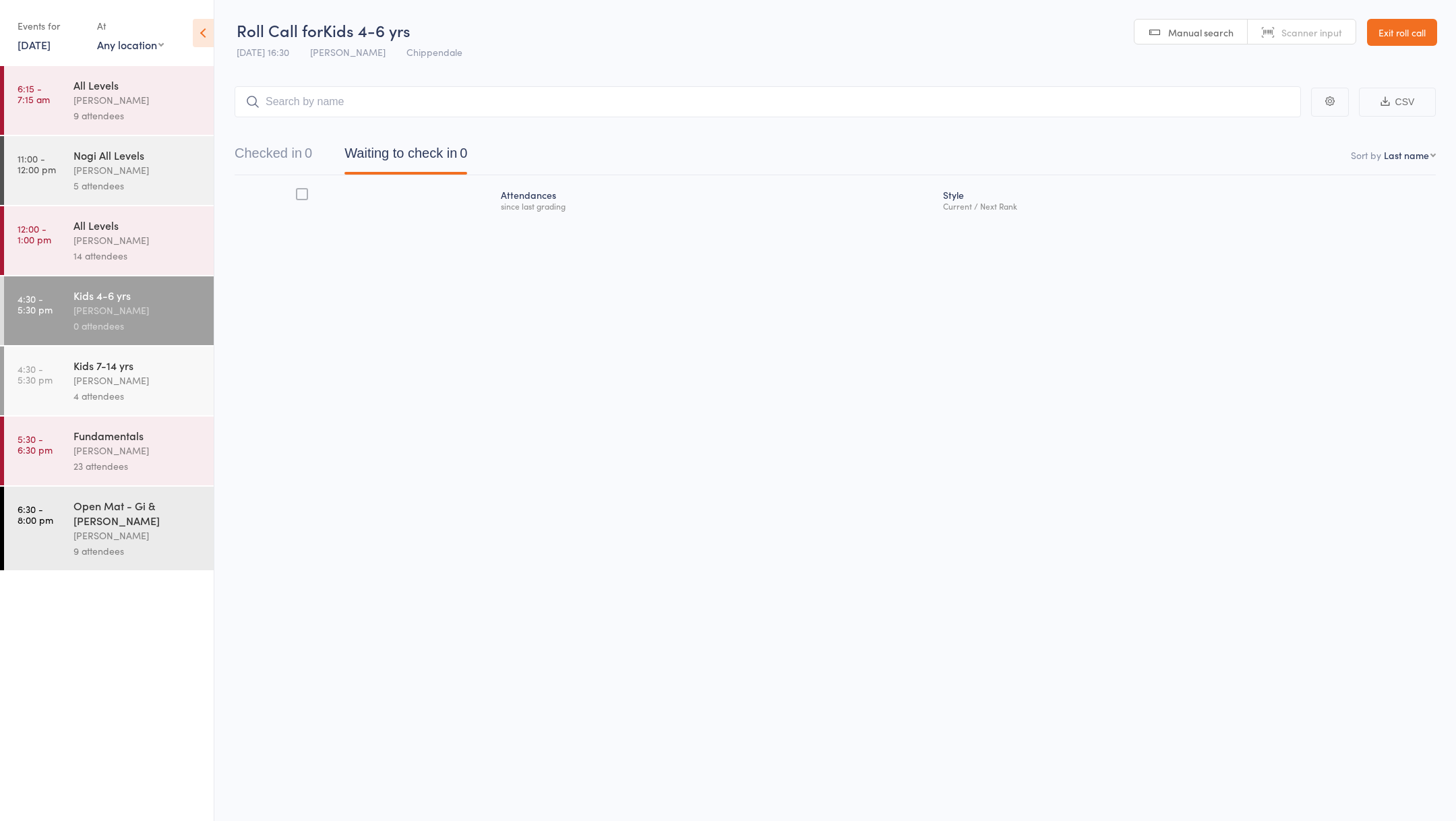
click at [120, 352] on div "Kids 7-14 yrs [PERSON_NAME] 4 attendees" at bounding box center [143, 381] width 140 height 68
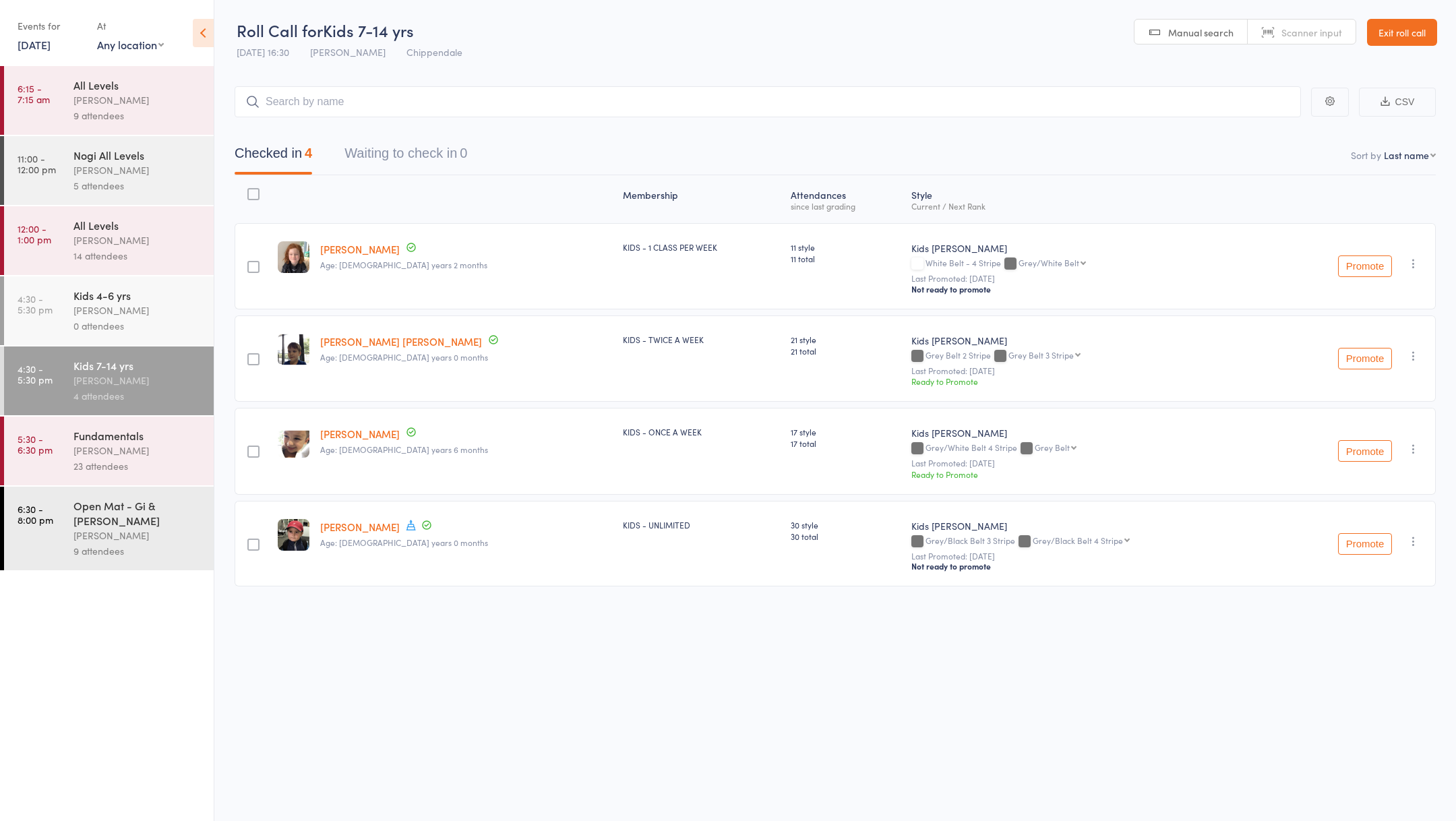
click at [50, 48] on link "[DATE]" at bounding box center [34, 44] width 33 height 15
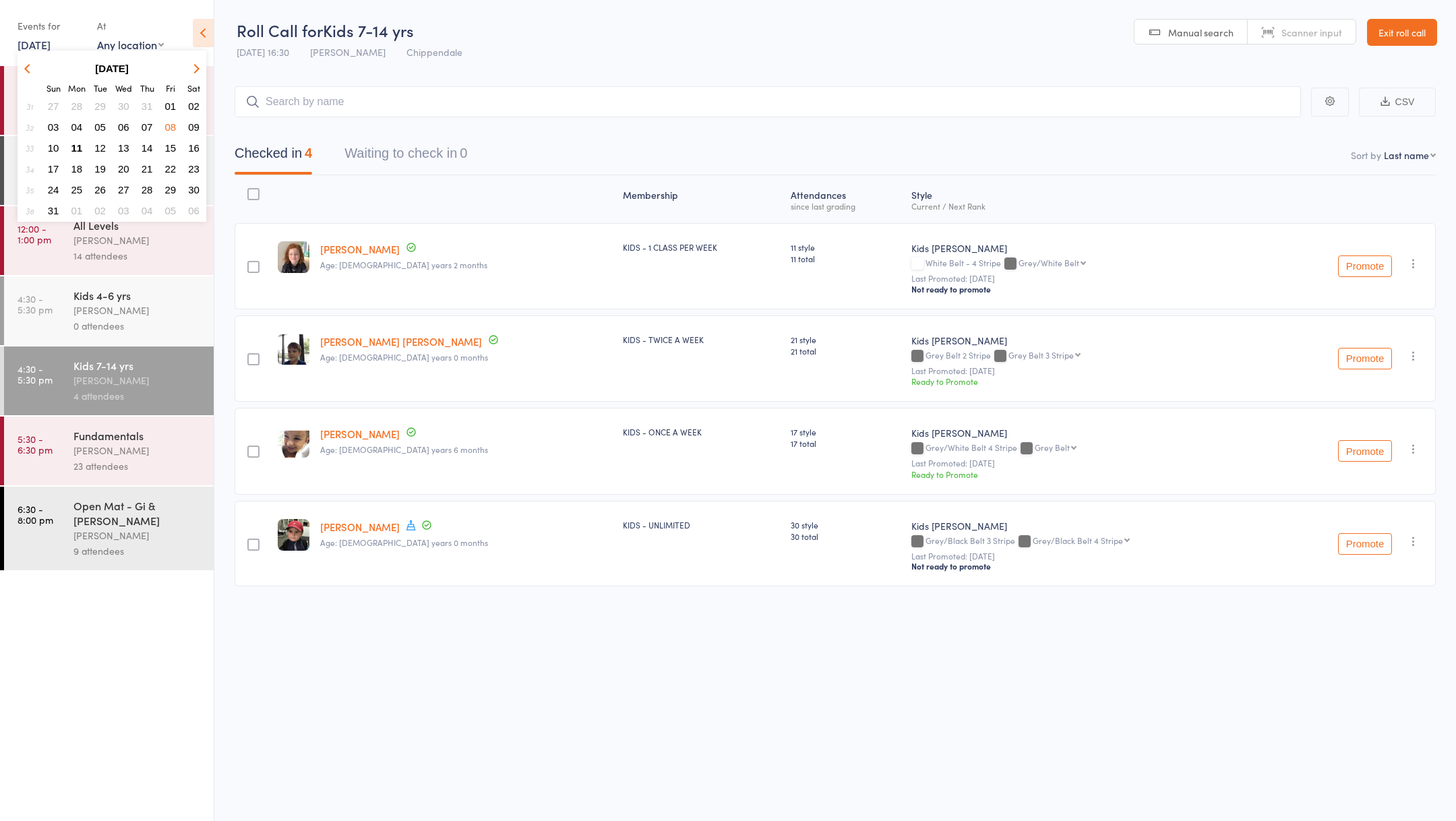
click at [130, 125] on button "06" at bounding box center [123, 127] width 21 height 18
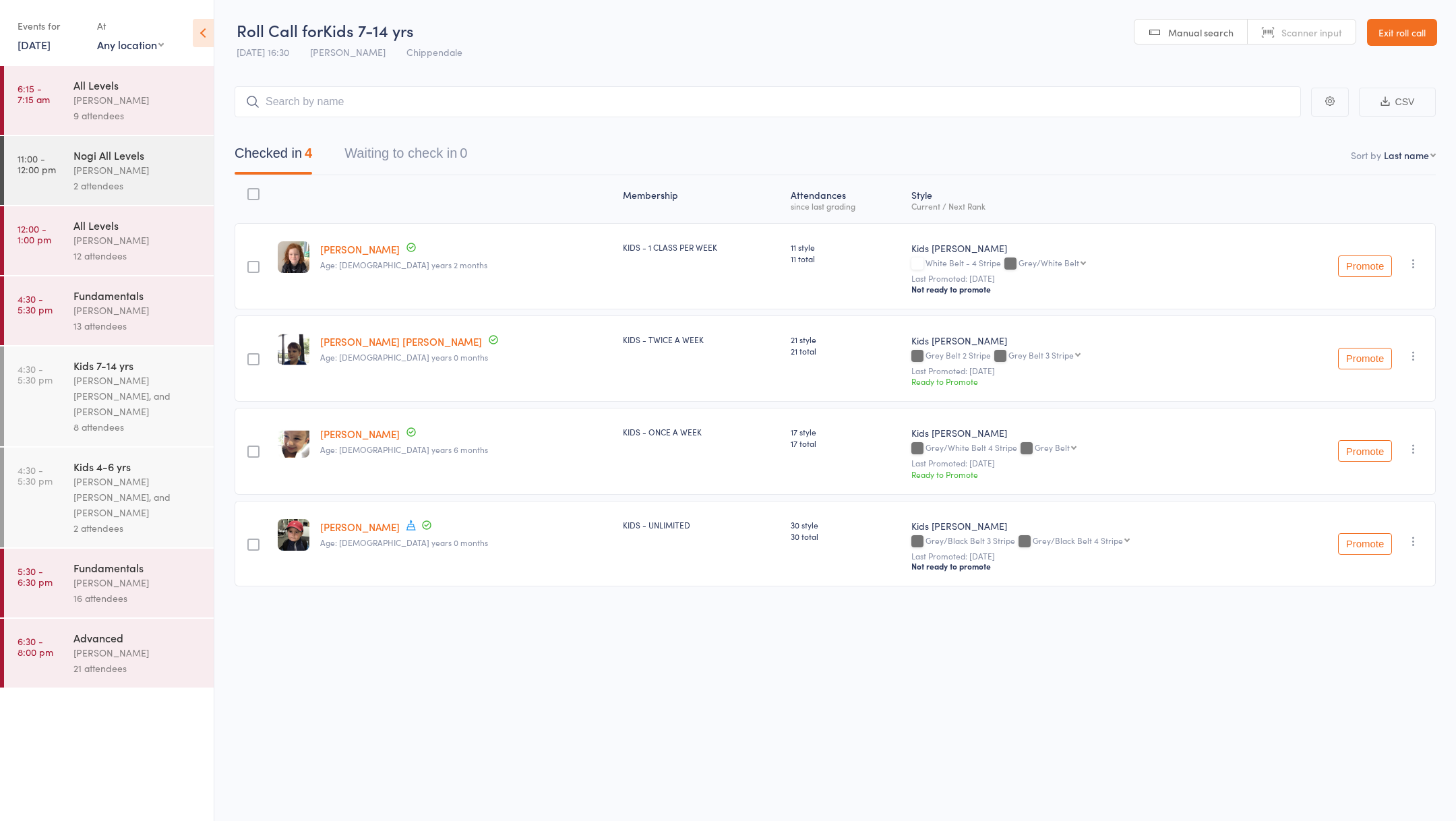
click at [126, 409] on div "[PERSON_NAME] [PERSON_NAME], and [PERSON_NAME]" at bounding box center [138, 396] width 129 height 46
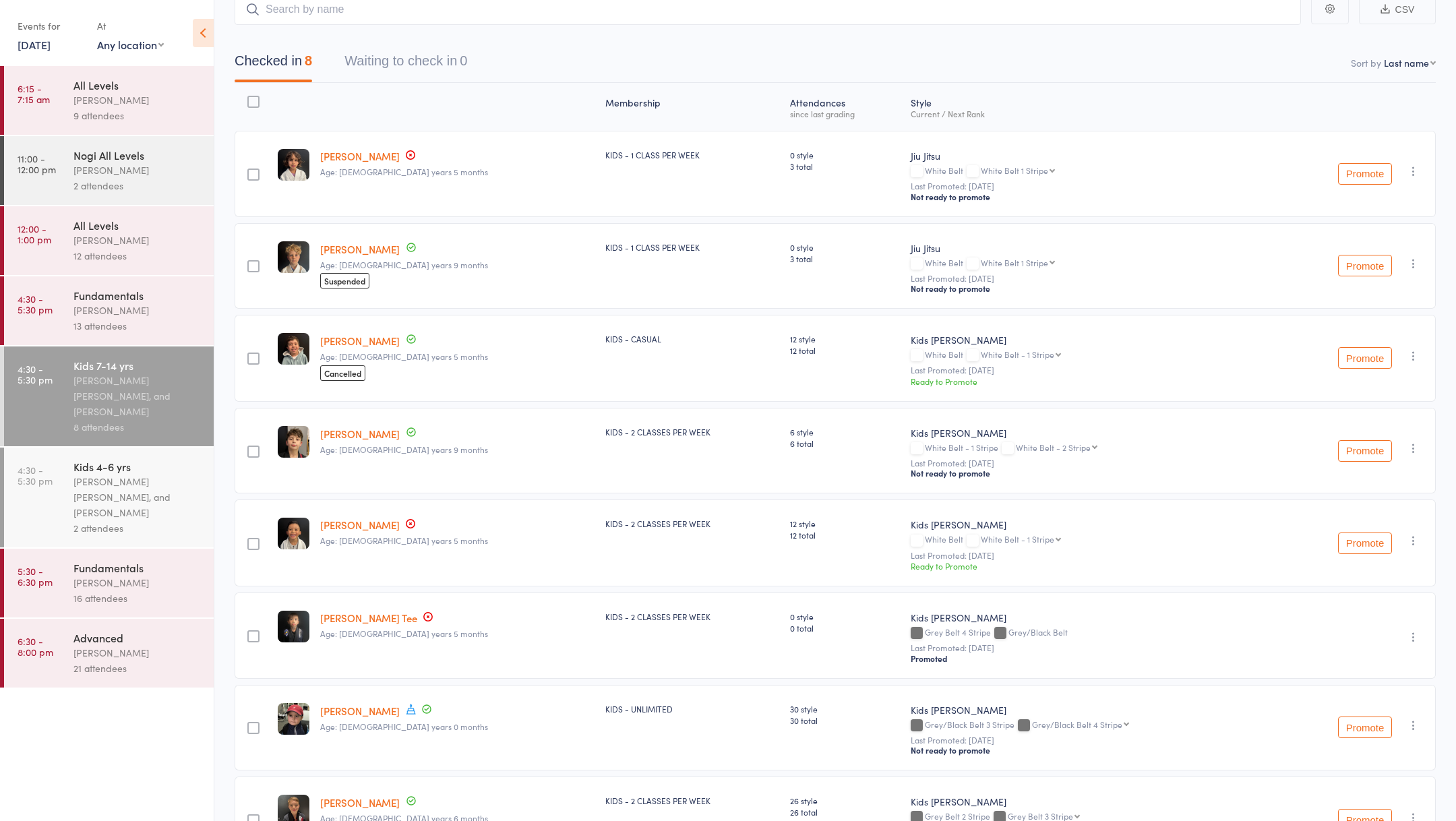
scroll to position [90, 0]
click at [17, 46] on link "[DATE]" at bounding box center [34, 44] width 33 height 15
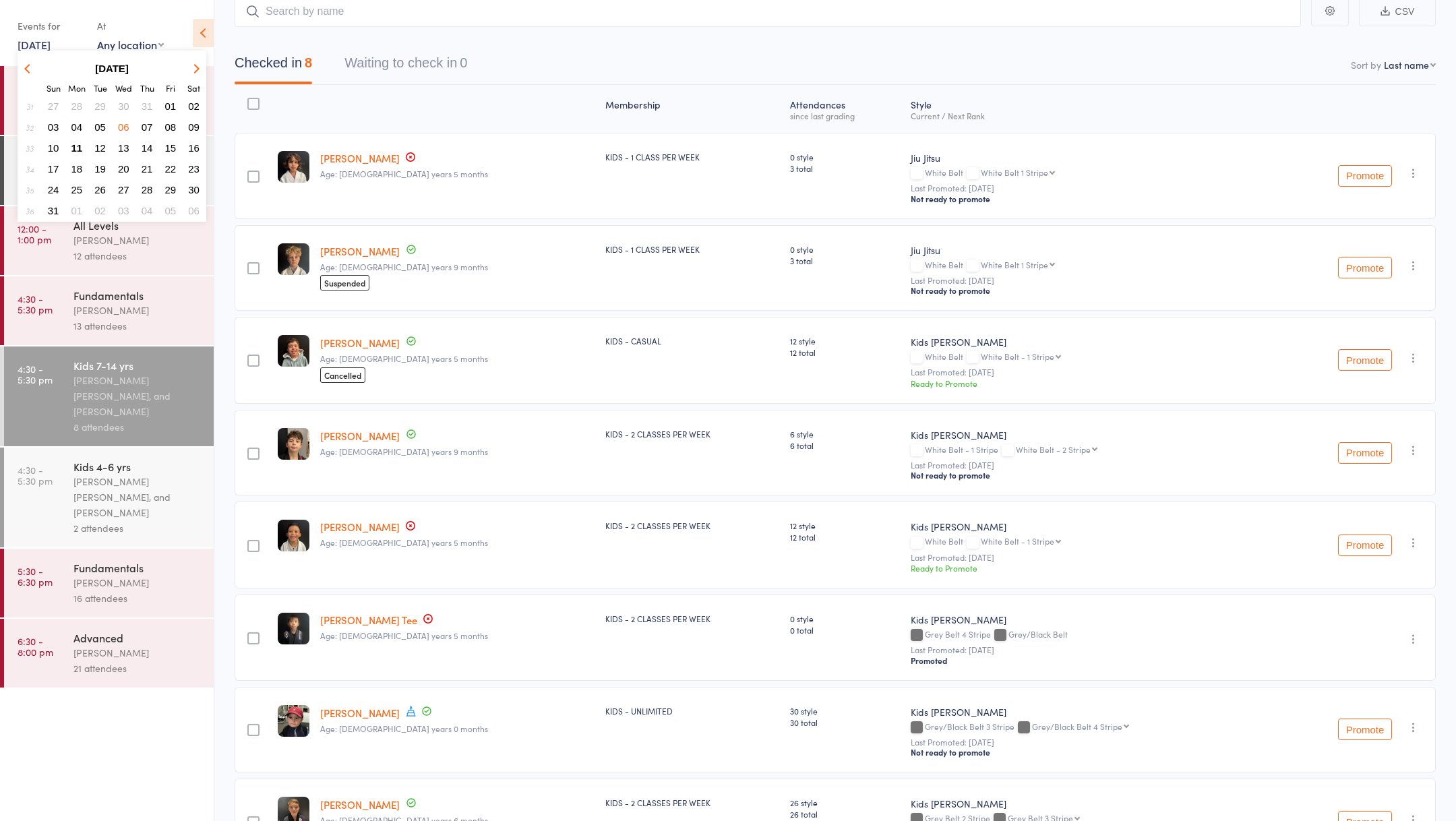
click at [79, 129] on span "04" at bounding box center [77, 127] width 12 height 12
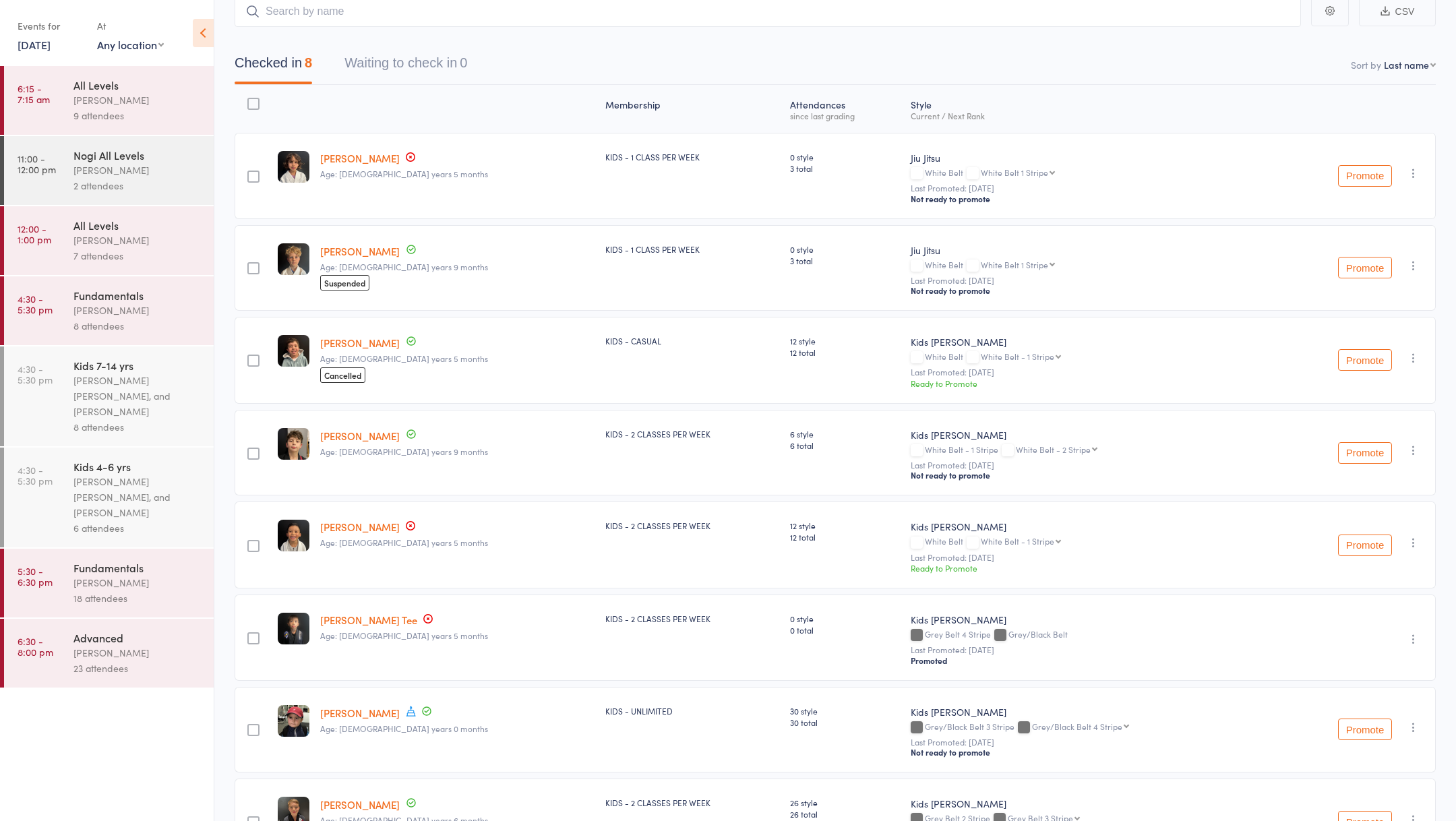
click at [153, 508] on div "[PERSON_NAME] [PERSON_NAME], and [PERSON_NAME]" at bounding box center [138, 497] width 129 height 46
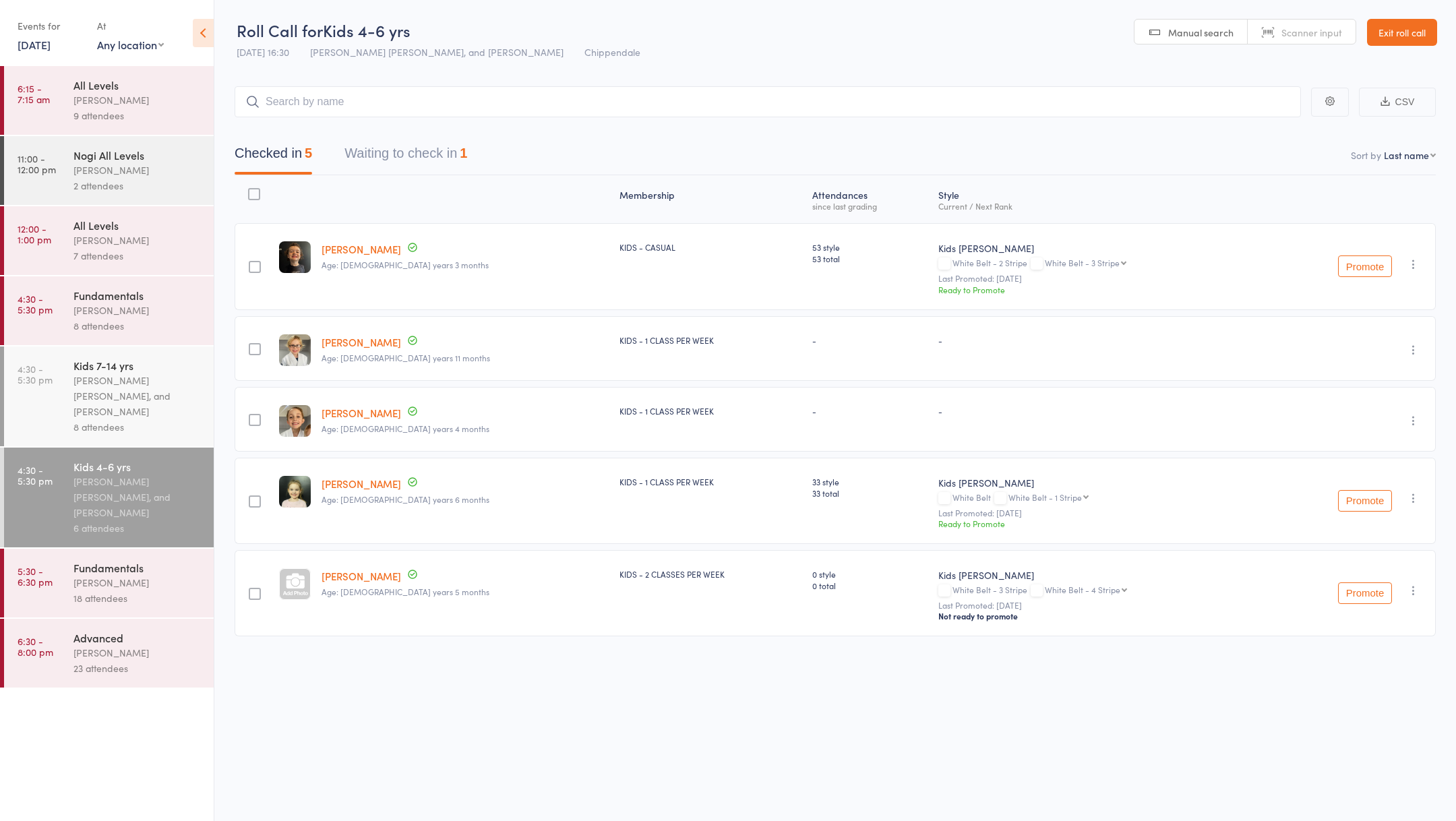
click at [137, 409] on div "[PERSON_NAME] [PERSON_NAME], and [PERSON_NAME]" at bounding box center [138, 396] width 129 height 46
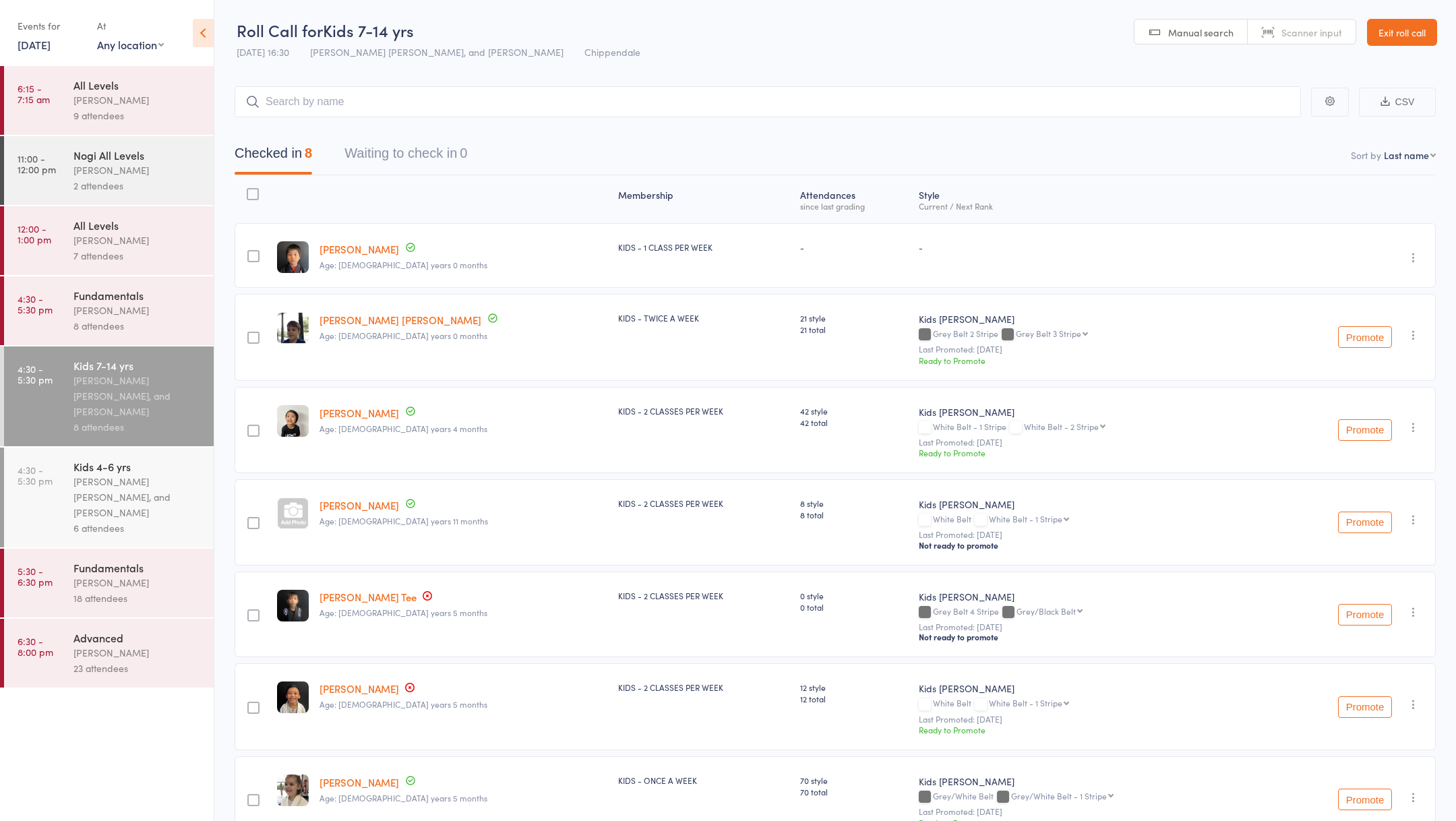
click at [1399, 28] on link "Exit roll call" at bounding box center [1402, 32] width 70 height 27
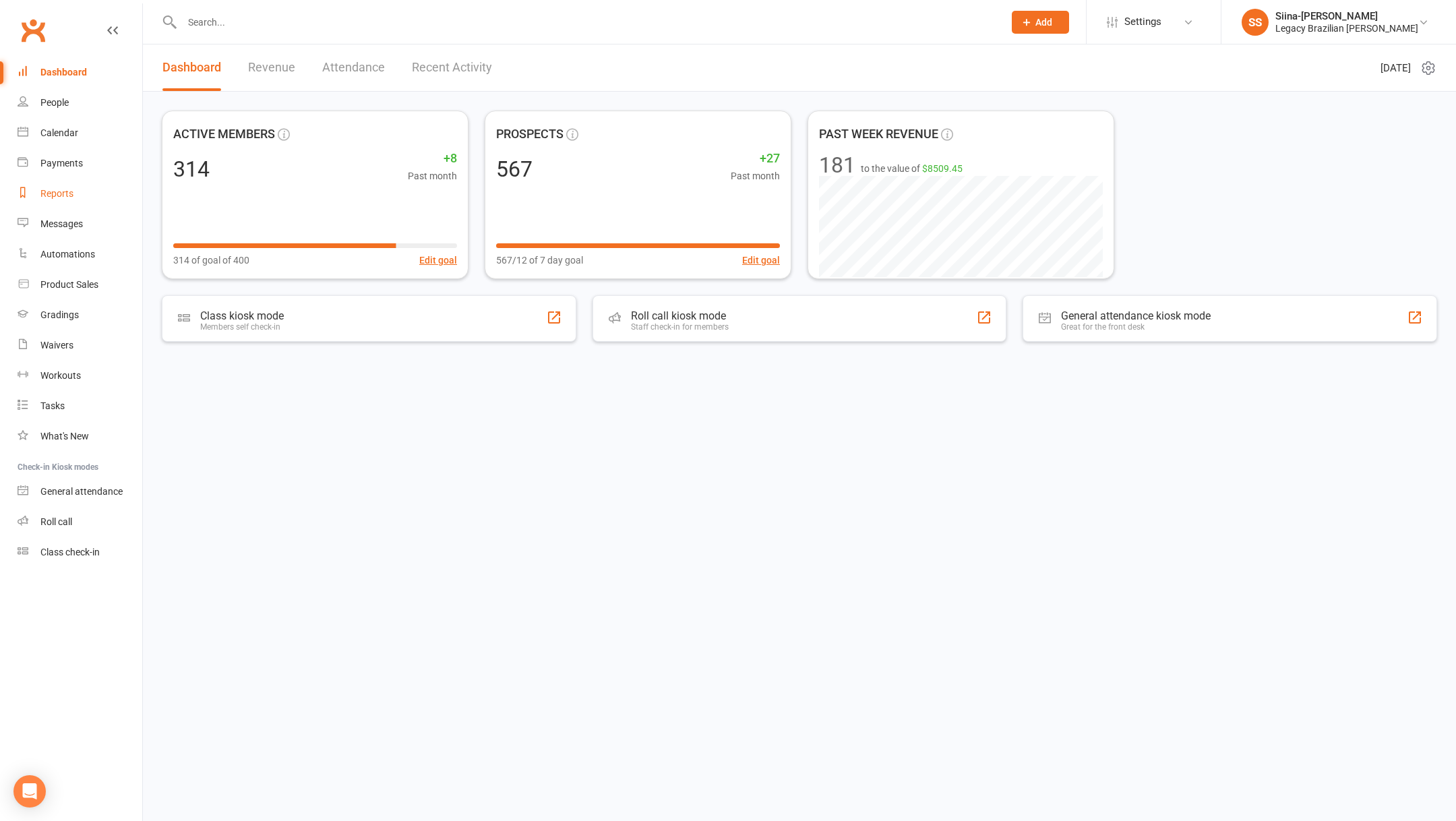
click at [65, 197] on div "Reports" at bounding box center [57, 193] width 33 height 11
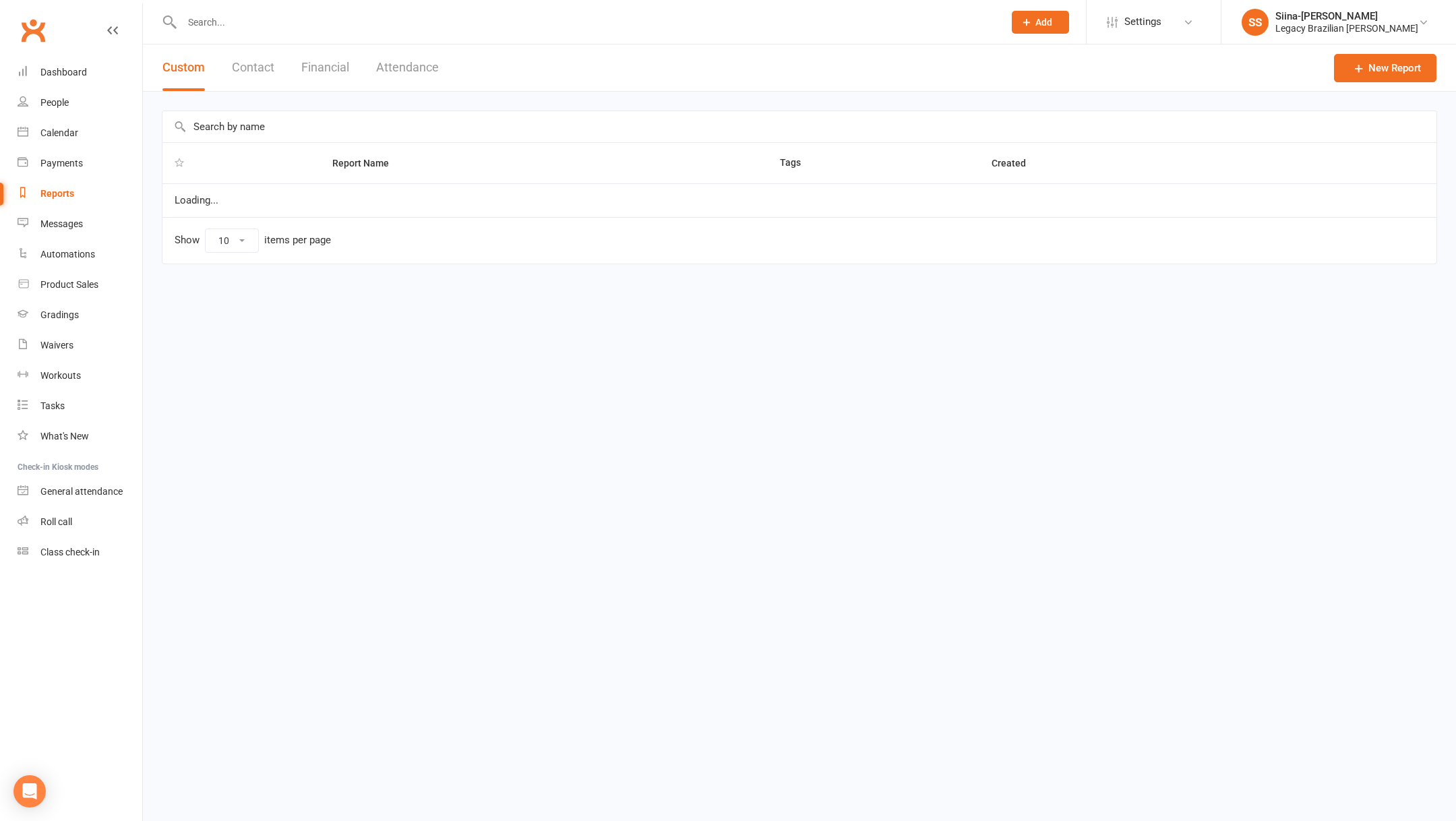
select select "100"
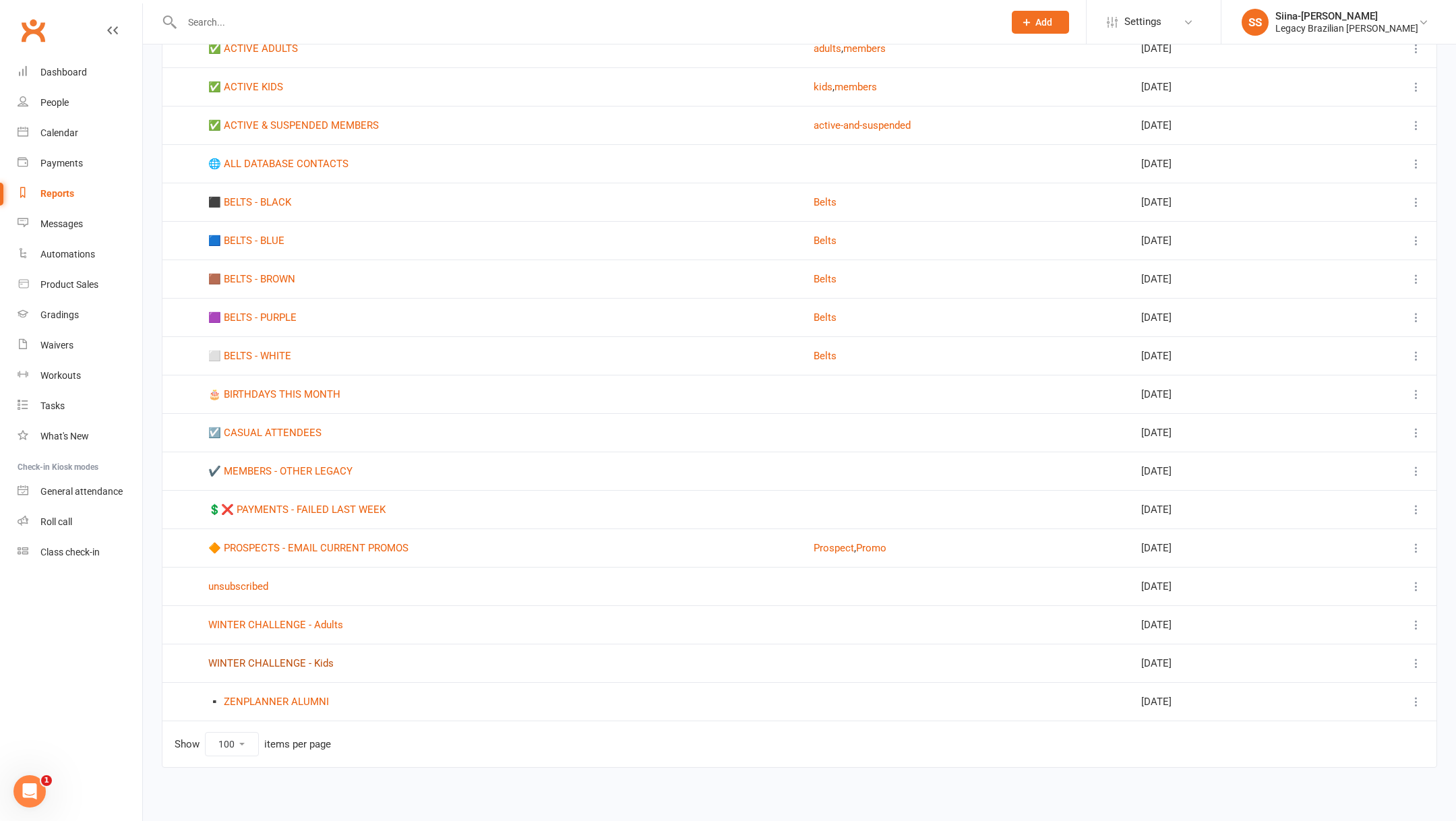
click at [292, 662] on link "WINTER CHALLENGE - Kids" at bounding box center [270, 663] width 125 height 12
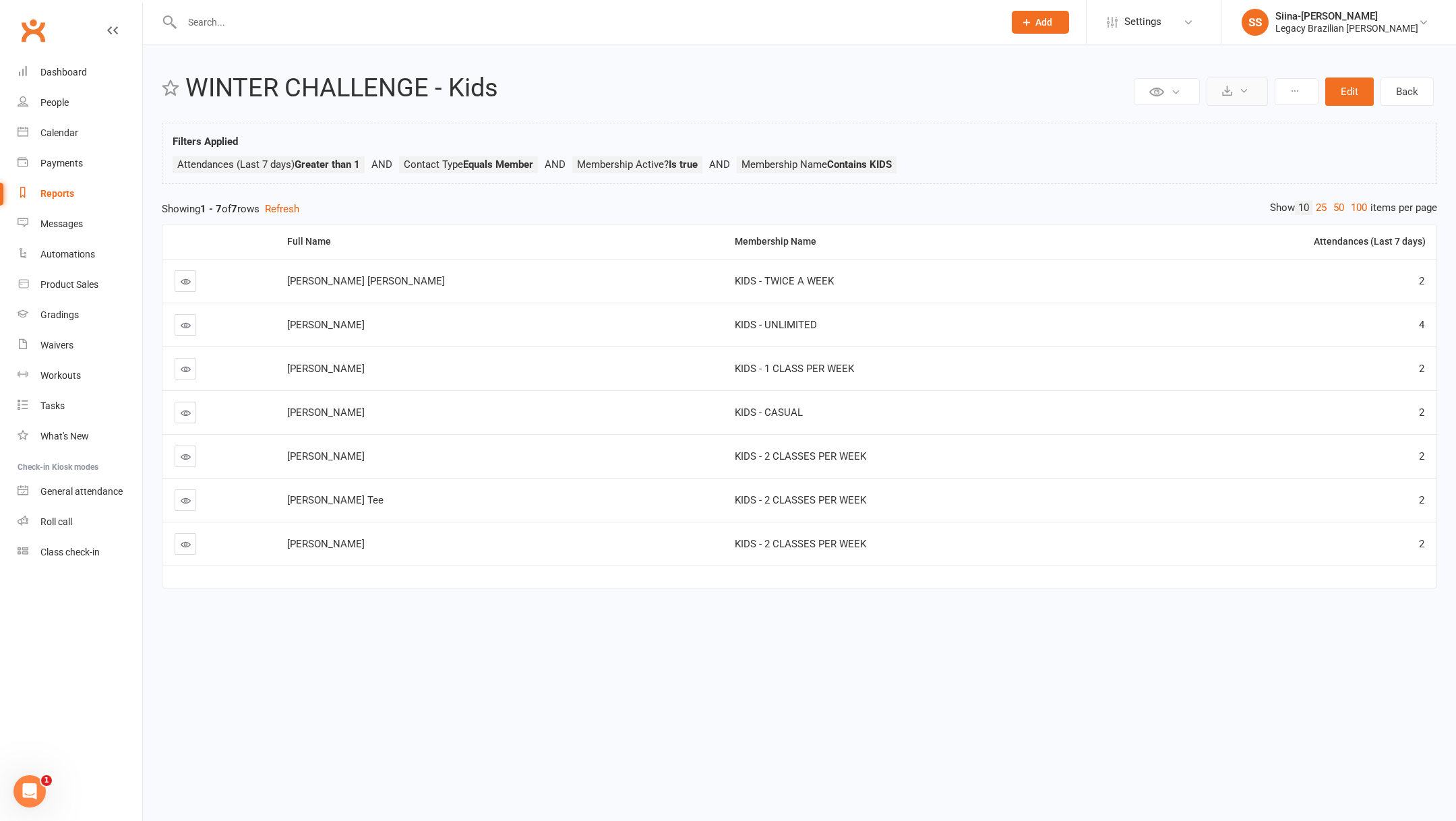
click at [1249, 90] on icon at bounding box center [1244, 90] width 10 height 10
click at [1214, 125] on link "Export to CSV" at bounding box center [1197, 124] width 142 height 27
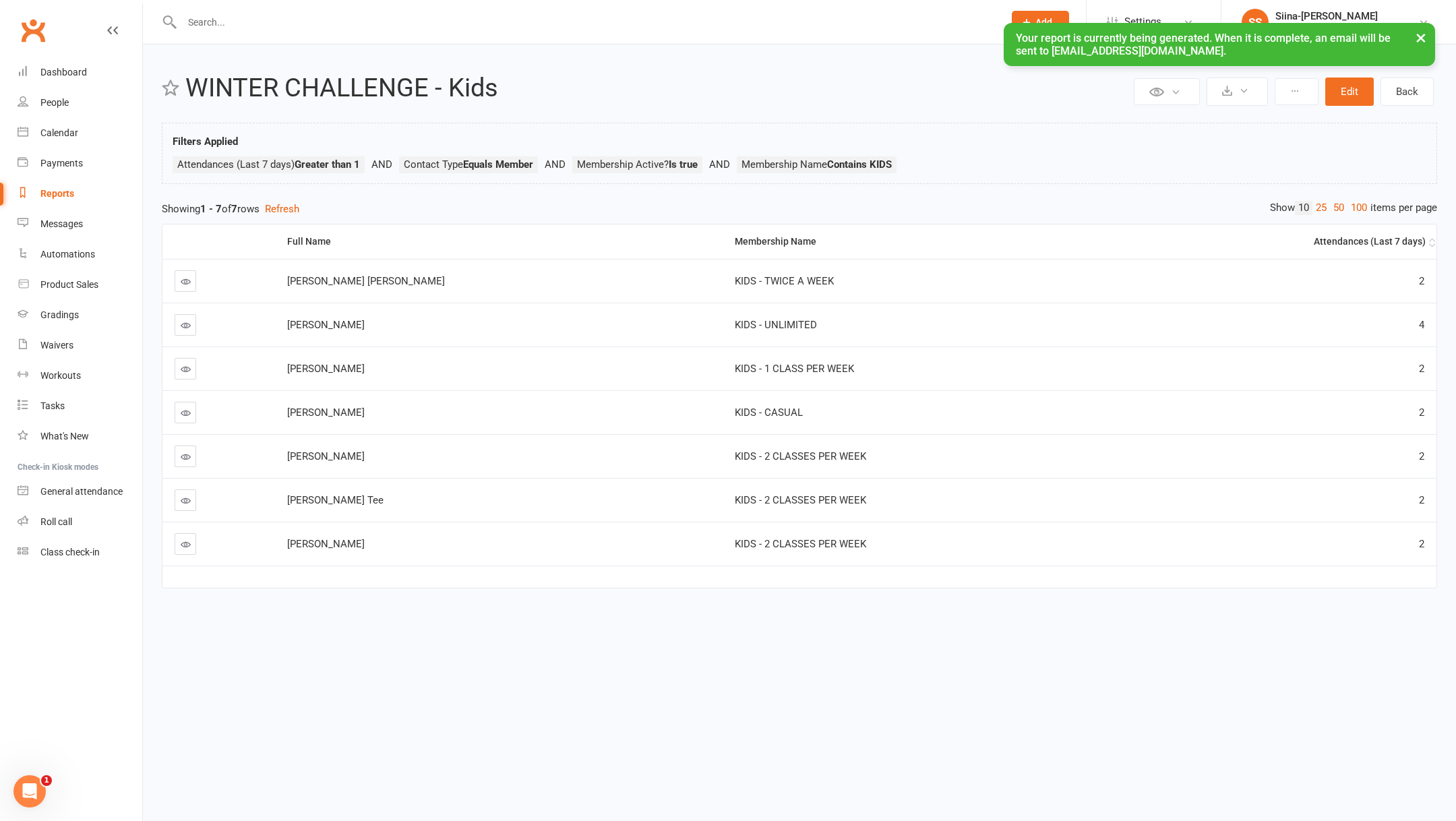
click at [1415, 239] on div "Attendances (Last 7 days)" at bounding box center [1271, 241] width 309 height 10
click at [1410, 243] on div "Attendances (Last 7 days)" at bounding box center [1271, 241] width 309 height 10
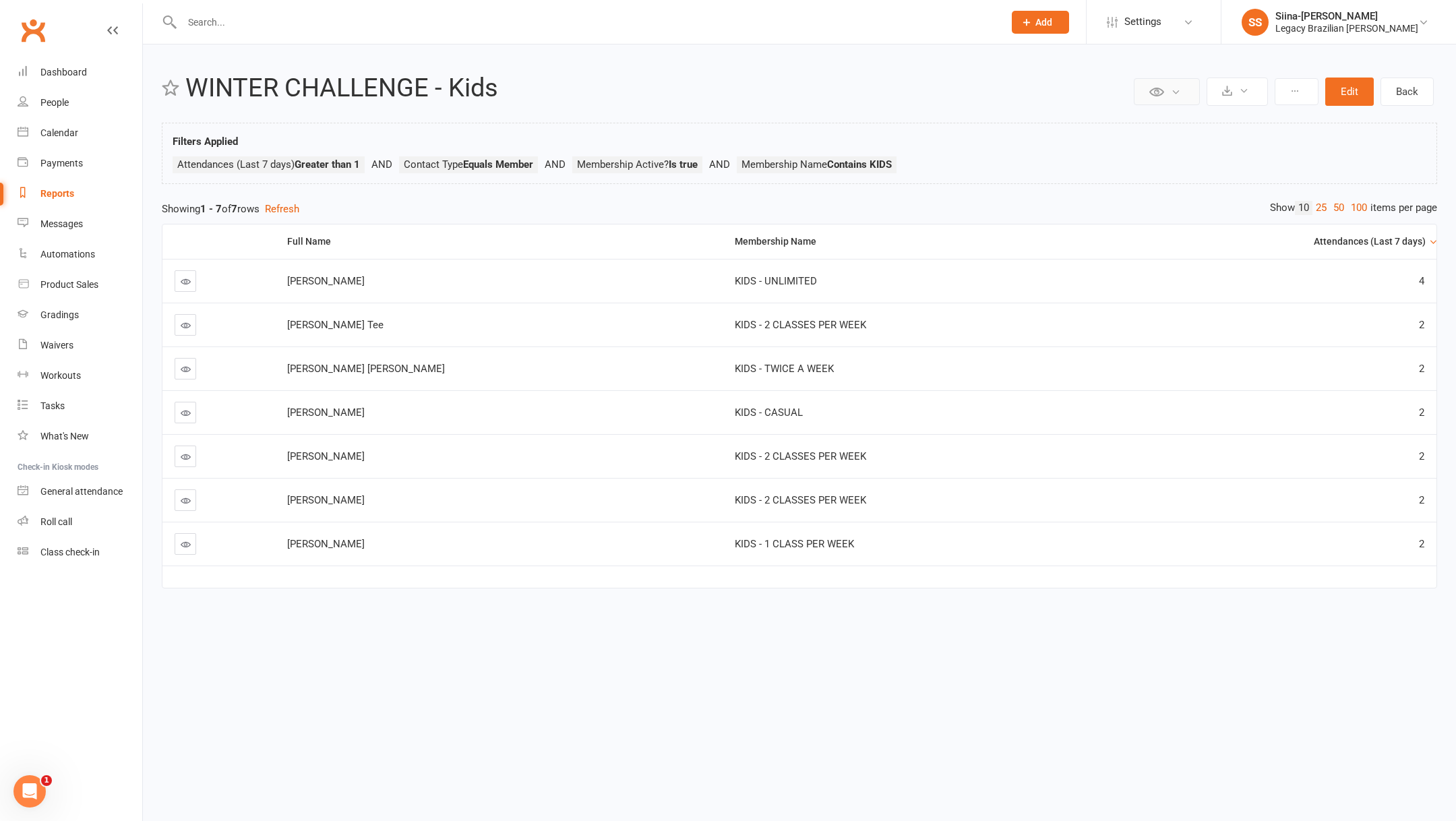
click at [1170, 94] on button at bounding box center [1167, 91] width 66 height 27
click at [1237, 92] on button at bounding box center [1237, 92] width 61 height 28
click at [1188, 125] on link "Export to CSV" at bounding box center [1197, 124] width 142 height 27
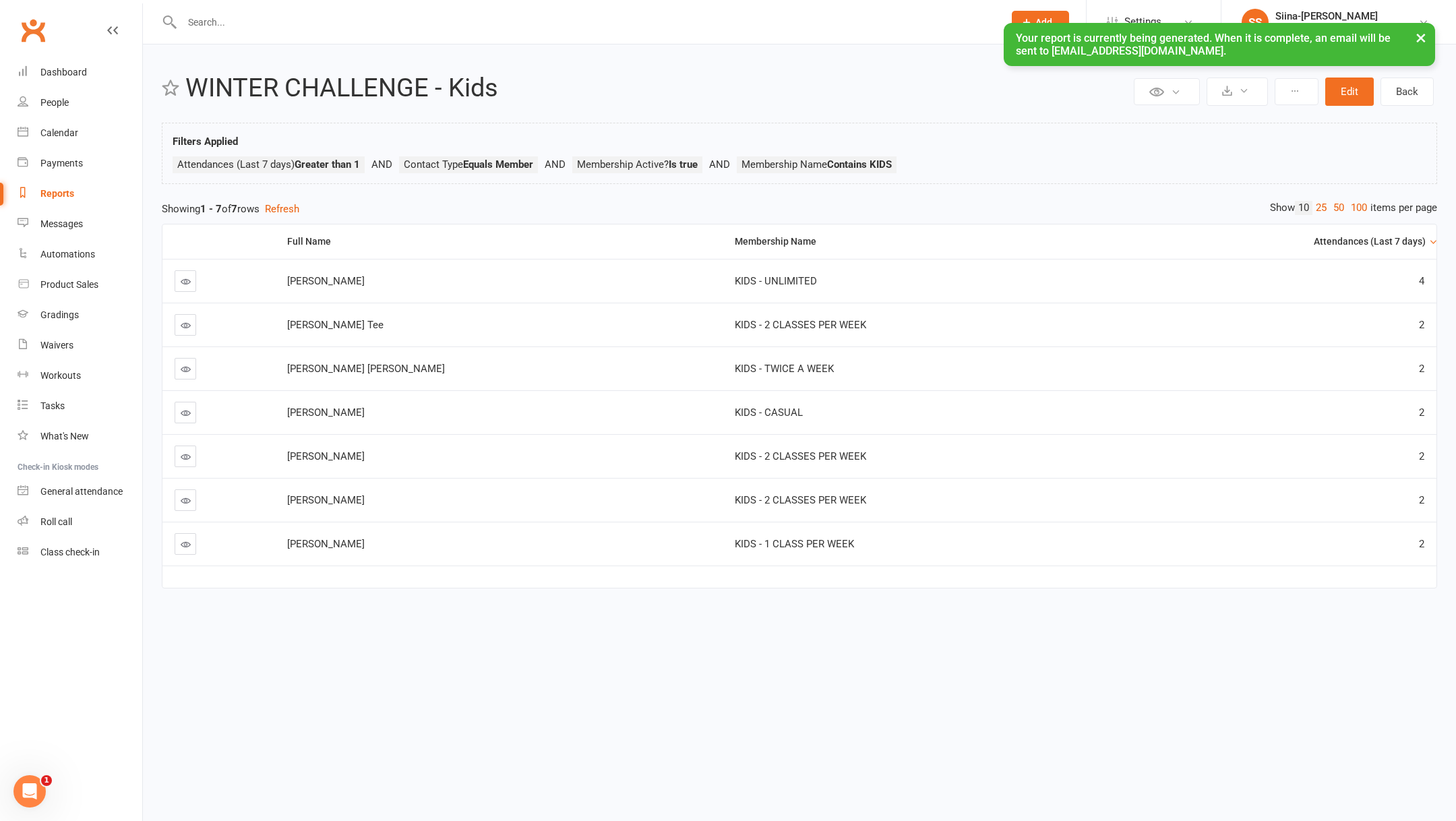
click at [64, 189] on div "Reports" at bounding box center [57, 193] width 34 height 11
select select "100"
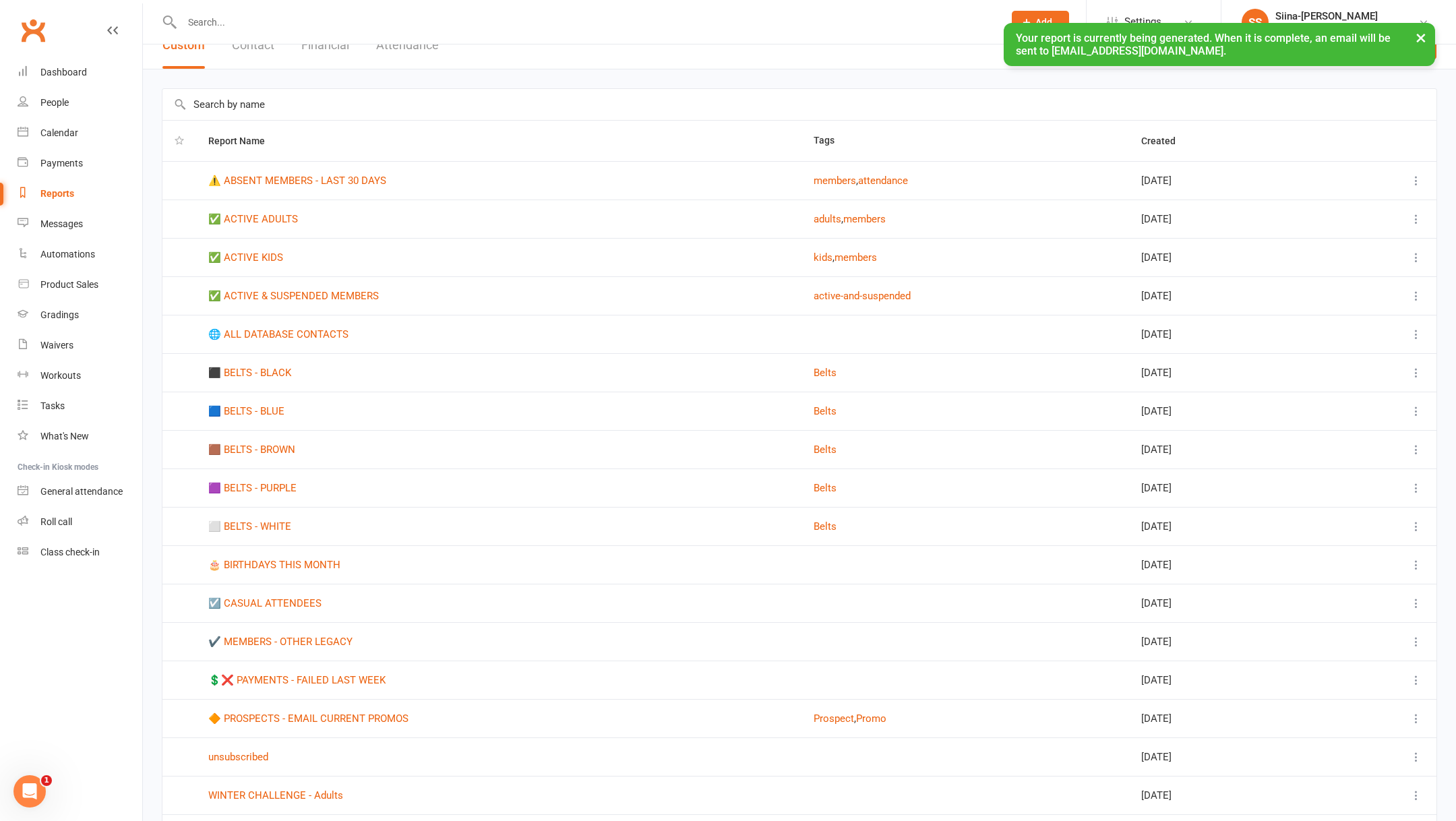
scroll to position [193, 0]
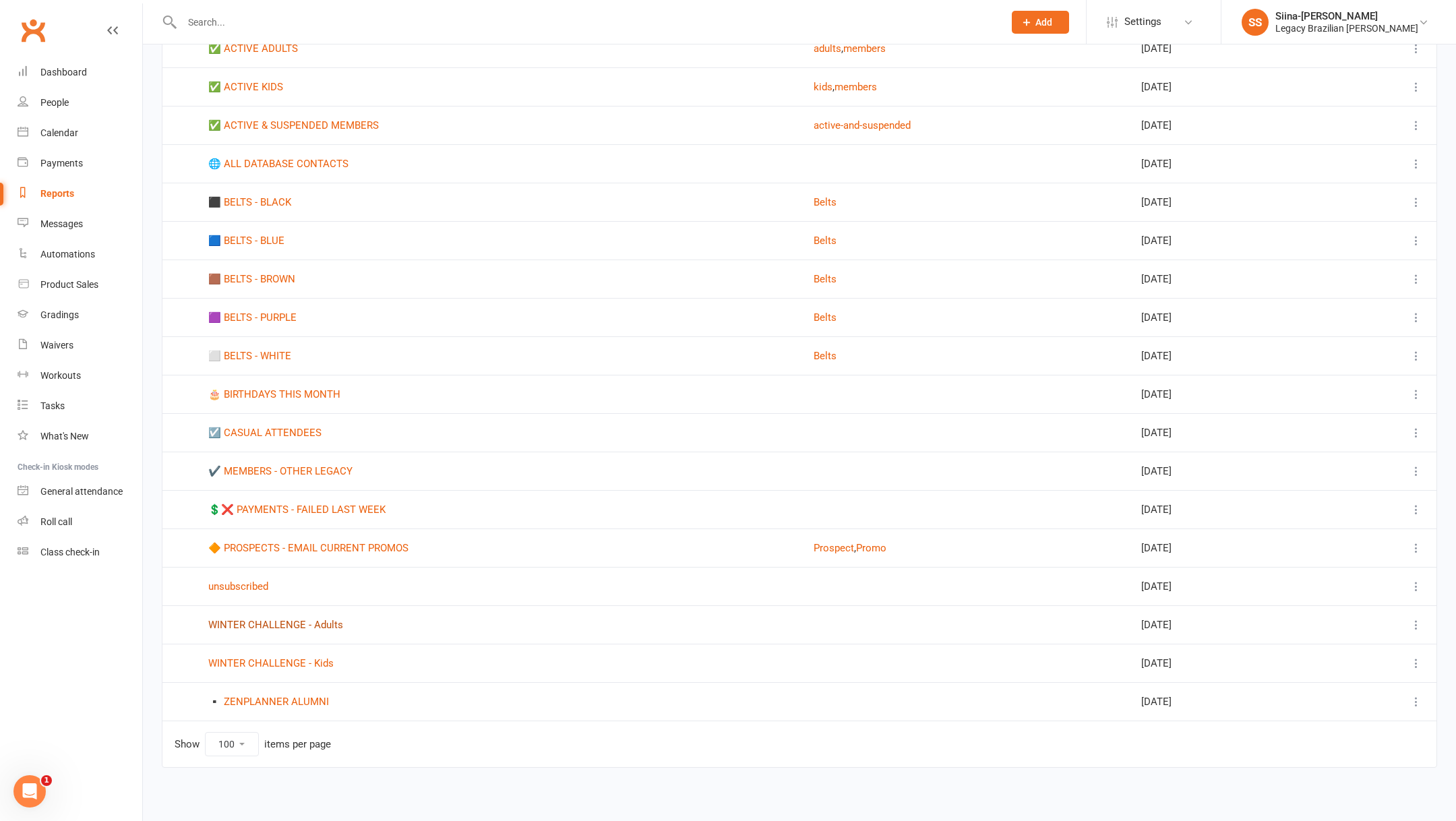
click at [321, 620] on link "WINTER CHALLENGE - Adults" at bounding box center [275, 624] width 134 height 12
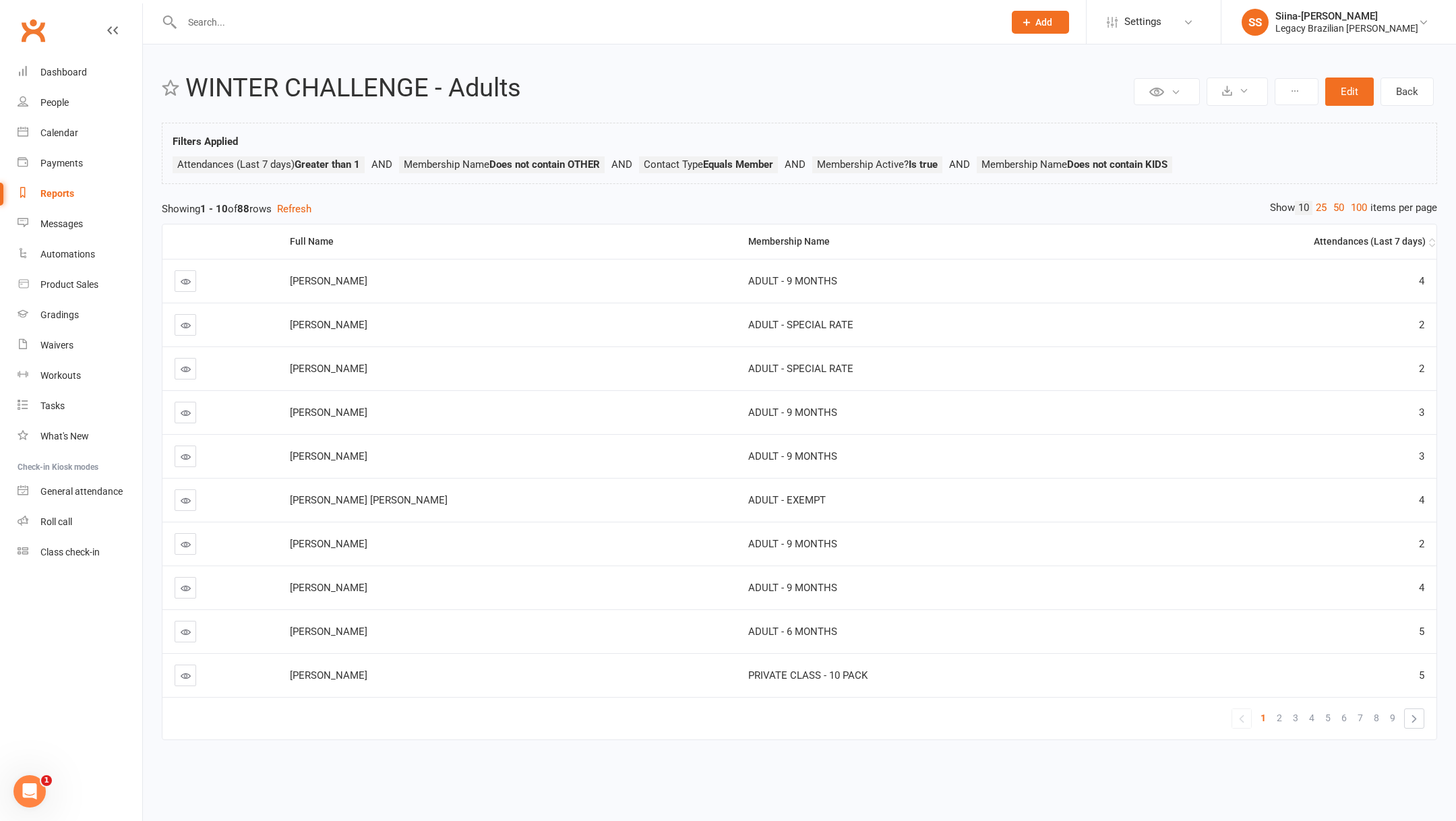
click at [1406, 238] on div "Attendances (Last 7 days)" at bounding box center [1267, 241] width 316 height 10
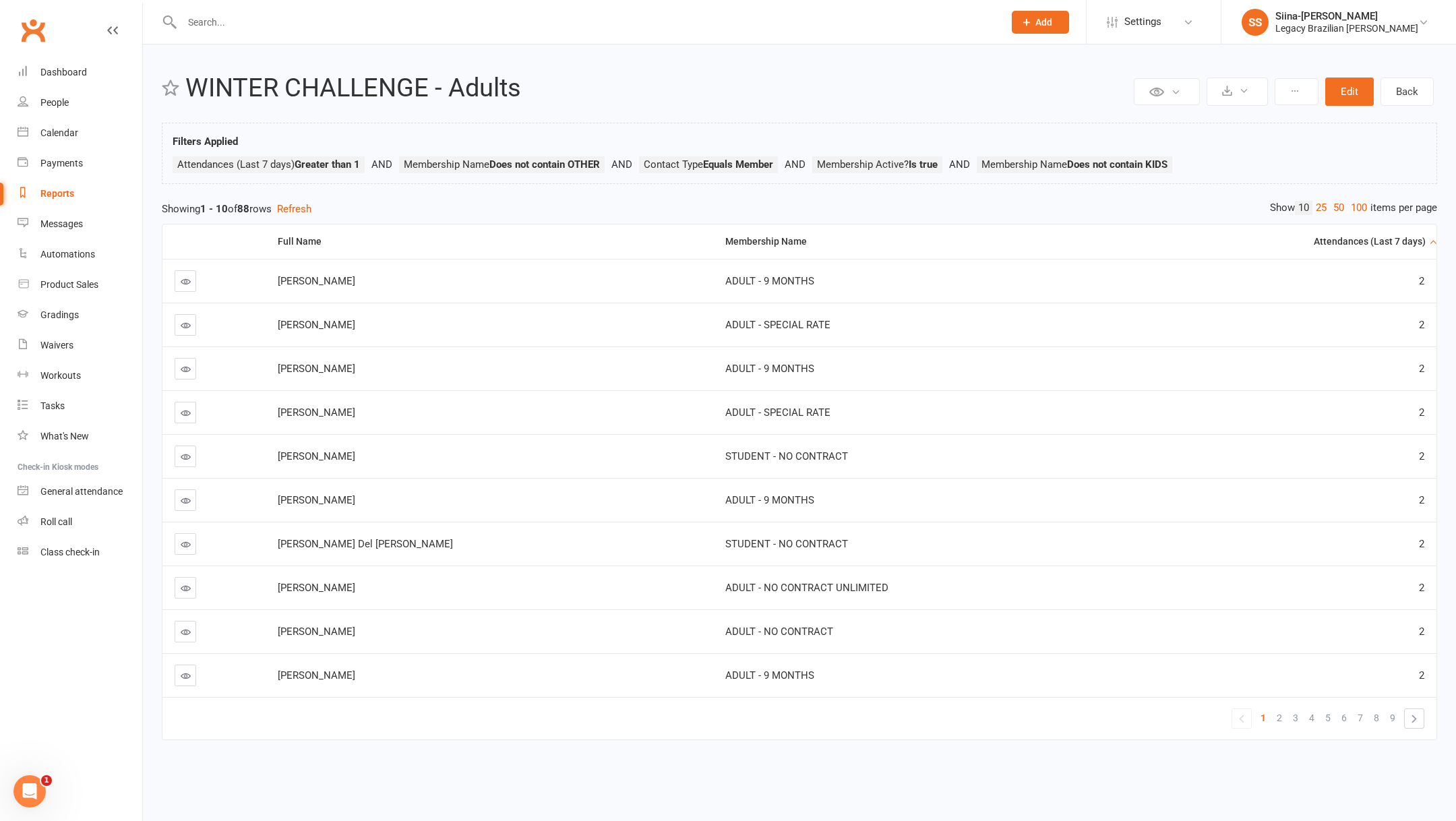
click at [1408, 247] on th "Attendances (Last 7 days)" at bounding box center [1285, 241] width 303 height 35
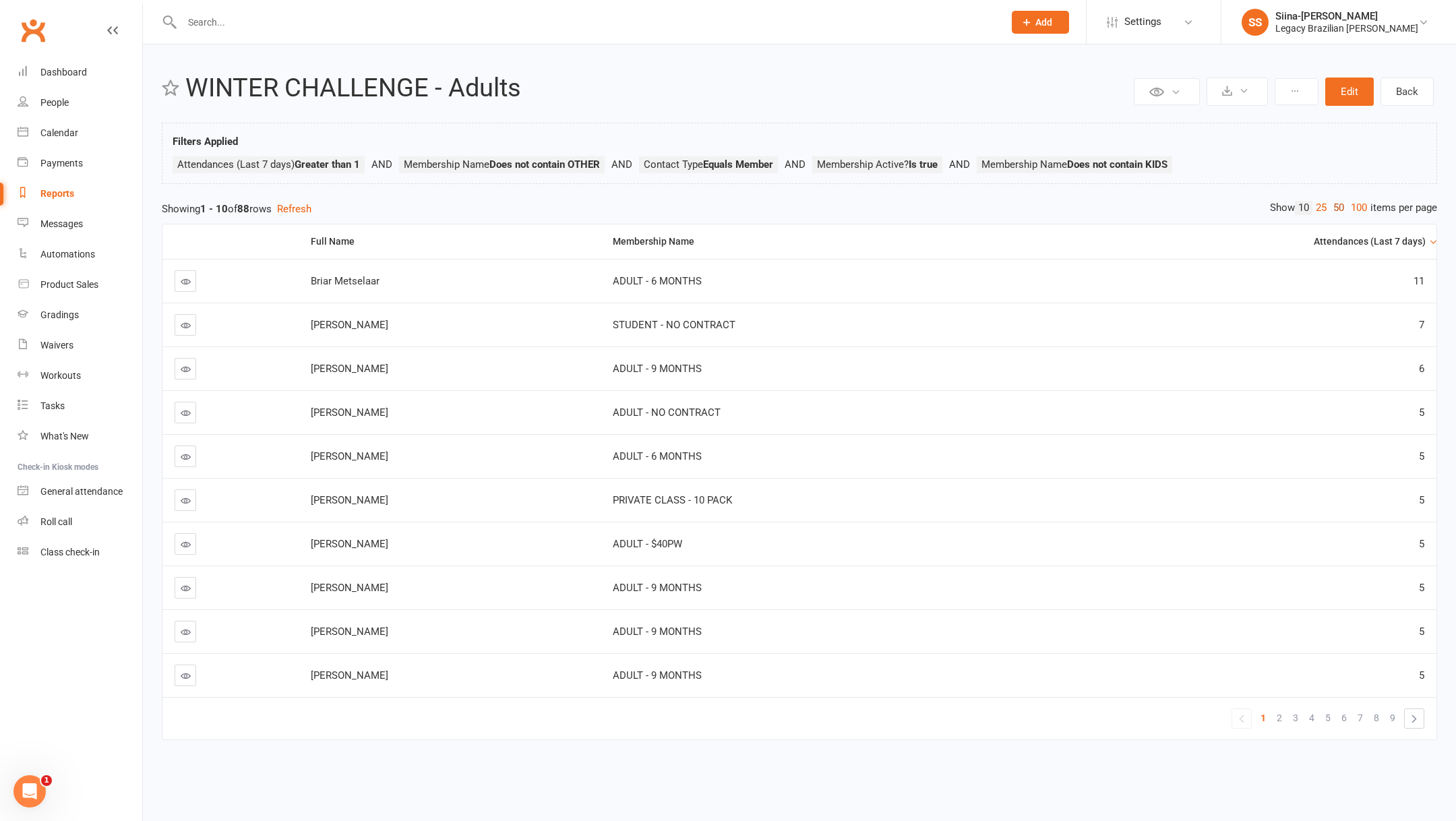
click at [1333, 210] on link "50" at bounding box center [1338, 208] width 17 height 14
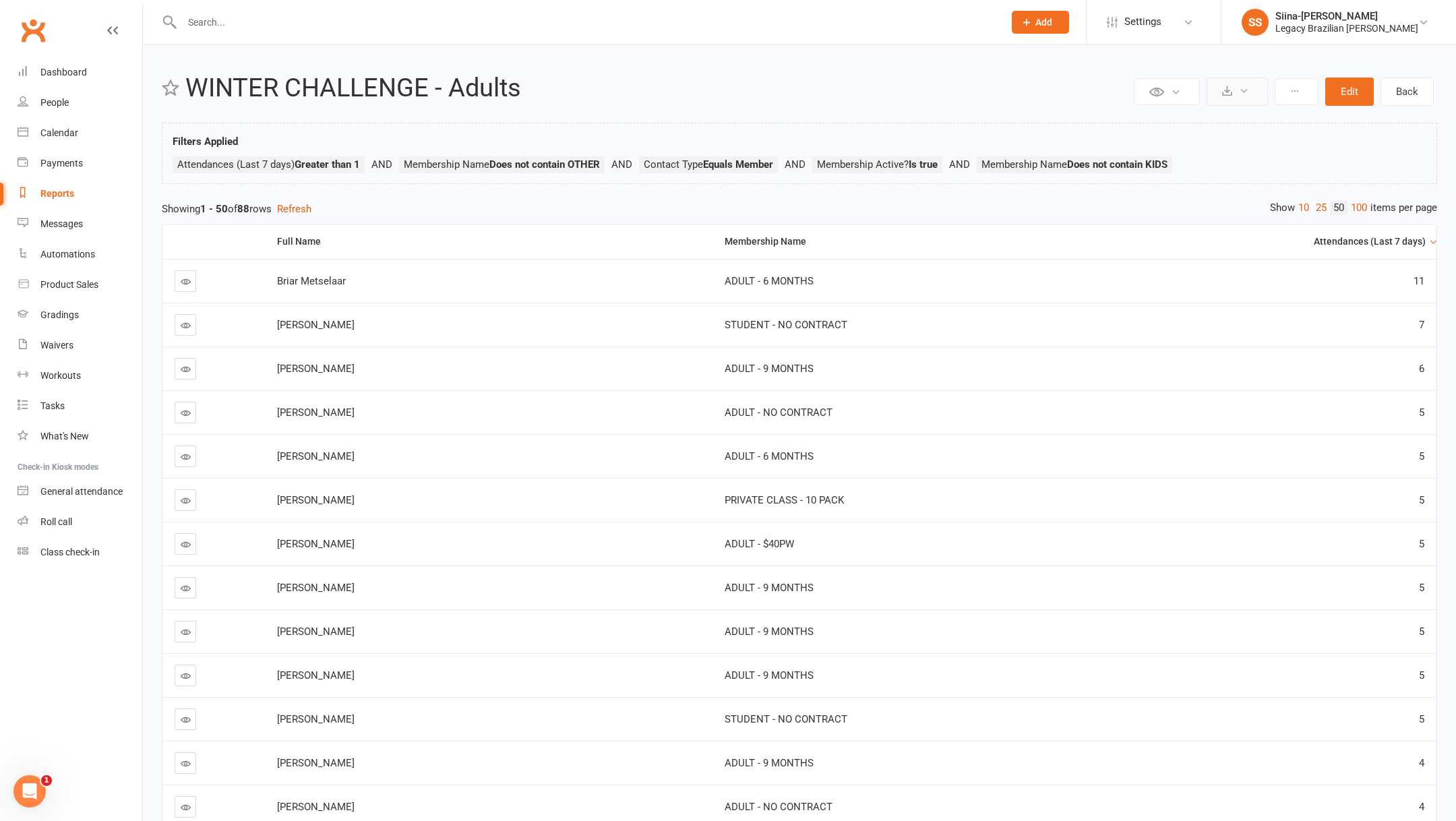
click at [1249, 94] on icon at bounding box center [1244, 90] width 10 height 10
click at [1222, 112] on link "Export to CSV" at bounding box center [1197, 124] width 142 height 27
click at [77, 232] on link "Messages" at bounding box center [79, 224] width 125 height 31
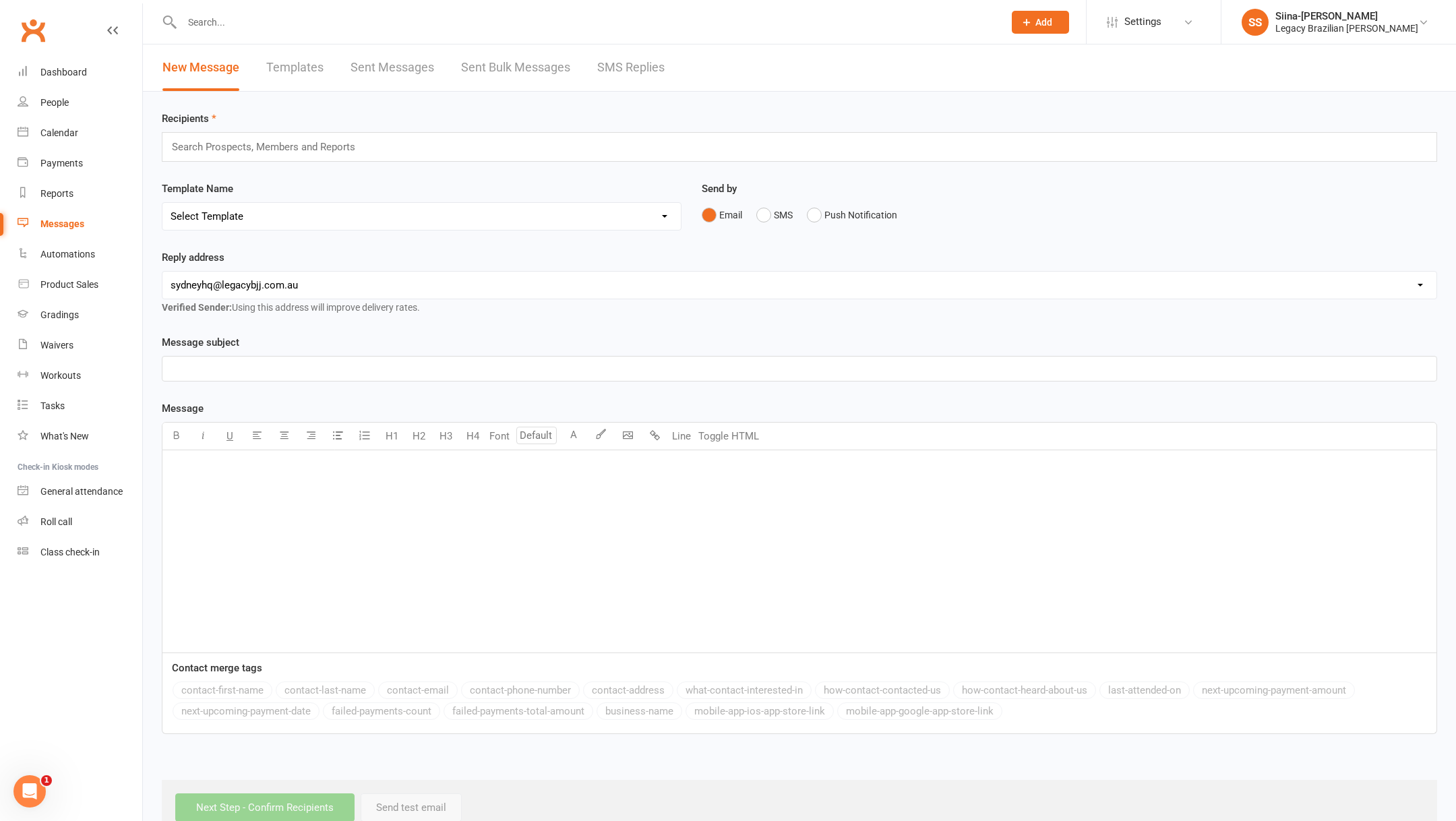
click at [554, 144] on div "Search Prospects, Members and Reports" at bounding box center [800, 147] width 1275 height 30
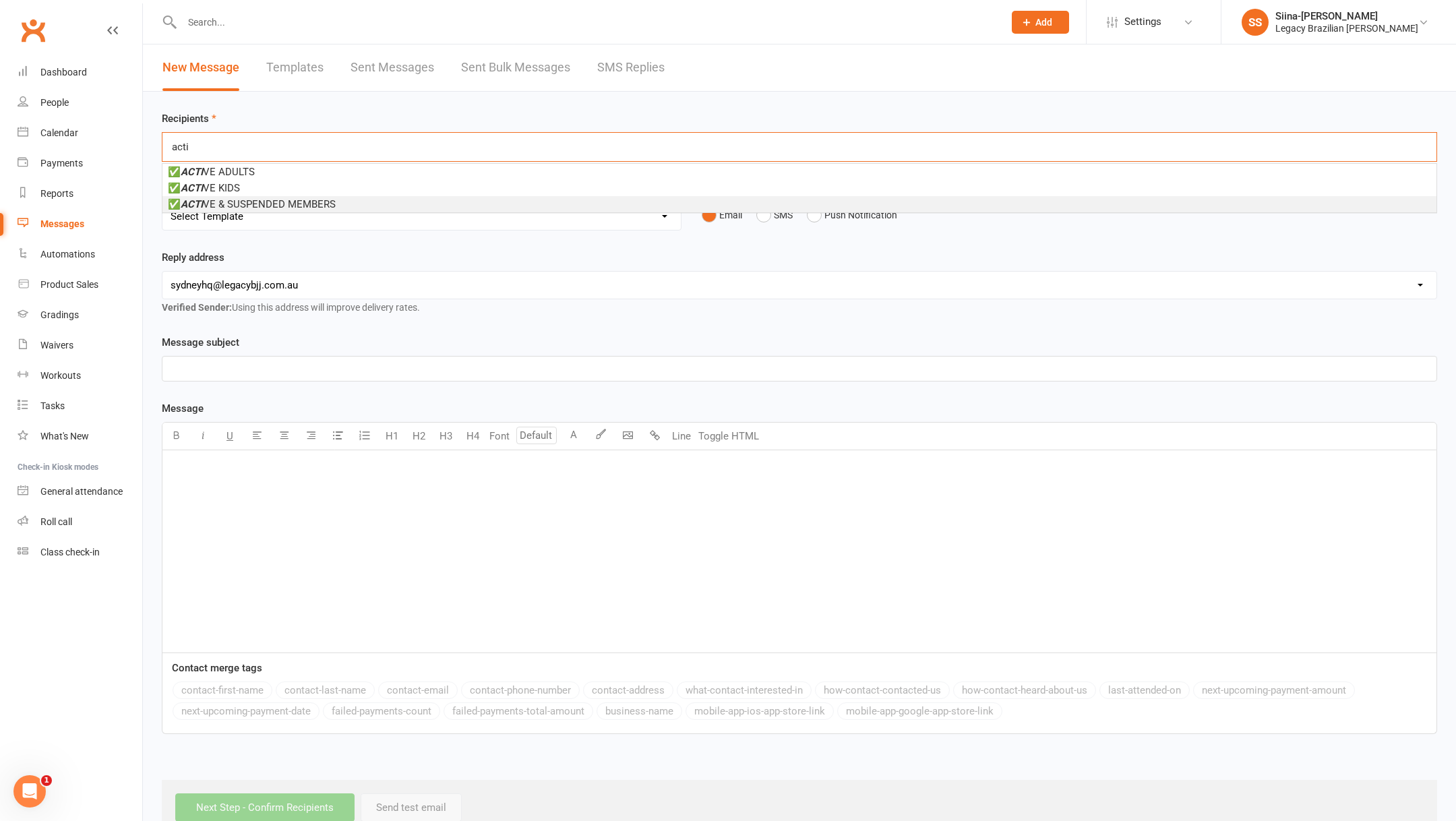
type input "acti"
click at [454, 201] on li "✅ ACTI VE & SUSPENDED MEMBERS" at bounding box center [800, 204] width 1274 height 17
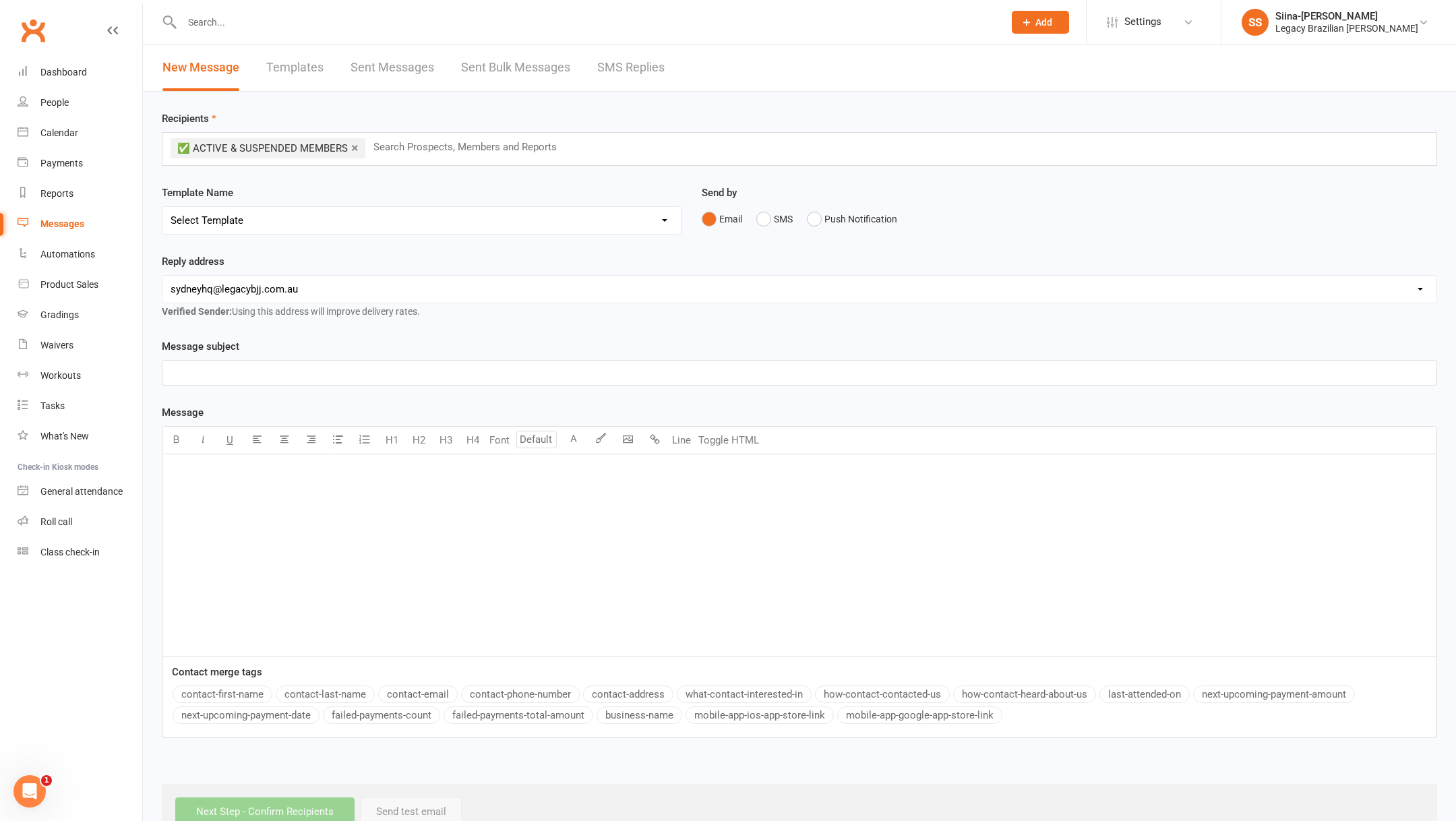
click at [428, 370] on p "﻿" at bounding box center [800, 373] width 1258 height 17
click at [498, 65] on link "Sent Bulk Messages" at bounding box center [515, 68] width 109 height 46
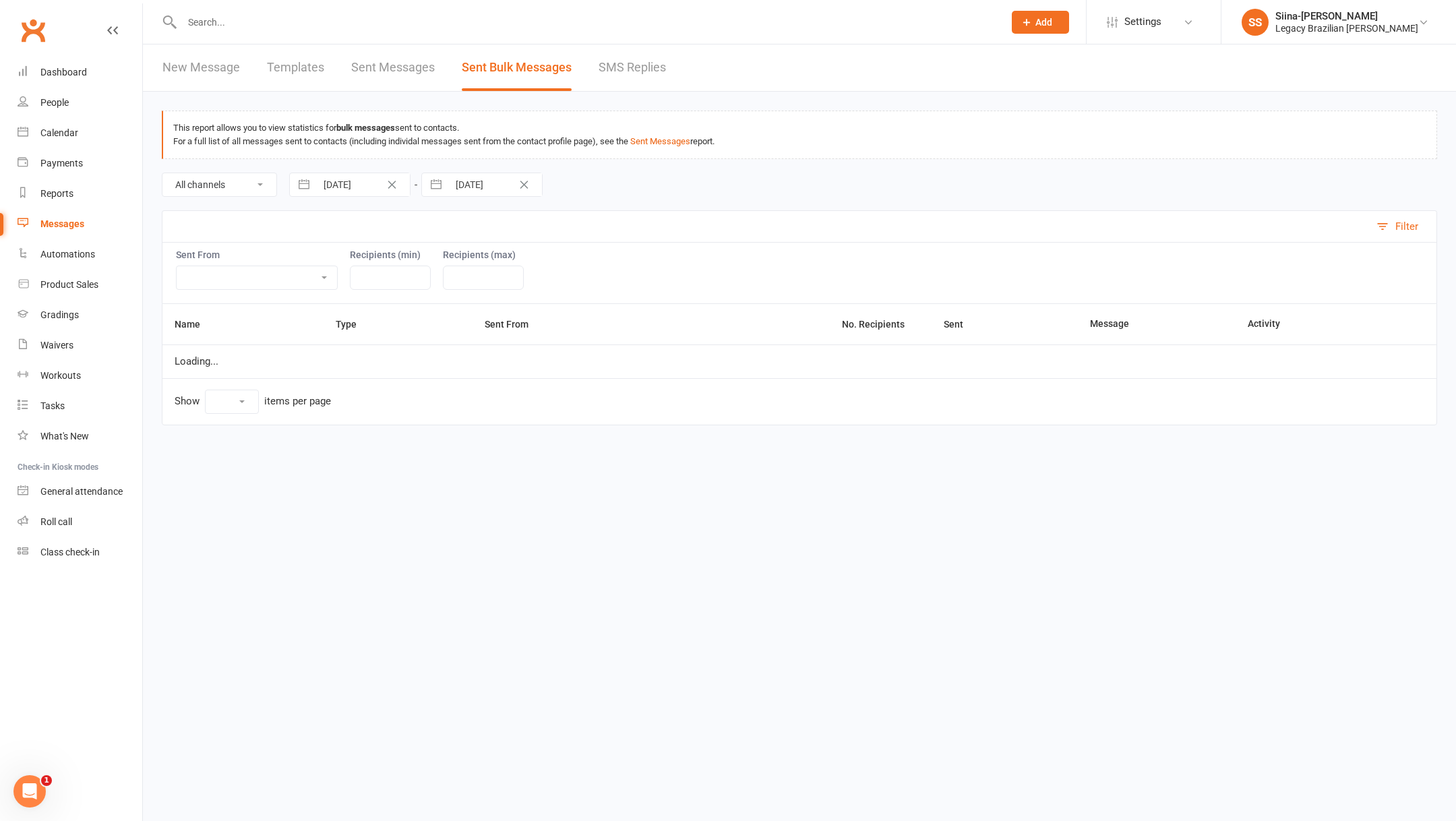
select select "100"
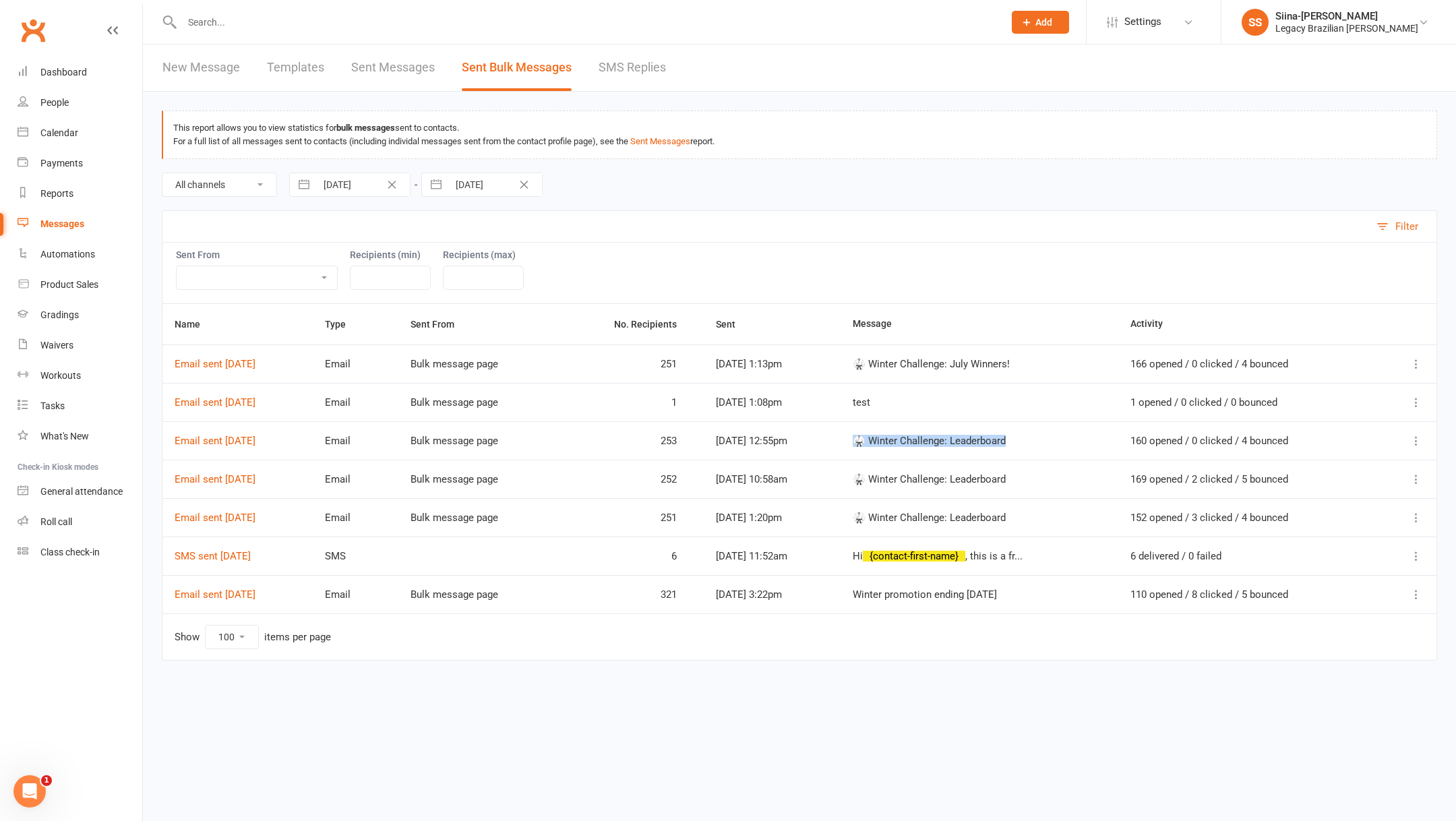
drag, startPoint x: 1057, startPoint y: 438, endPoint x: 885, endPoint y: 438, distance: 172.0
click at [885, 438] on div "🥋 Winter Challenge: Leaderboard" at bounding box center [979, 441] width 253 height 12
copy div "🥋 Winter Challenge: Leaderboard"
click at [186, 68] on link "New Message" at bounding box center [201, 68] width 78 height 46
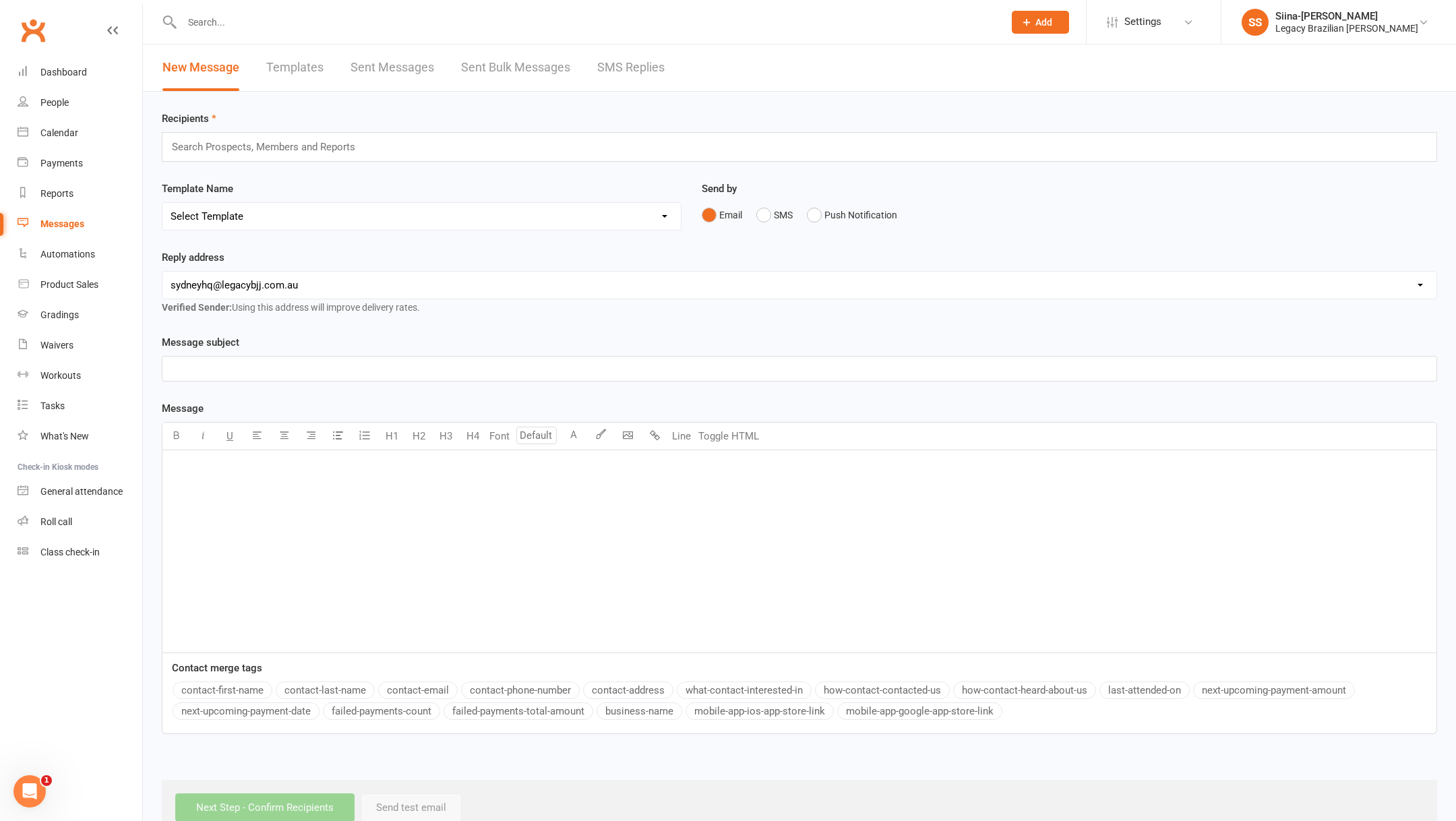
click at [329, 366] on p "﻿" at bounding box center [800, 369] width 1258 height 17
click at [337, 147] on input "text" at bounding box center [269, 147] width 197 height 17
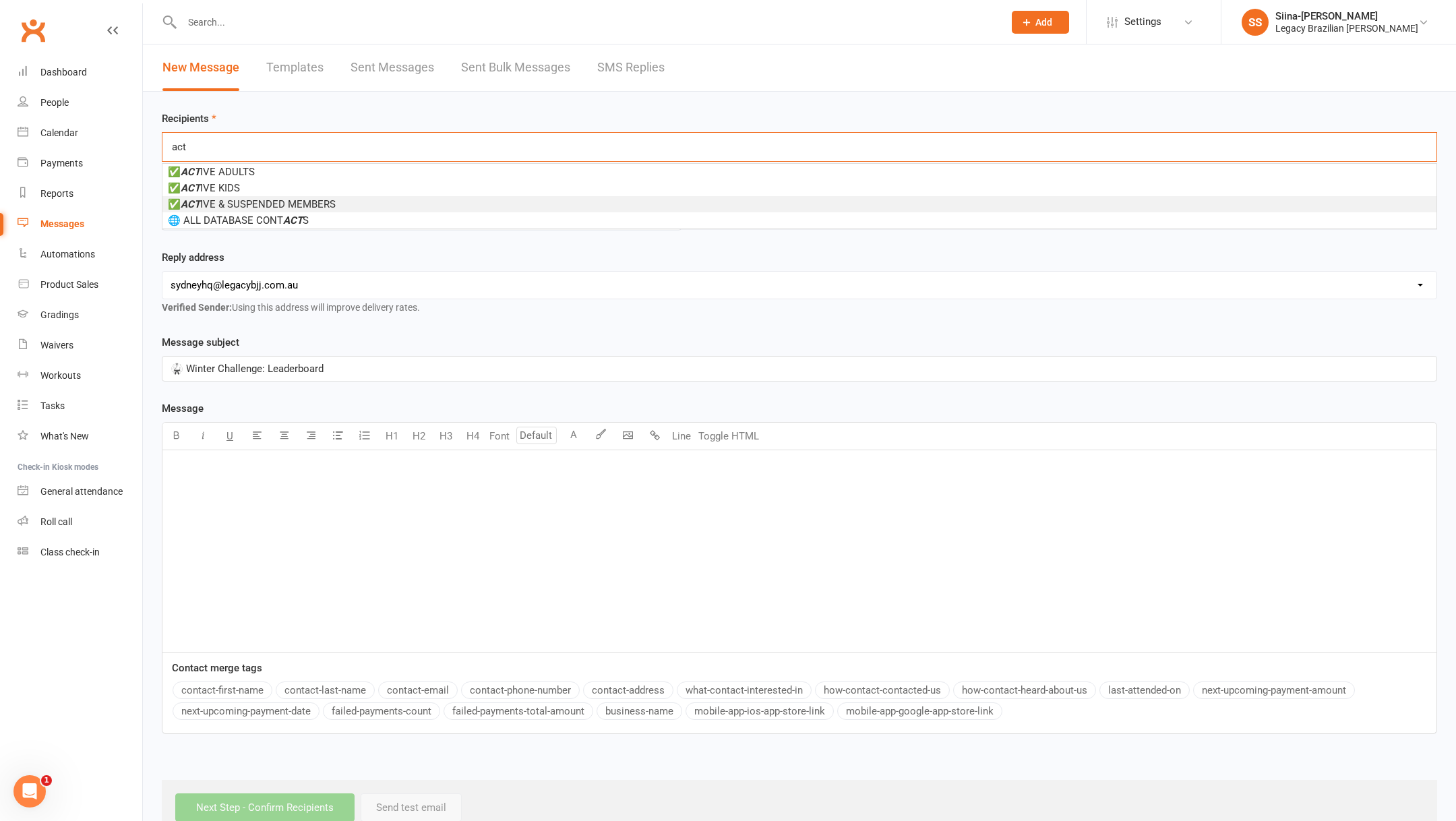
type input "act"
click at [332, 200] on span "✅ ACT IVE & SUSPENDED MEMBERS" at bounding box center [251, 204] width 167 height 12
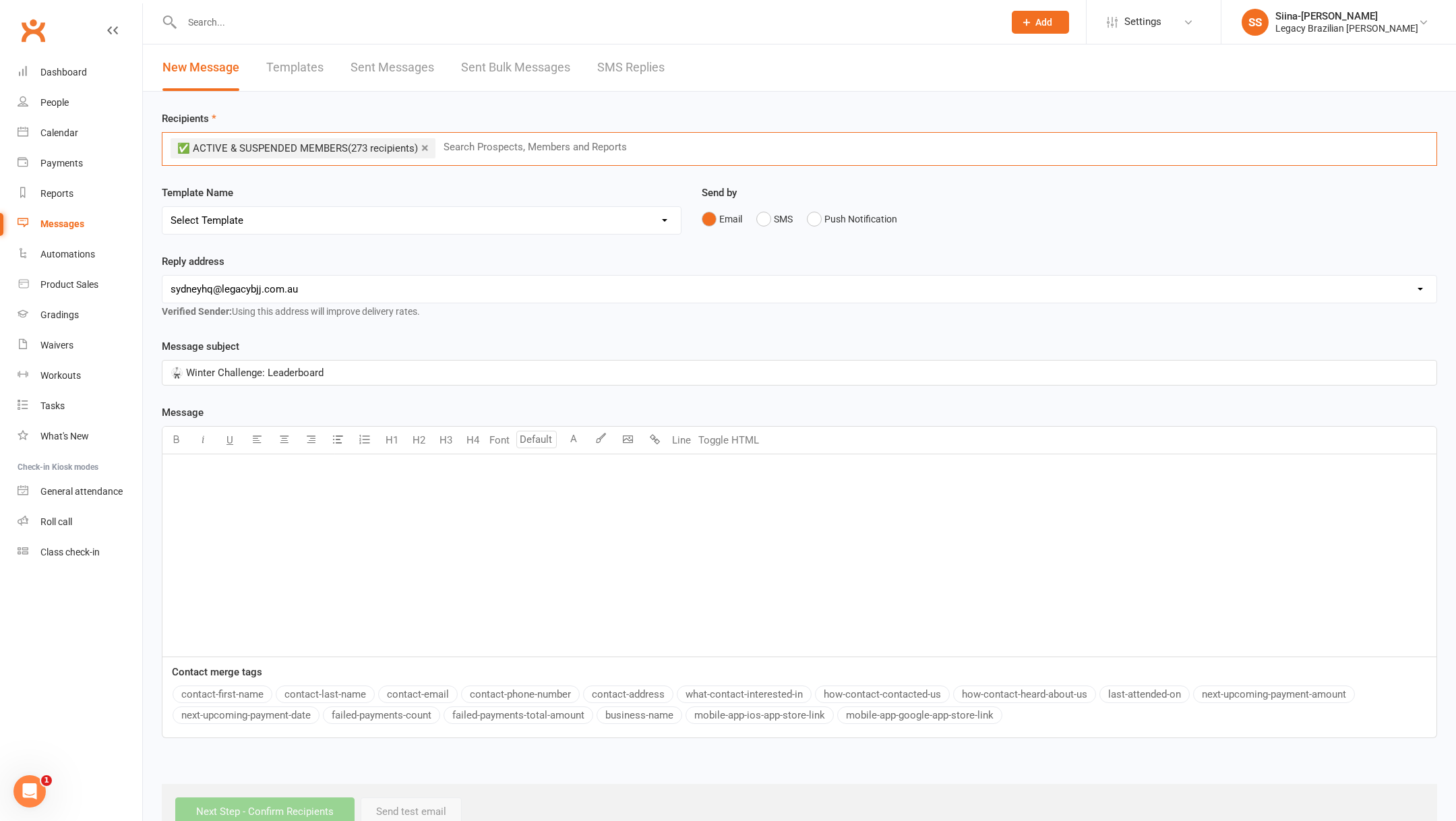
click at [498, 502] on div "﻿" at bounding box center [800, 555] width 1274 height 202
click at [719, 442] on button "Toggle HTML" at bounding box center [729, 440] width 68 height 27
click at [626, 490] on textarea at bounding box center [800, 555] width 1275 height 202
paste textarea "<!DOCTYPE HTML PUBLIC "-//W3C//DTD XHTML 1.0 Transitional //EN" "http://www.w3.…"
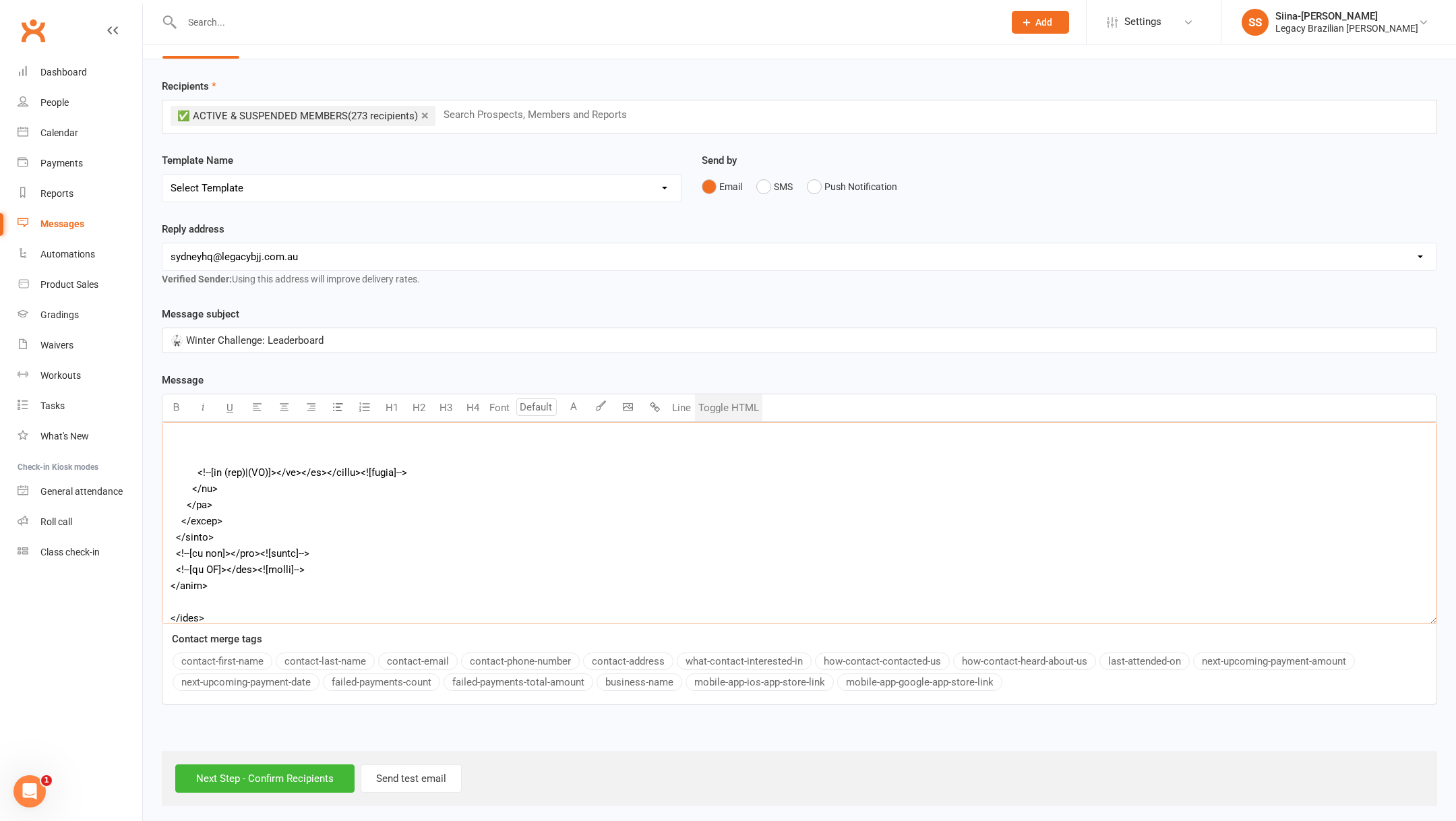
scroll to position [35, 0]
type textarea "<p> <!DOCTYPE HTML PUBLIC "-//W3C//DTD XHTML 1.0 Transitional //EN" "http://www…"
click at [453, 107] on input "text" at bounding box center [540, 112] width 197 height 17
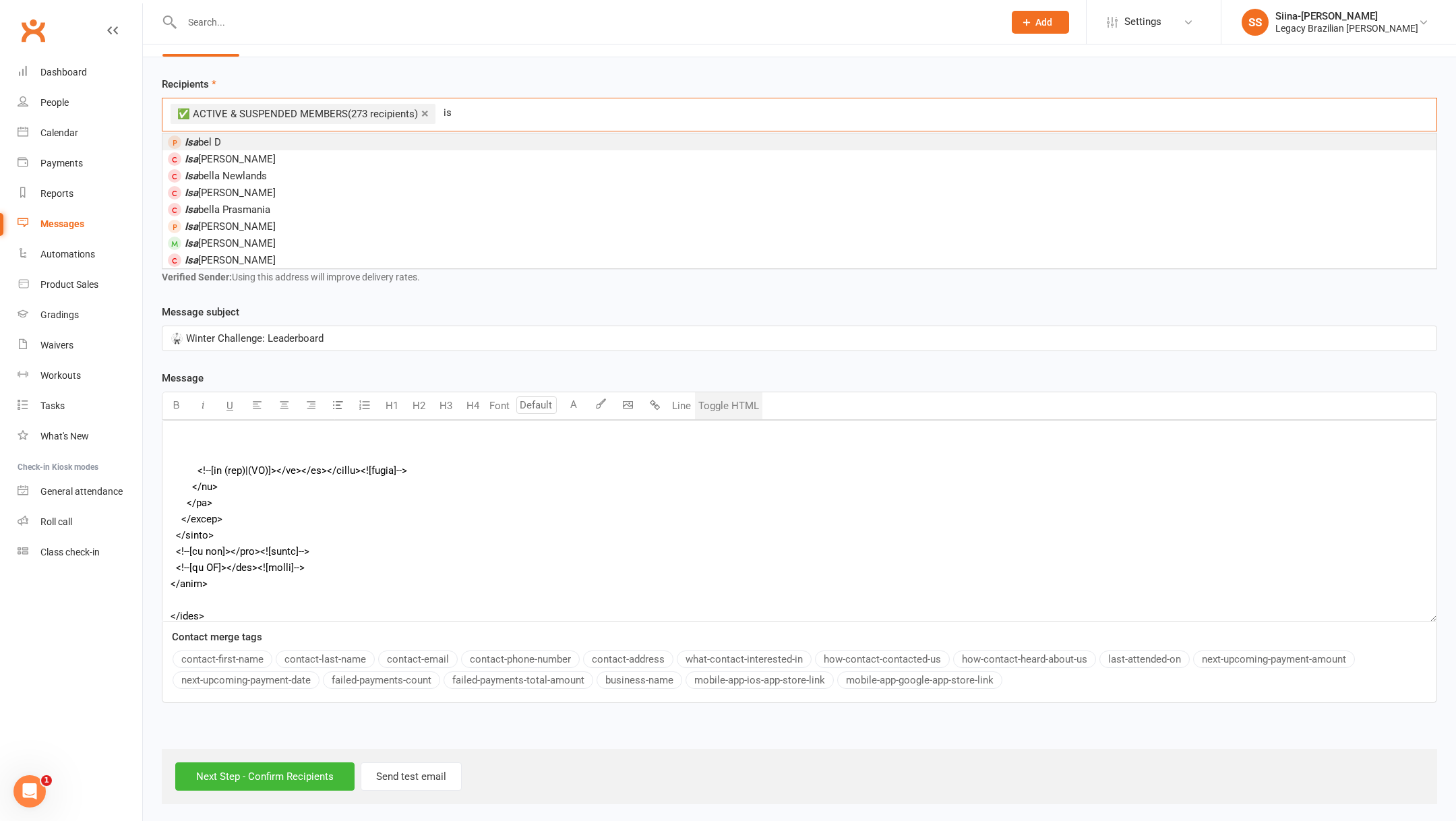
type input "i"
click at [313, 777] on input "Next Step - Confirm Recipients" at bounding box center [265, 777] width 179 height 28
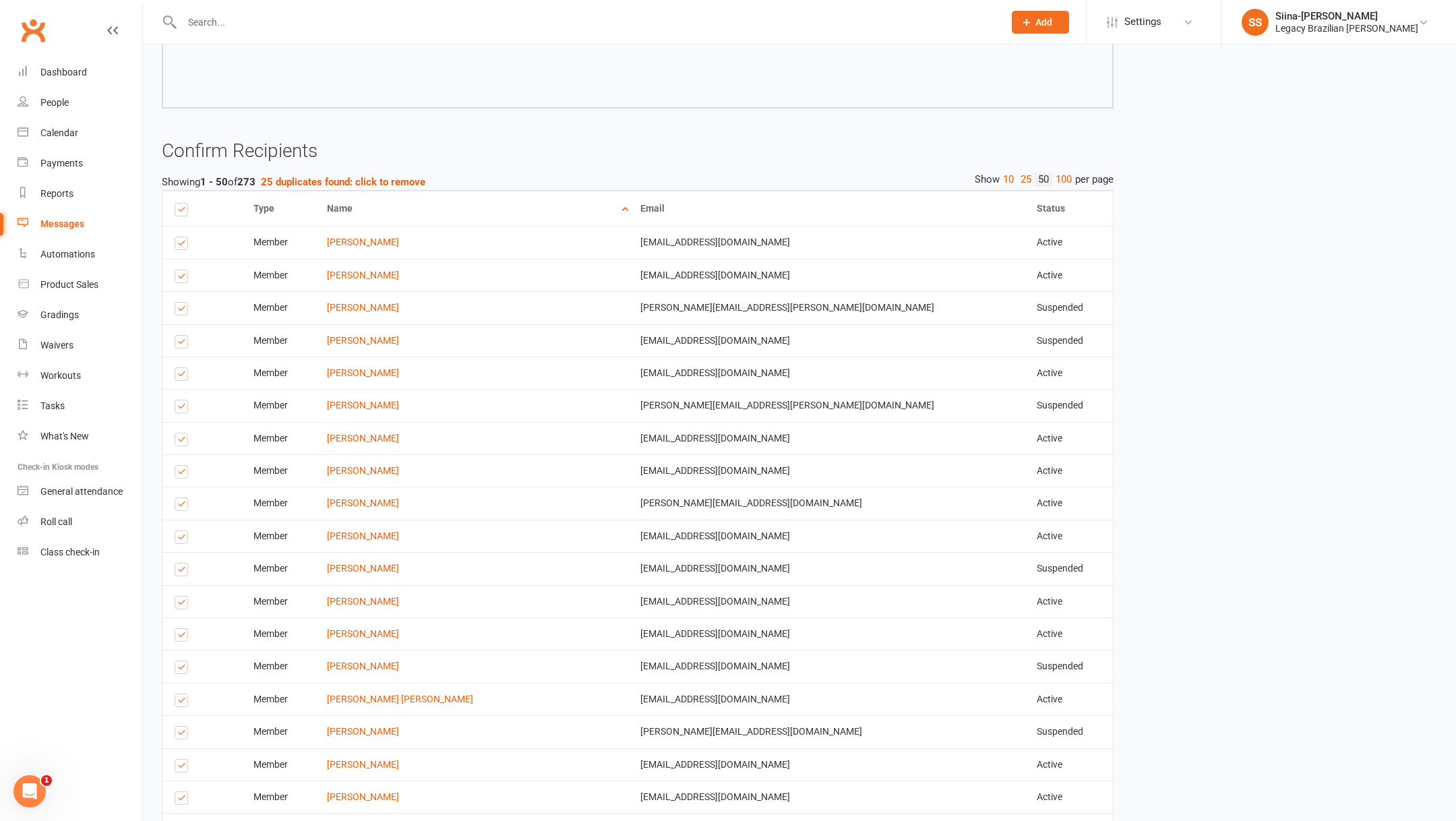
scroll to position [6319, 0]
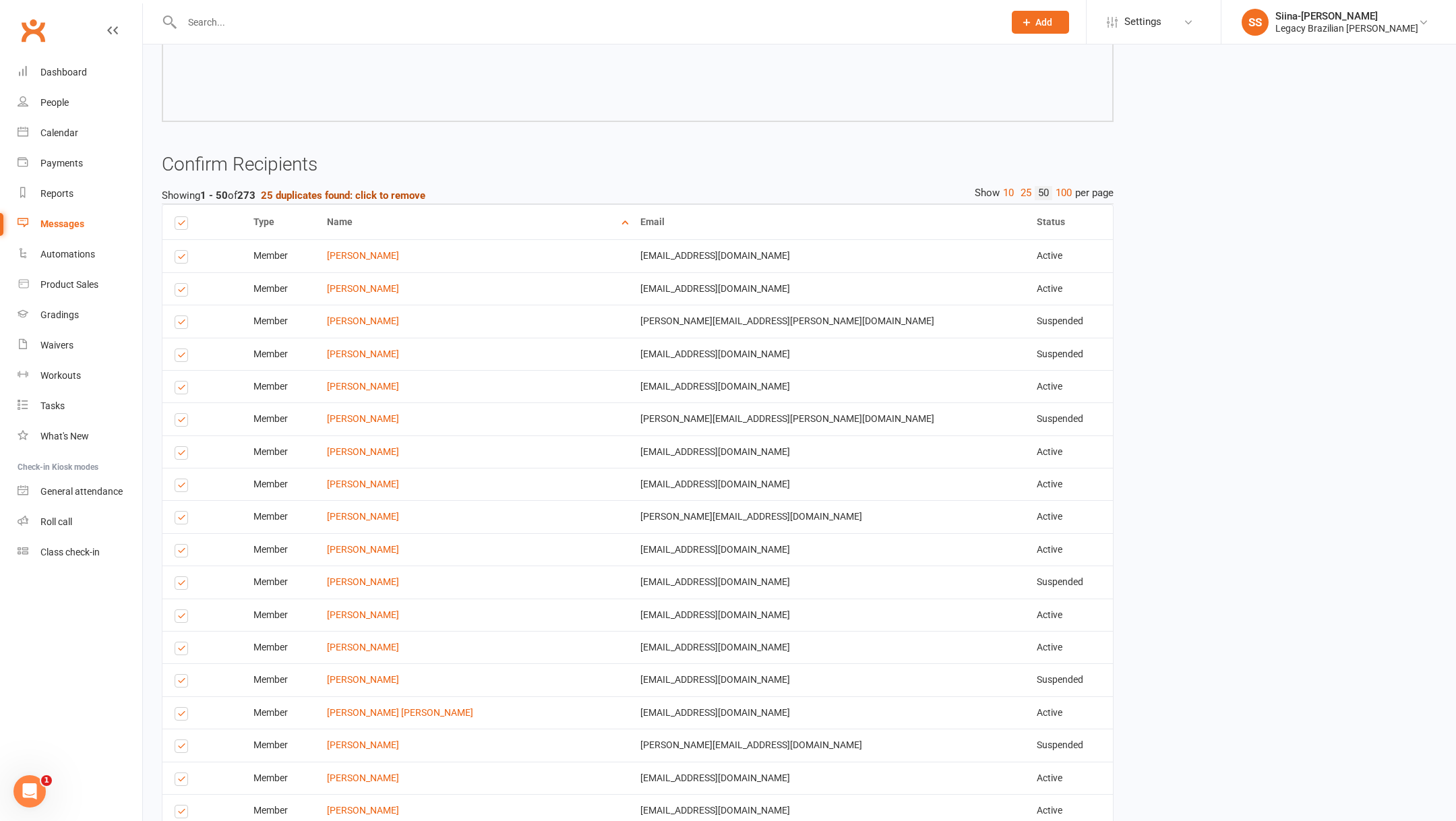
click at [351, 199] on strong "25 duplicates found: click to remove" at bounding box center [343, 195] width 164 height 12
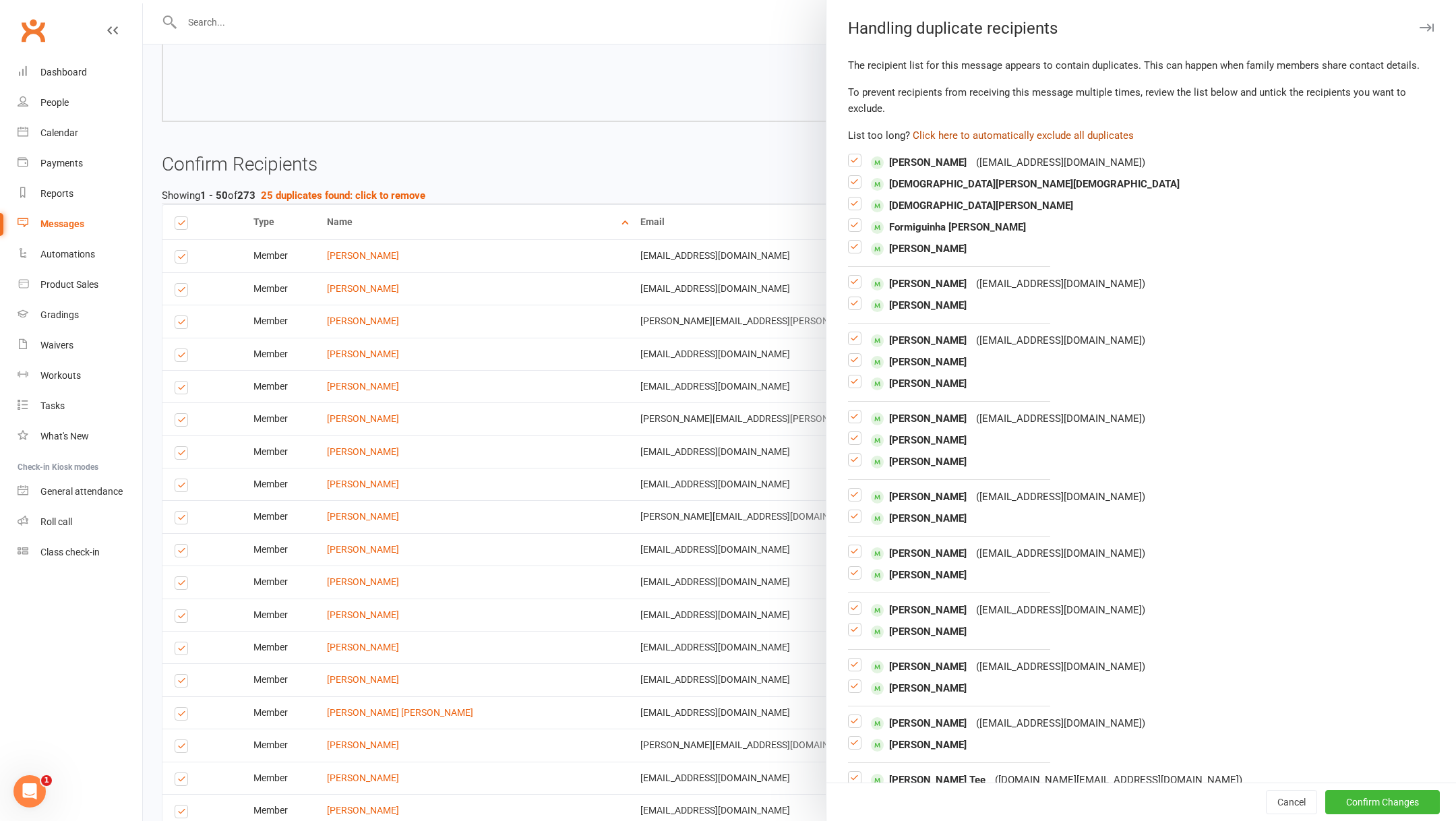
click at [981, 128] on button "Click here to automatically exclude all duplicates" at bounding box center [1023, 135] width 221 height 17
click at [1385, 797] on button "Confirm Changes" at bounding box center [1382, 802] width 115 height 24
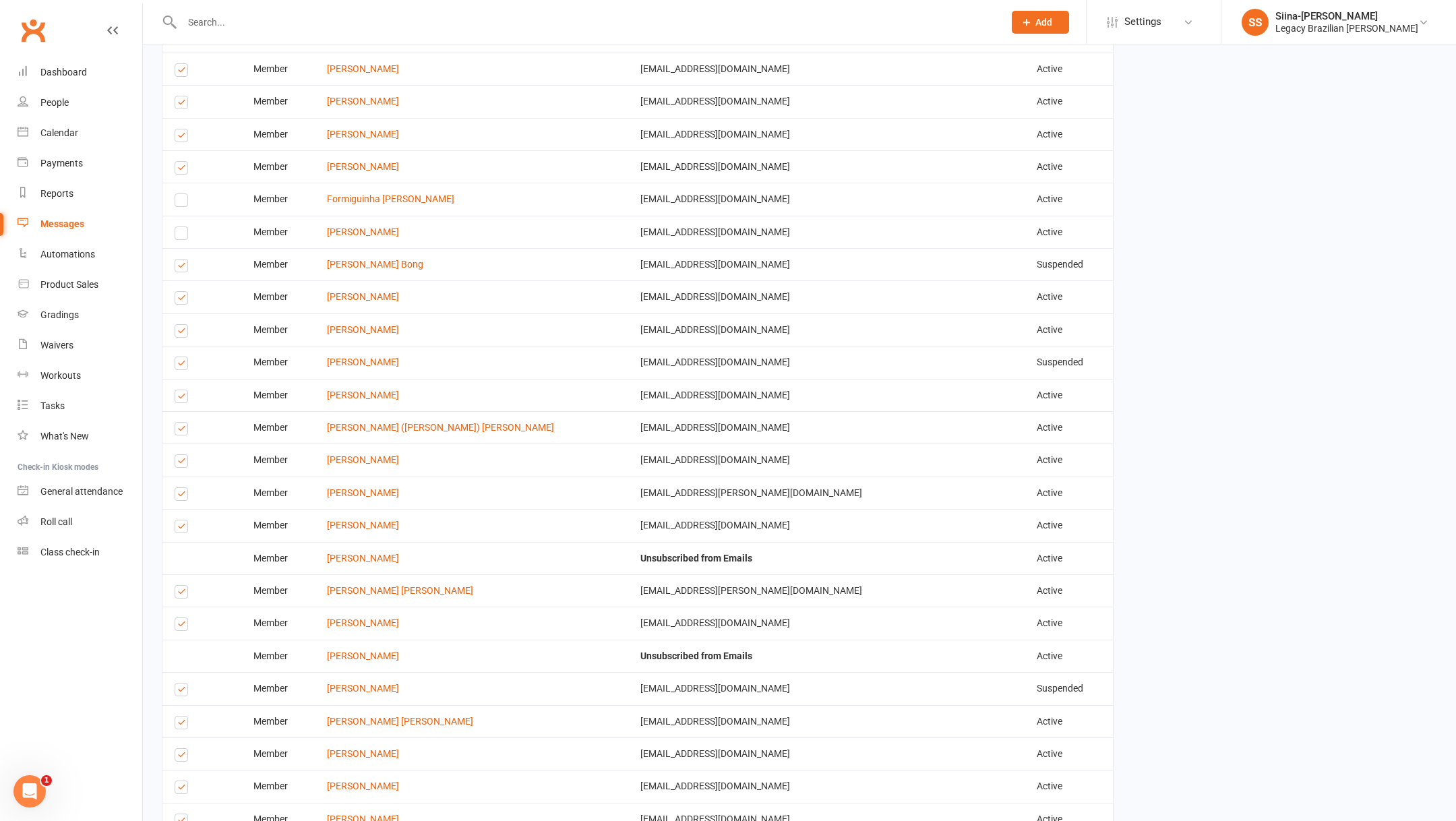
scroll to position [7491, 0]
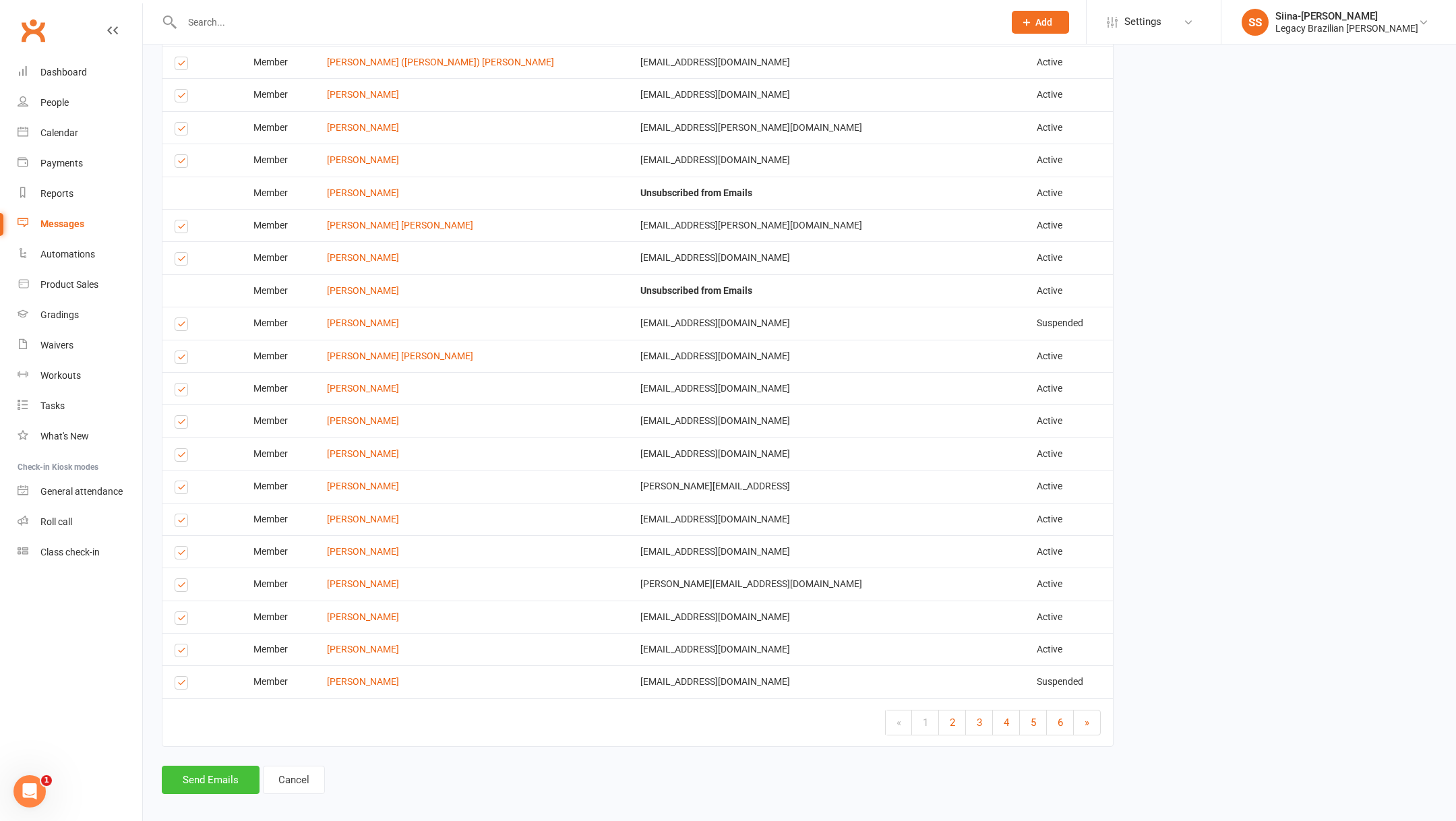
click at [186, 772] on button "Send Emails" at bounding box center [211, 780] width 97 height 28
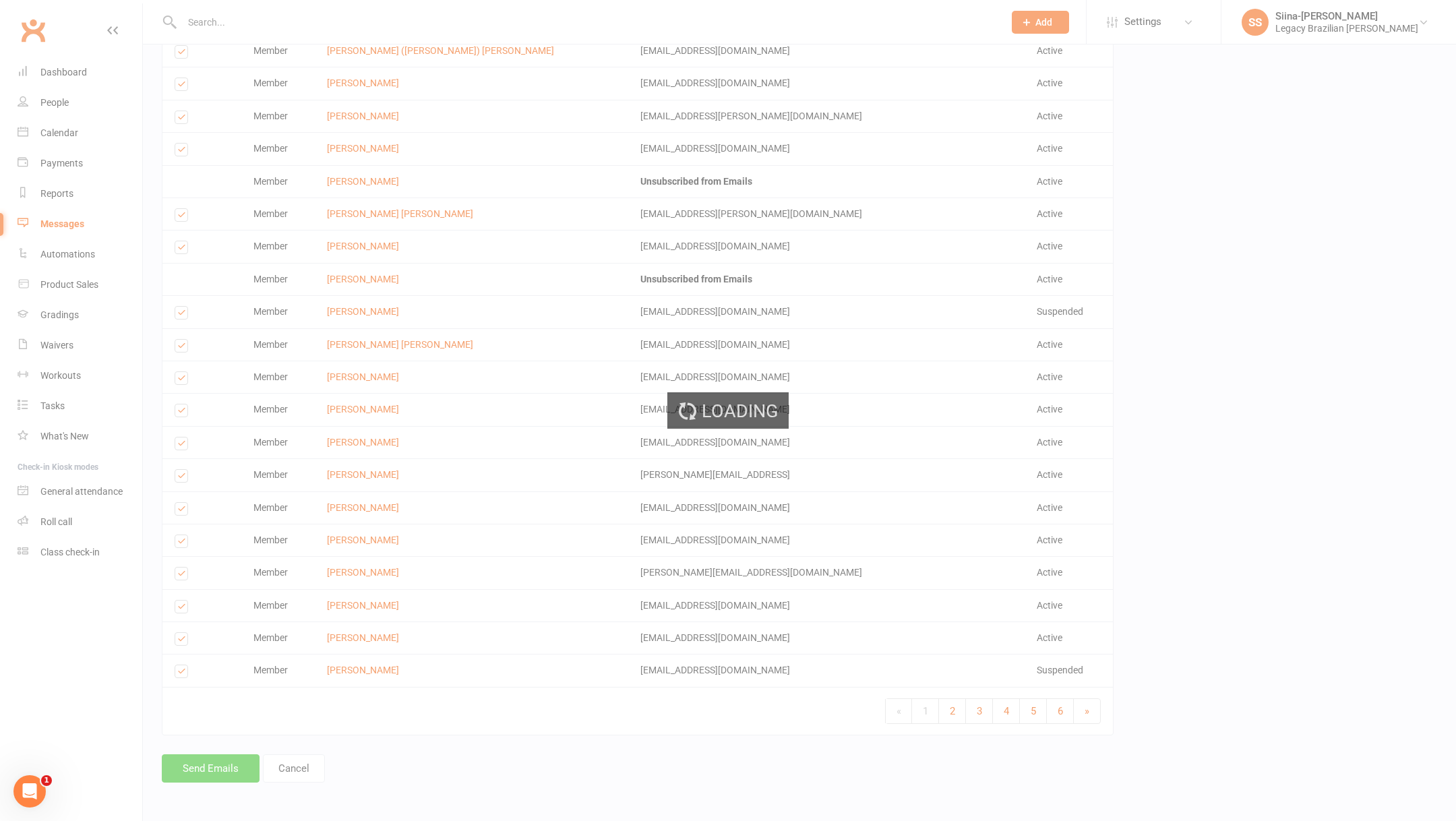
scroll to position [7469, 0]
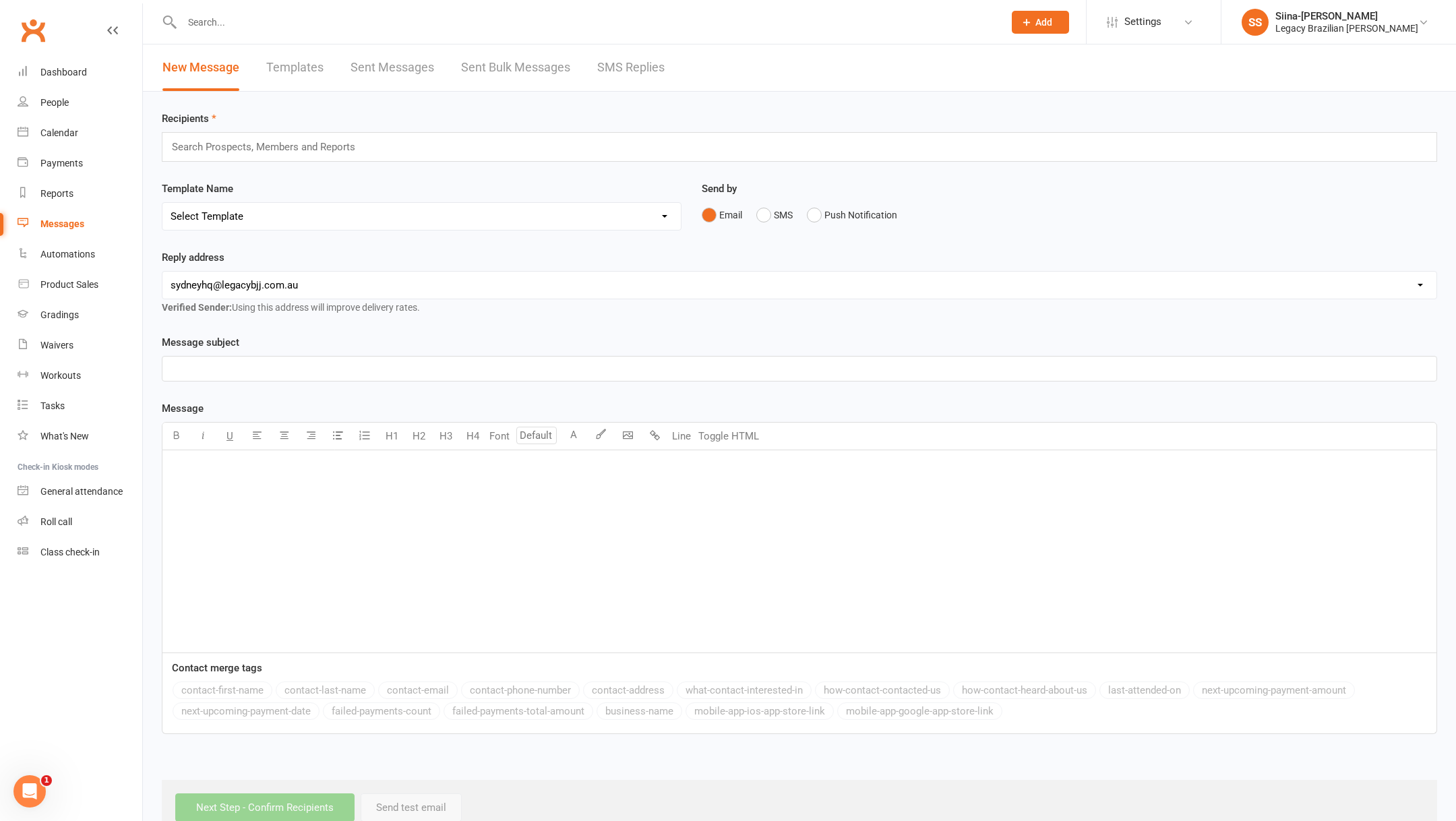
click at [399, 18] on input "text" at bounding box center [586, 22] width 816 height 19
type input "o"
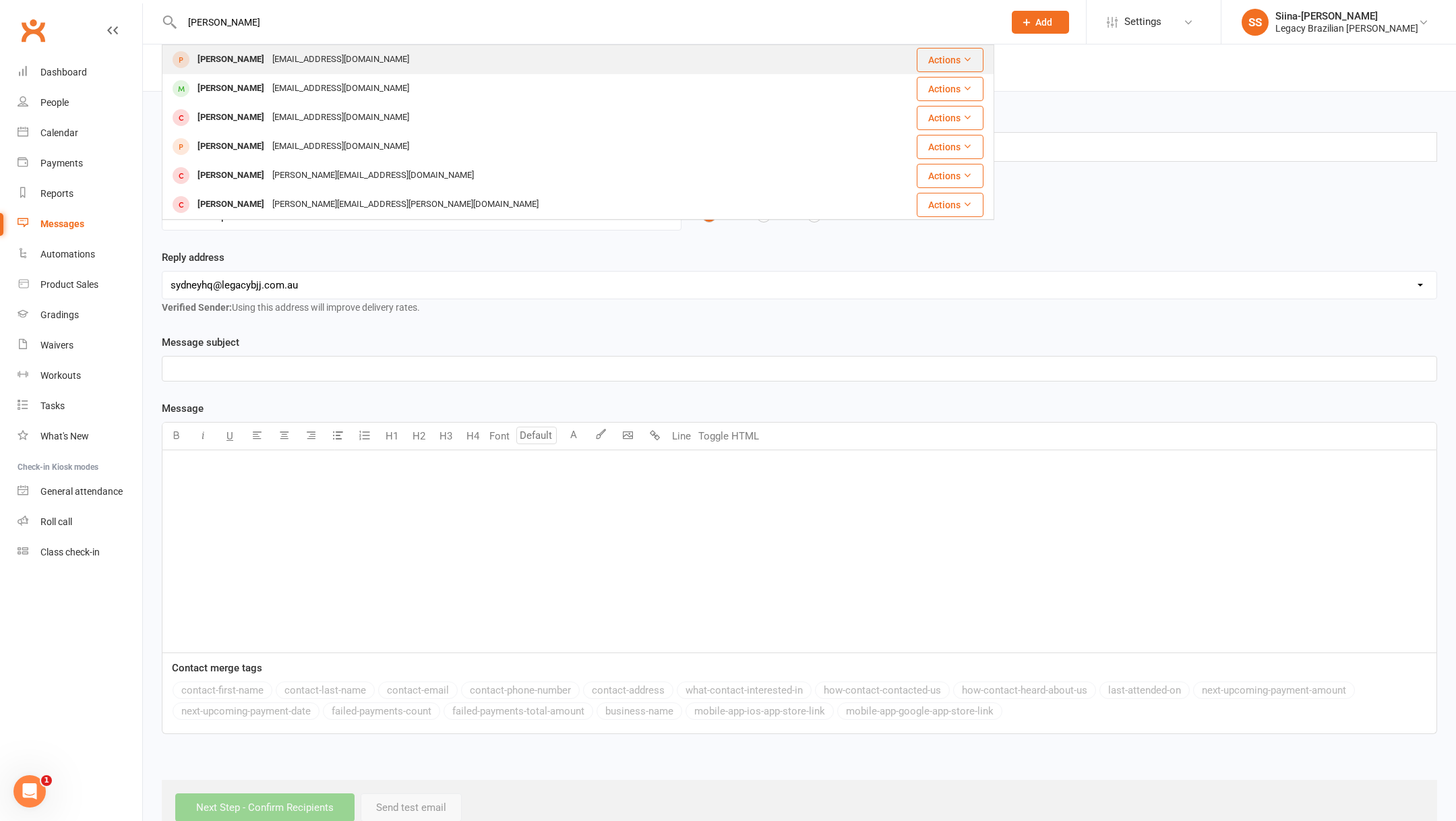
type input "toby"
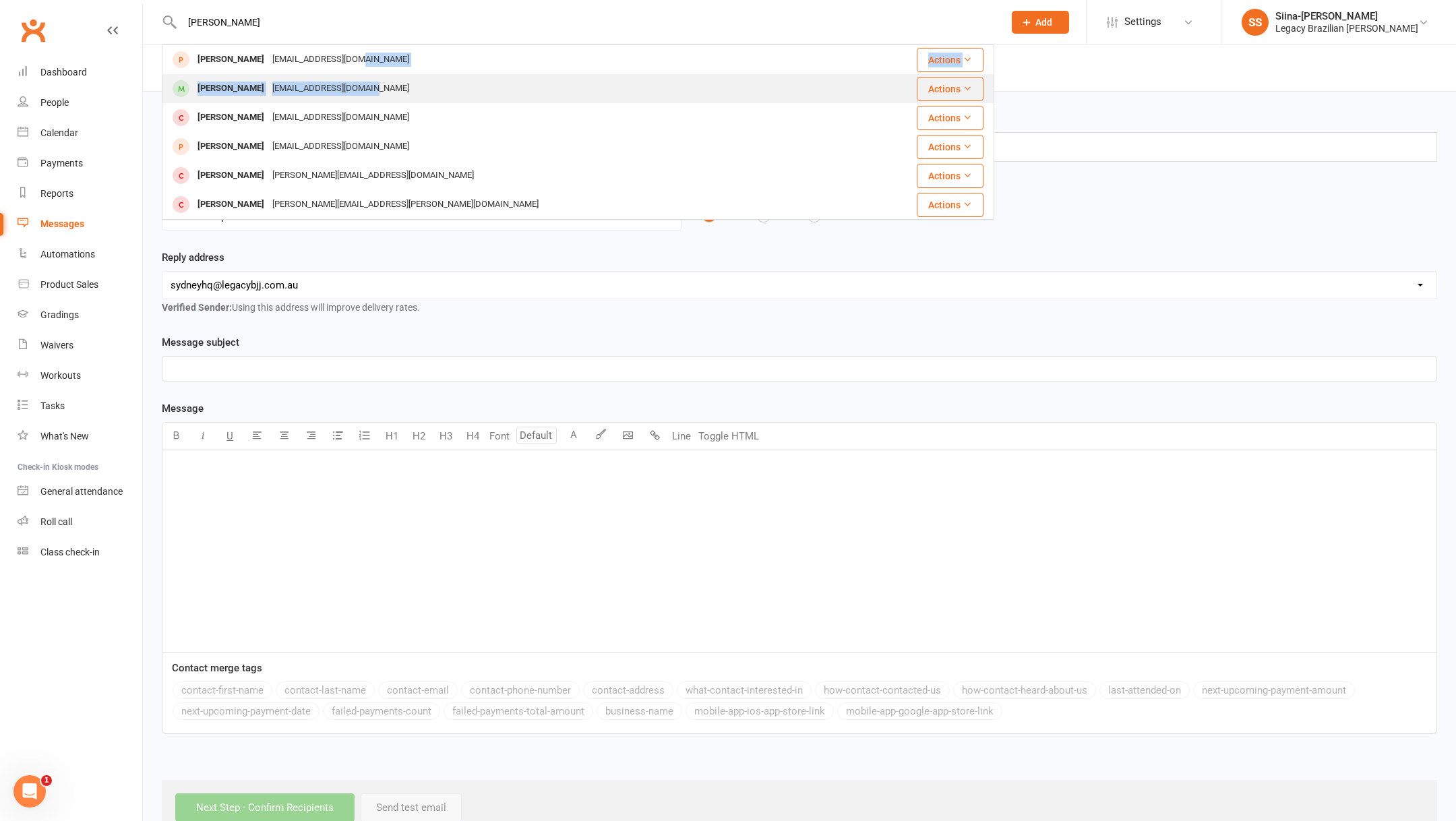
drag, startPoint x: 379, startPoint y: 72, endPoint x: 379, endPoint y: 83, distance: 11.0
click at [379, 83] on tbody "Toby Ralph tobyralph@gmail.com Actions Toby Douglas tobybdouglas@gmail.com Acti…" at bounding box center [578, 131] width 831 height 174
click at [379, 83] on div "Toby Douglas tobybdouglas@gmail.com" at bounding box center [508, 88] width 691 height 28
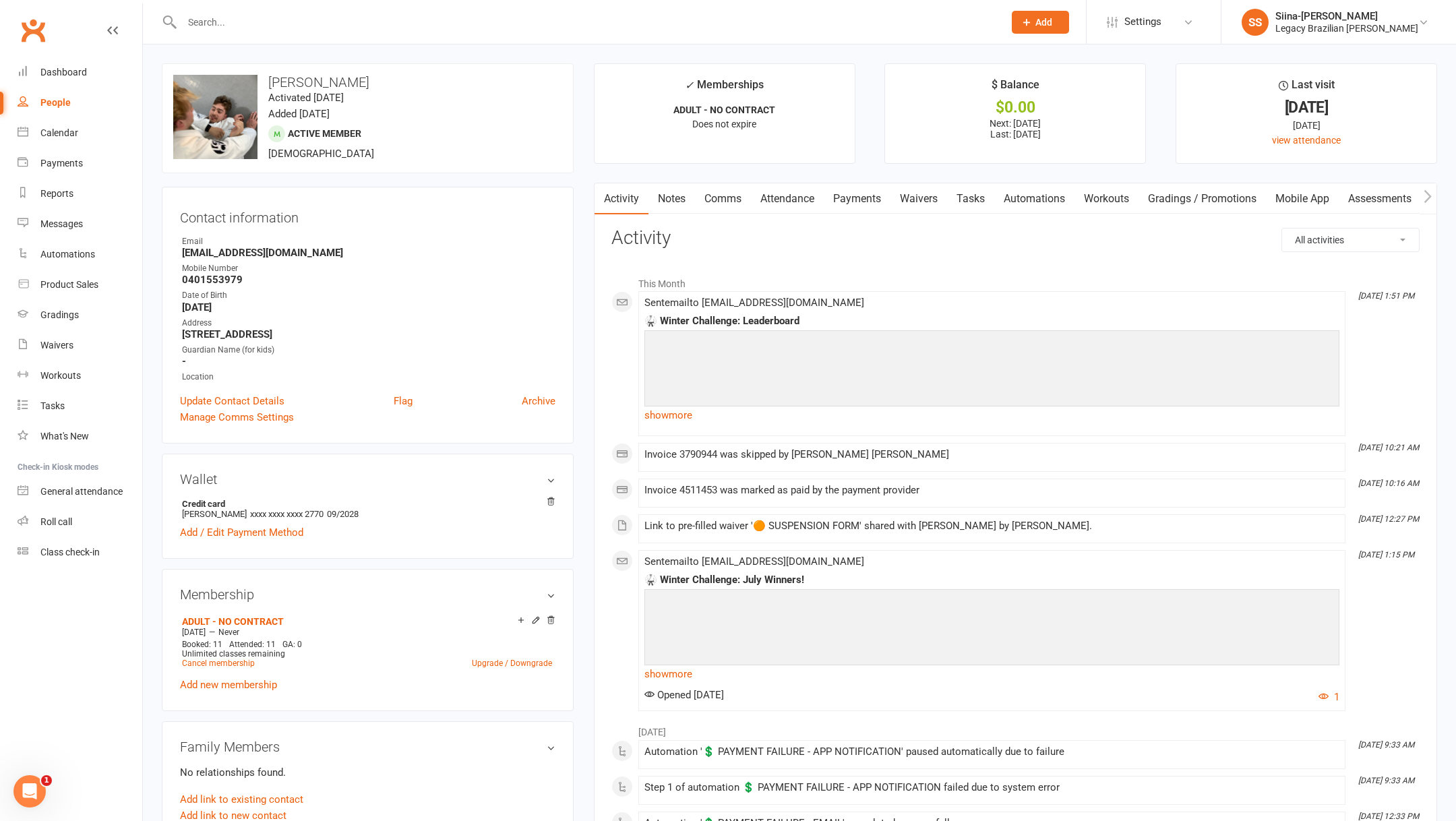
click at [929, 201] on link "Waivers" at bounding box center [918, 198] width 57 height 31
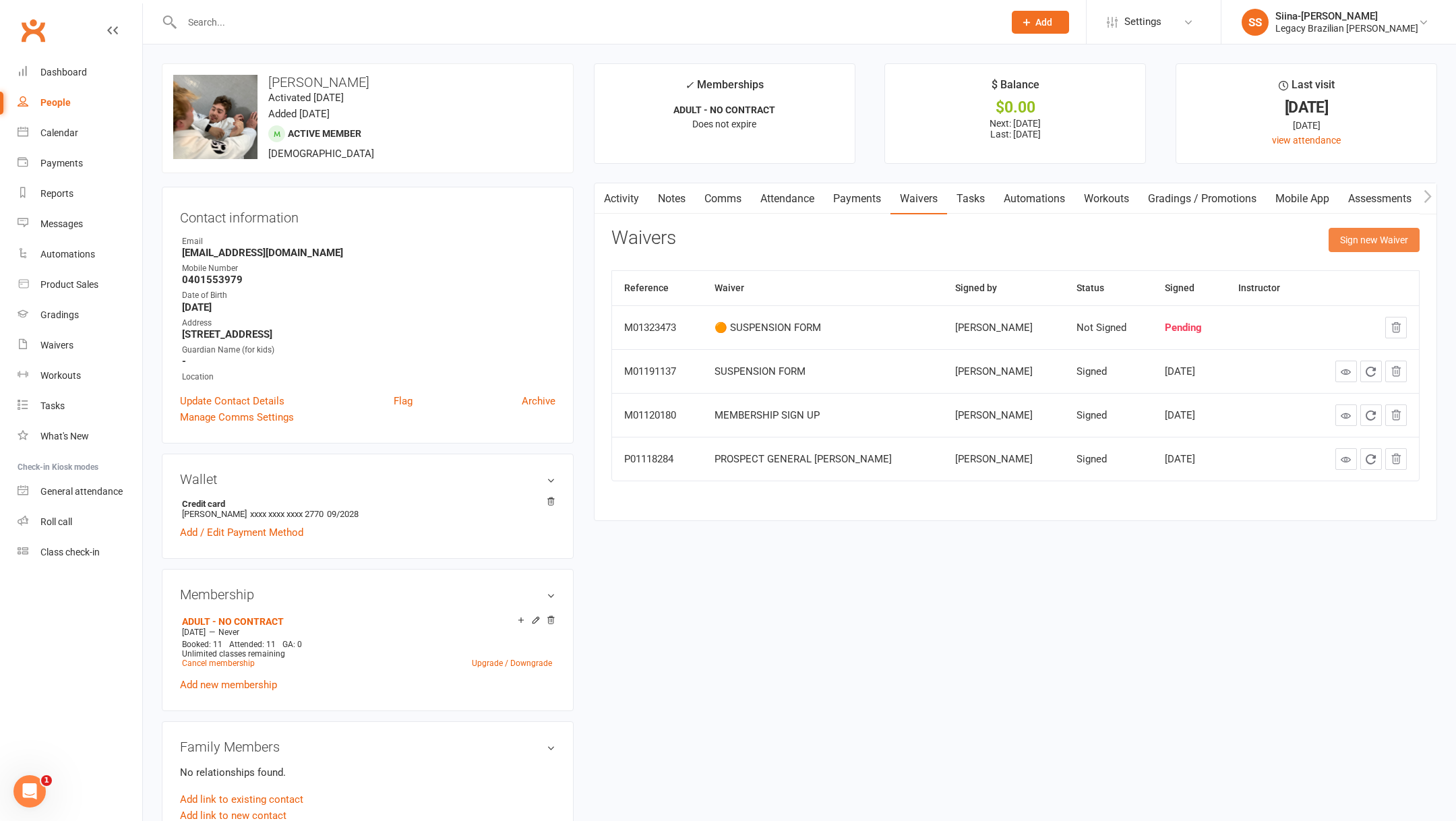
click at [1395, 244] on button "Sign new Waiver" at bounding box center [1374, 240] width 91 height 24
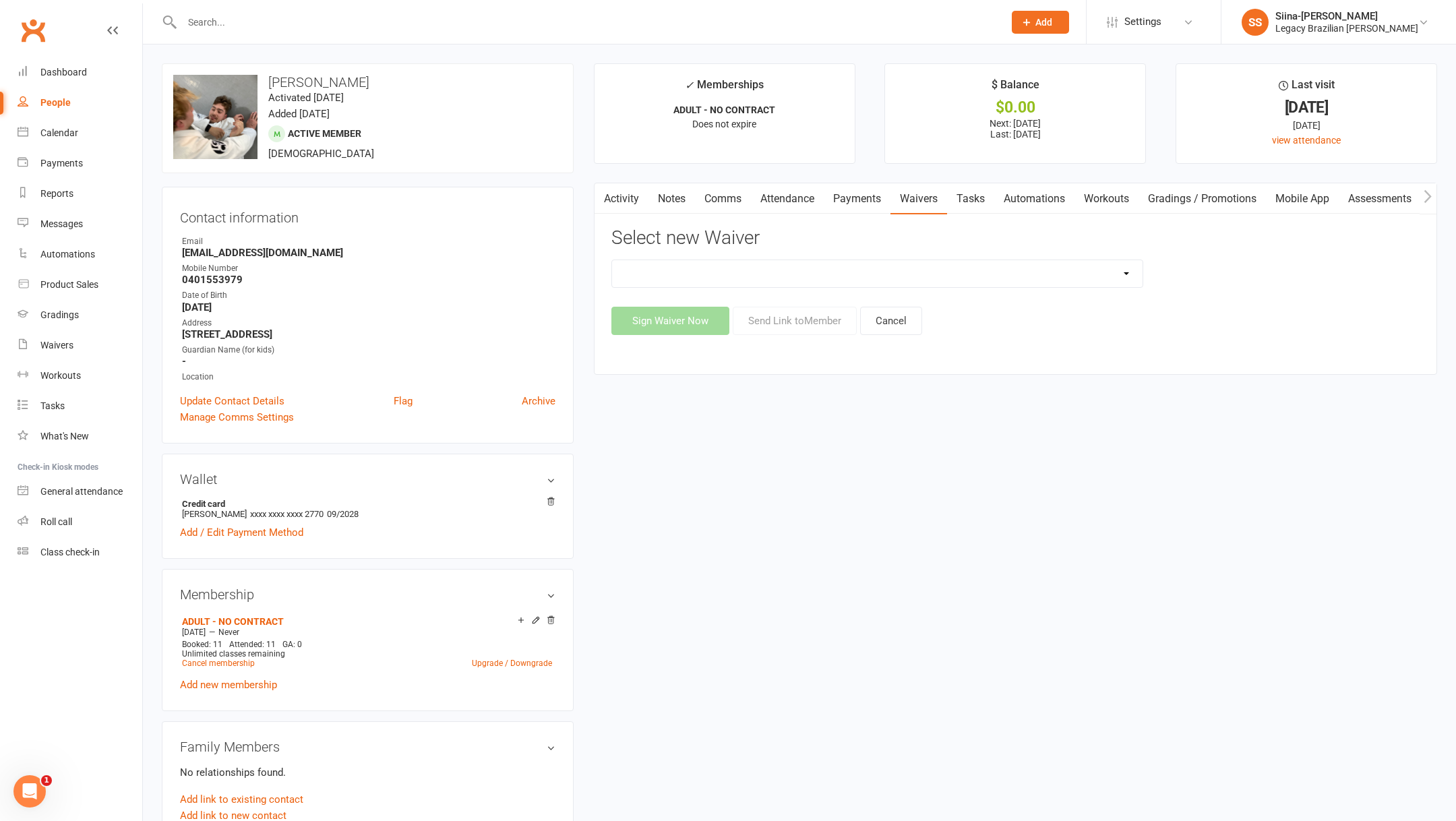
click at [1070, 256] on div "Select new Waiver ❌ CANCELLATION FORM ☑️ EXISTING MEMBER WAIVER 🆓 FREE TRIAL WE…" at bounding box center [1016, 282] width 808 height 107
click at [1070, 271] on select "❌ CANCELLATION FORM ☑️ EXISTING MEMBER WAIVER 🆓 FREE TRIAL WEEK ✅ MEMBERSHIP SI…" at bounding box center [877, 274] width 531 height 27
select select "10083"
click at [834, 320] on button "Send Link to Member" at bounding box center [795, 321] width 124 height 28
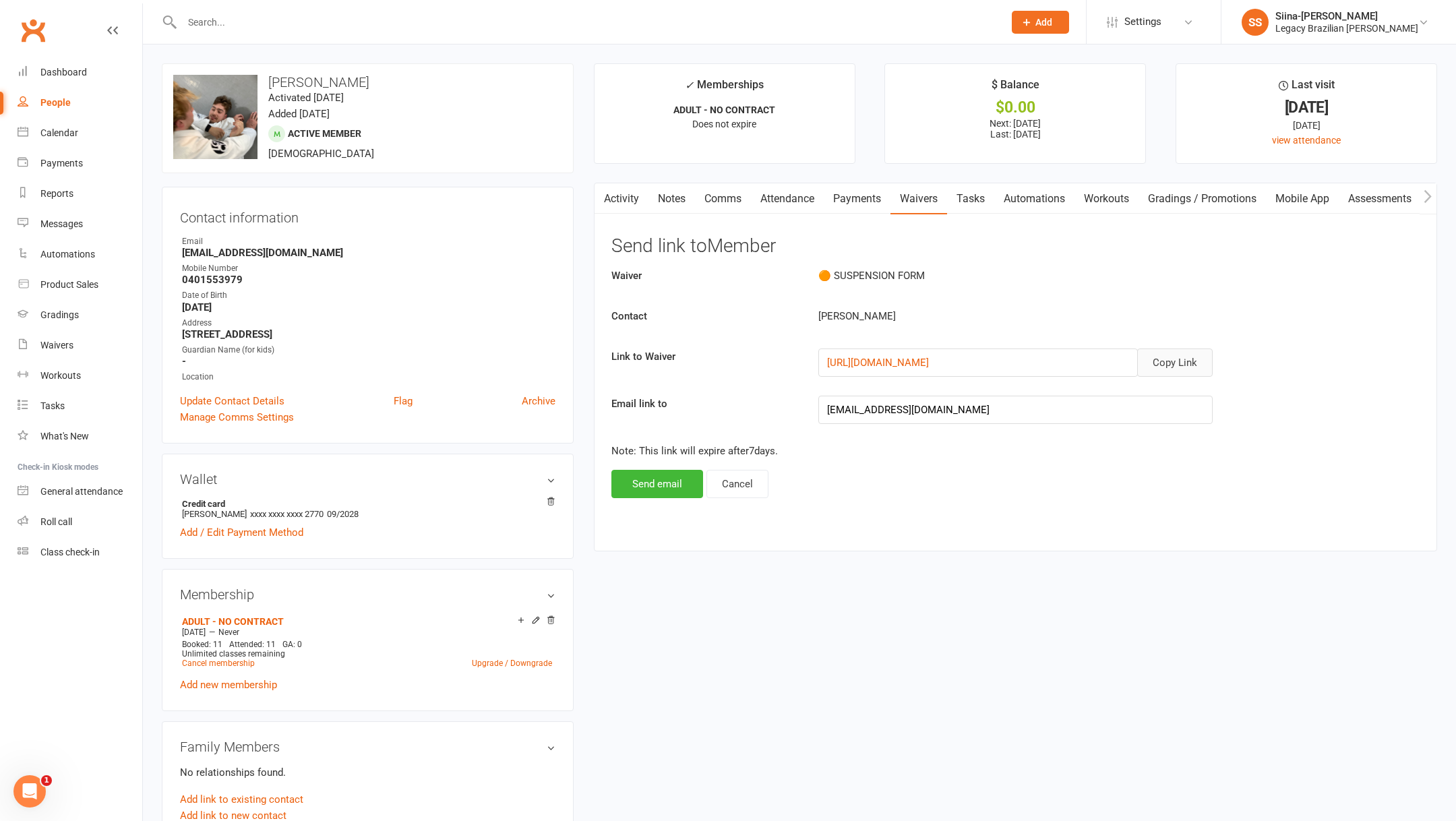
click at [1160, 367] on button "Copy Link" at bounding box center [1175, 363] width 75 height 28
